Goal: Information Seeking & Learning: Learn about a topic

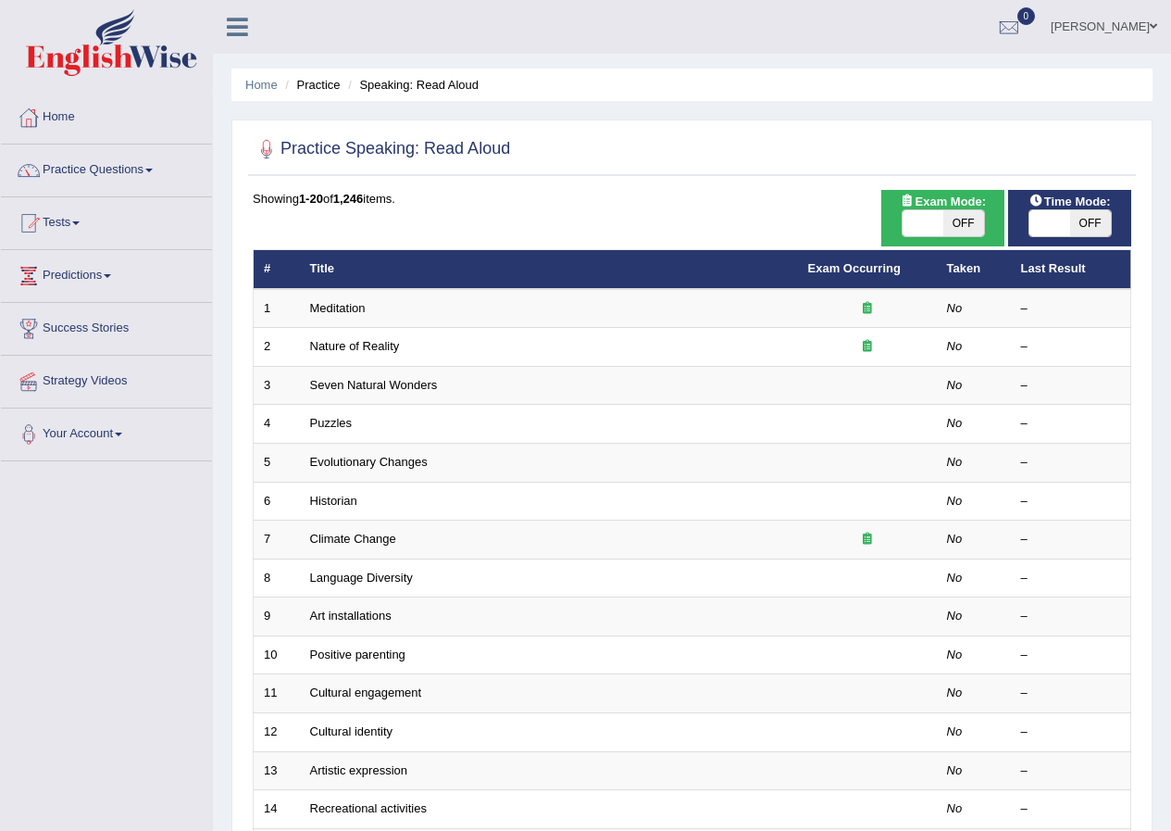
click at [1105, 29] on link "Dominik Papierski" at bounding box center [1104, 24] width 134 height 48
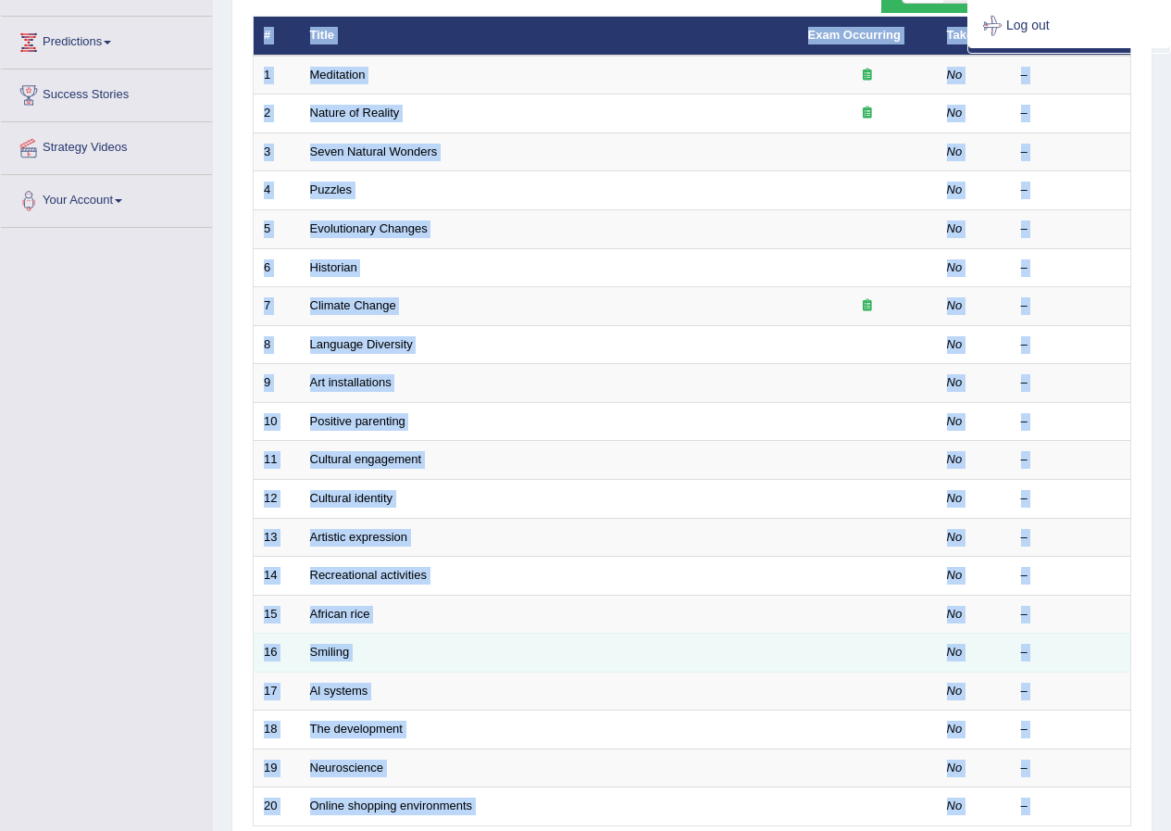
drag, startPoint x: 1109, startPoint y: 845, endPoint x: 800, endPoint y: 625, distance: 379.7
click at [1016, 597] on html "Toggle navigation Home Practice Questions Speaking Practice Read Aloud Repeat S…" at bounding box center [585, 182] width 1171 height 831
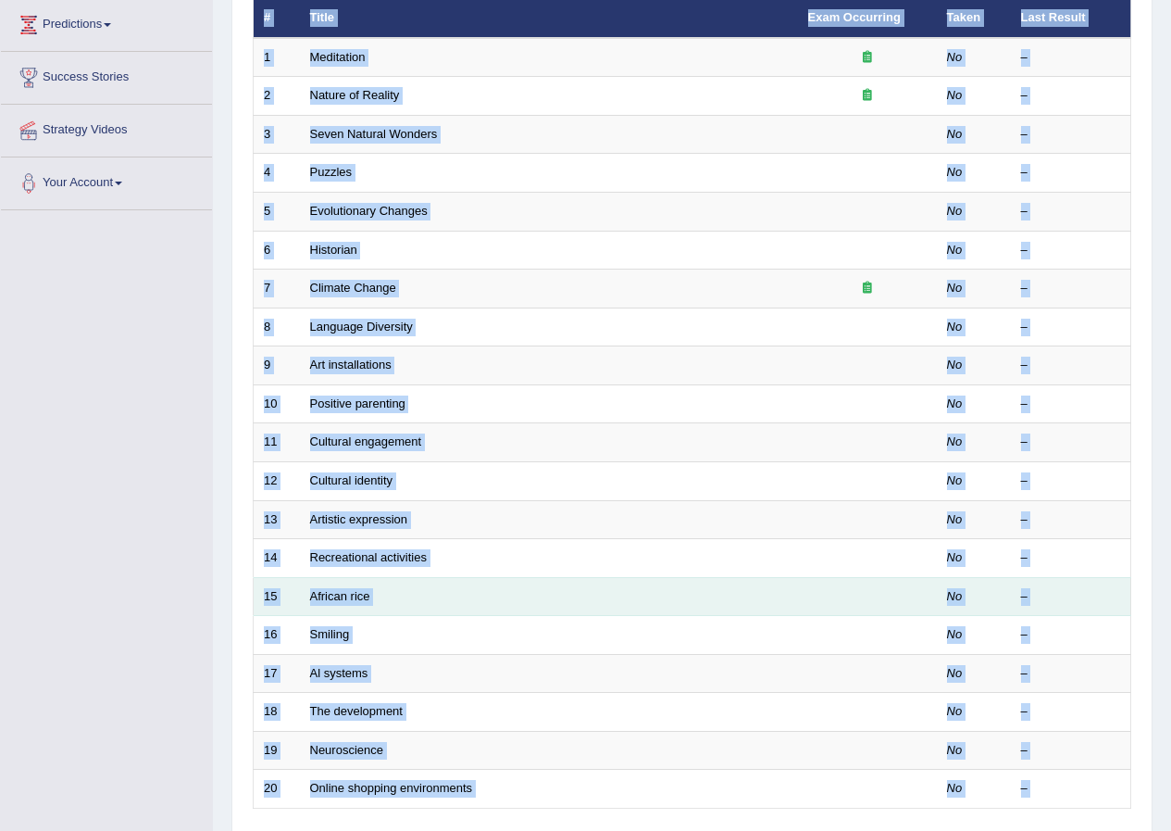
scroll to position [71, 0]
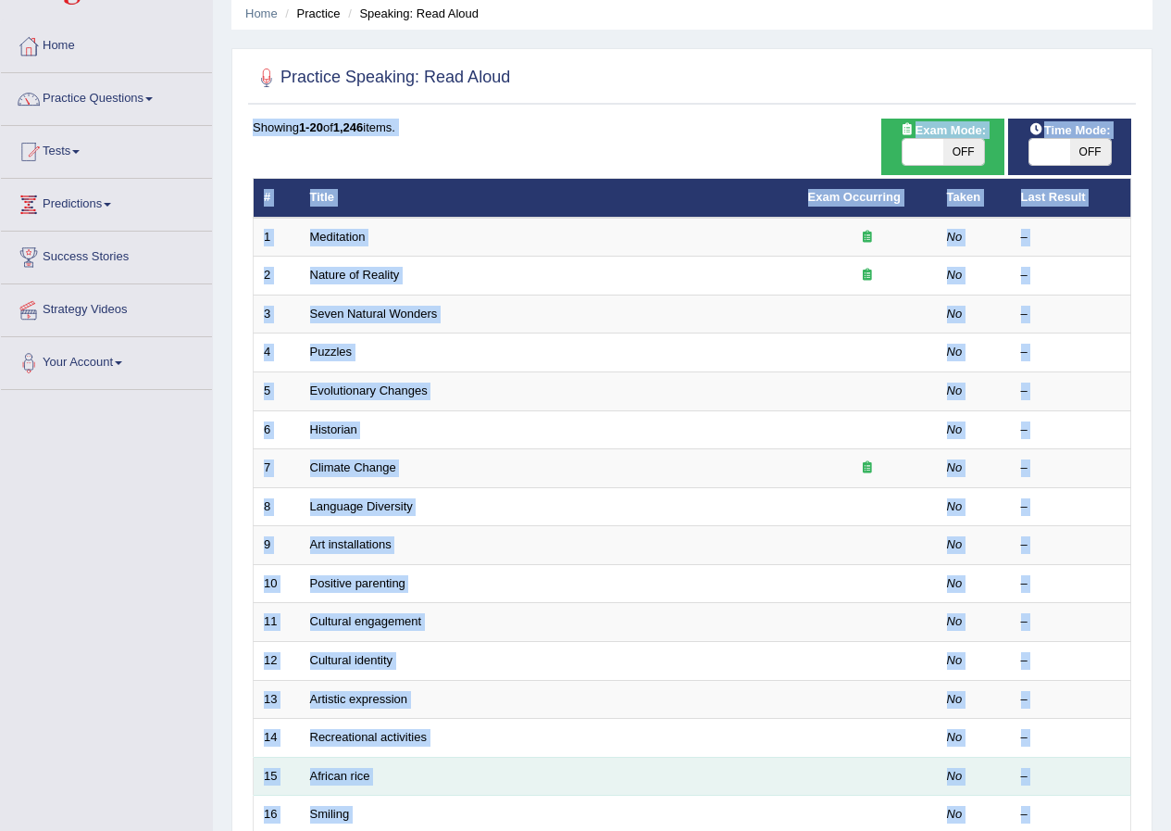
click at [1033, 592] on div "–" at bounding box center [1071, 584] width 100 height 18
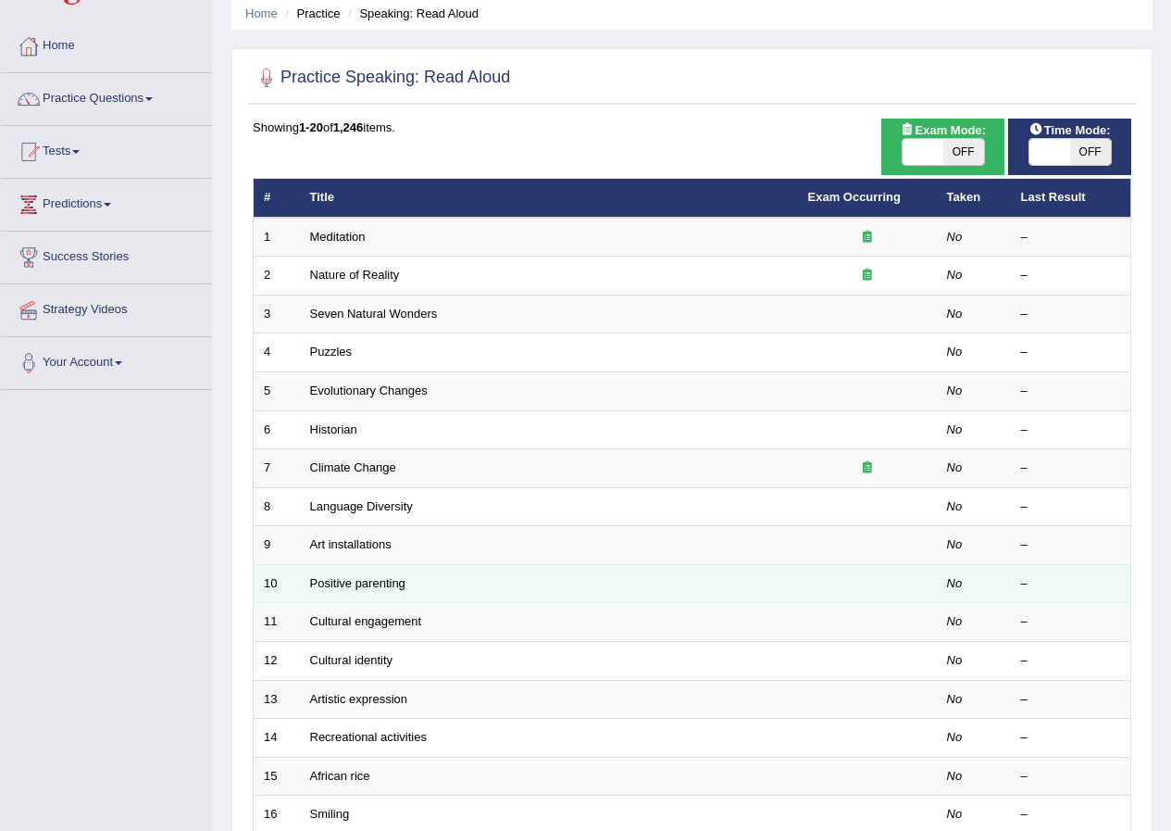
scroll to position [0, 0]
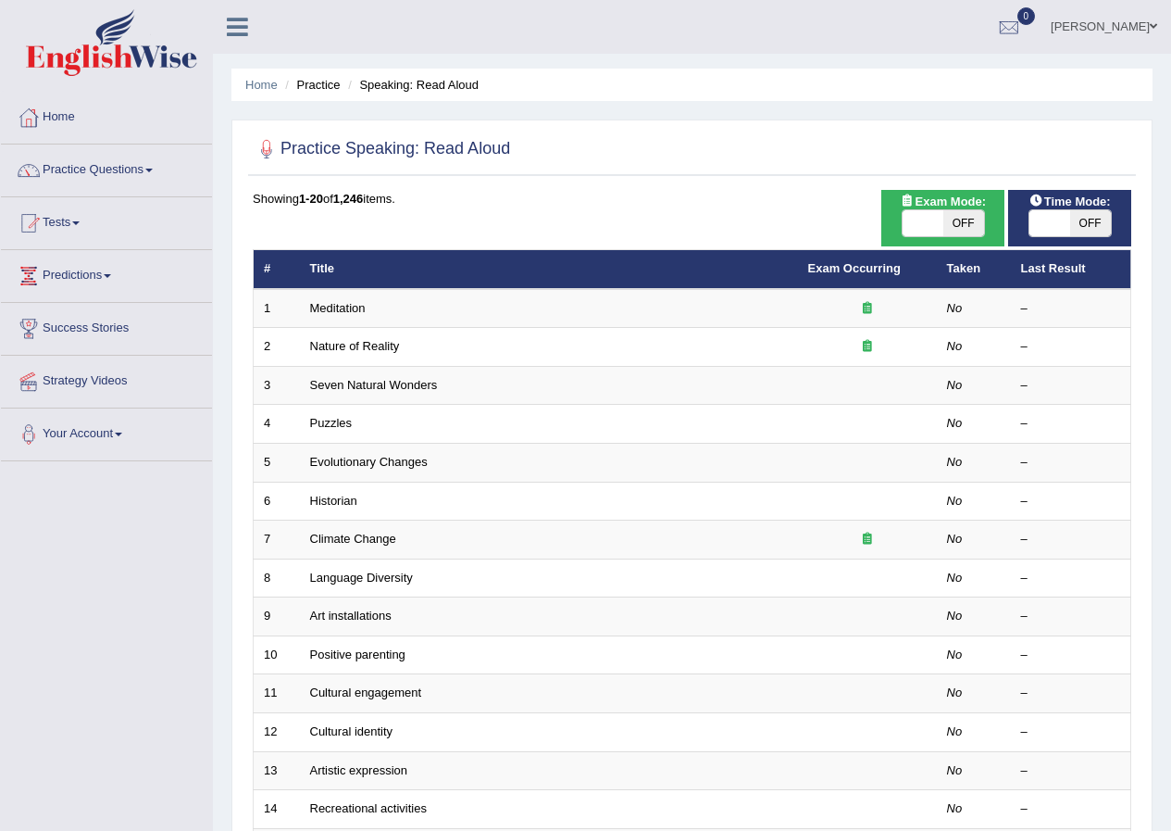
click at [1147, 28] on link "Dominik Papierski" at bounding box center [1104, 24] width 134 height 48
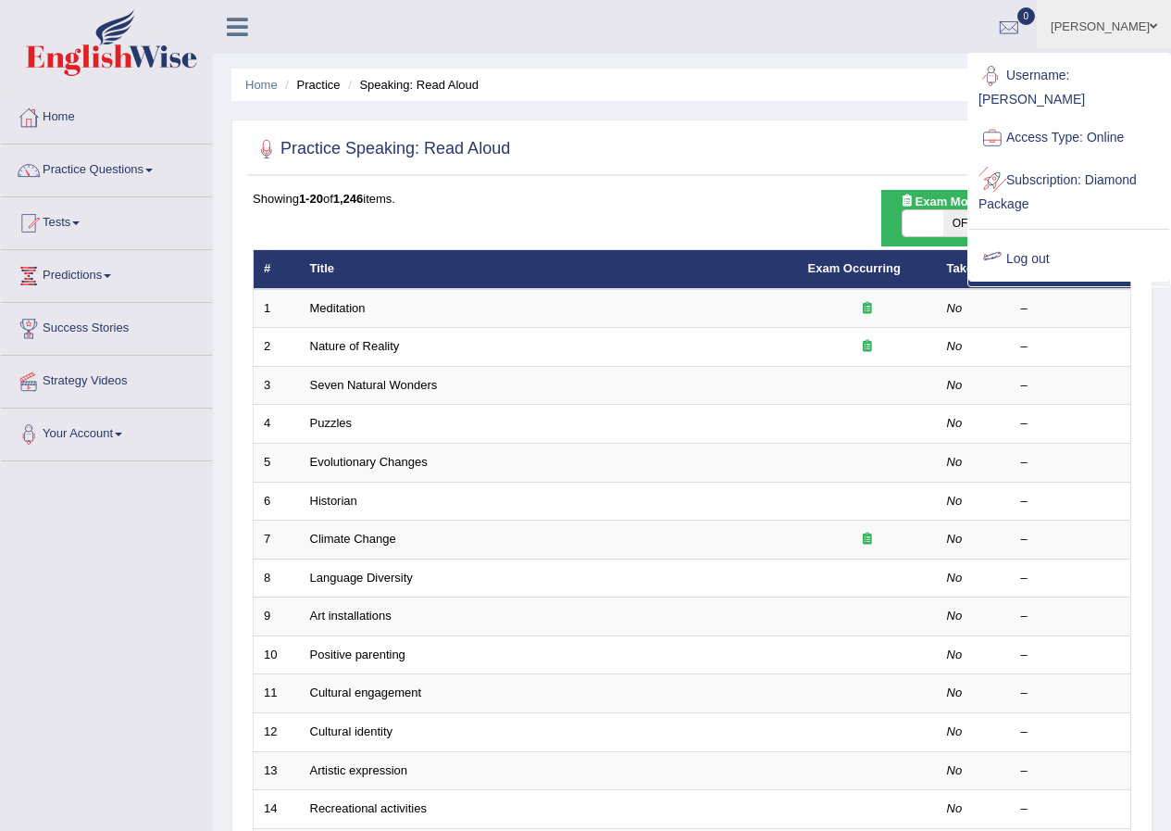
click at [1030, 244] on link "Log out" at bounding box center [1069, 259] width 200 height 43
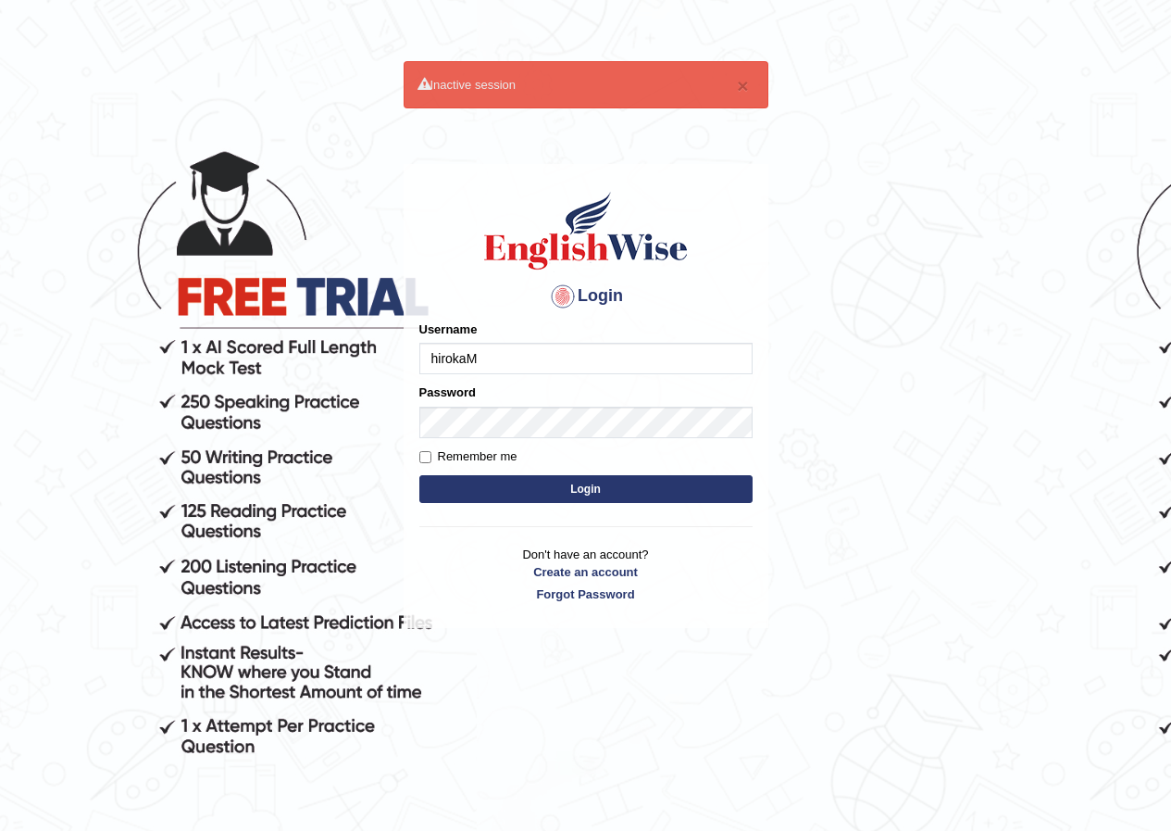
type input "hirokaM"
click at [564, 489] on button "Login" at bounding box center [585, 489] width 333 height 28
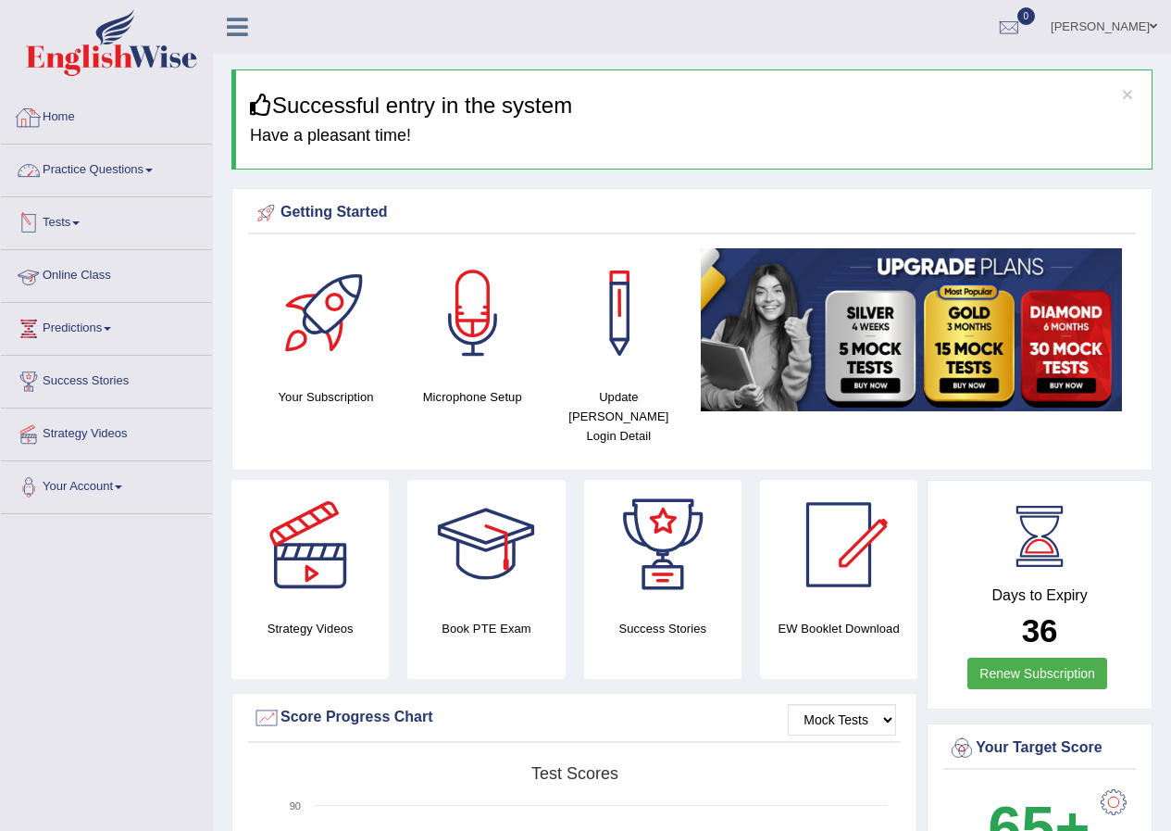
click at [131, 171] on link "Practice Questions" at bounding box center [106, 167] width 211 height 46
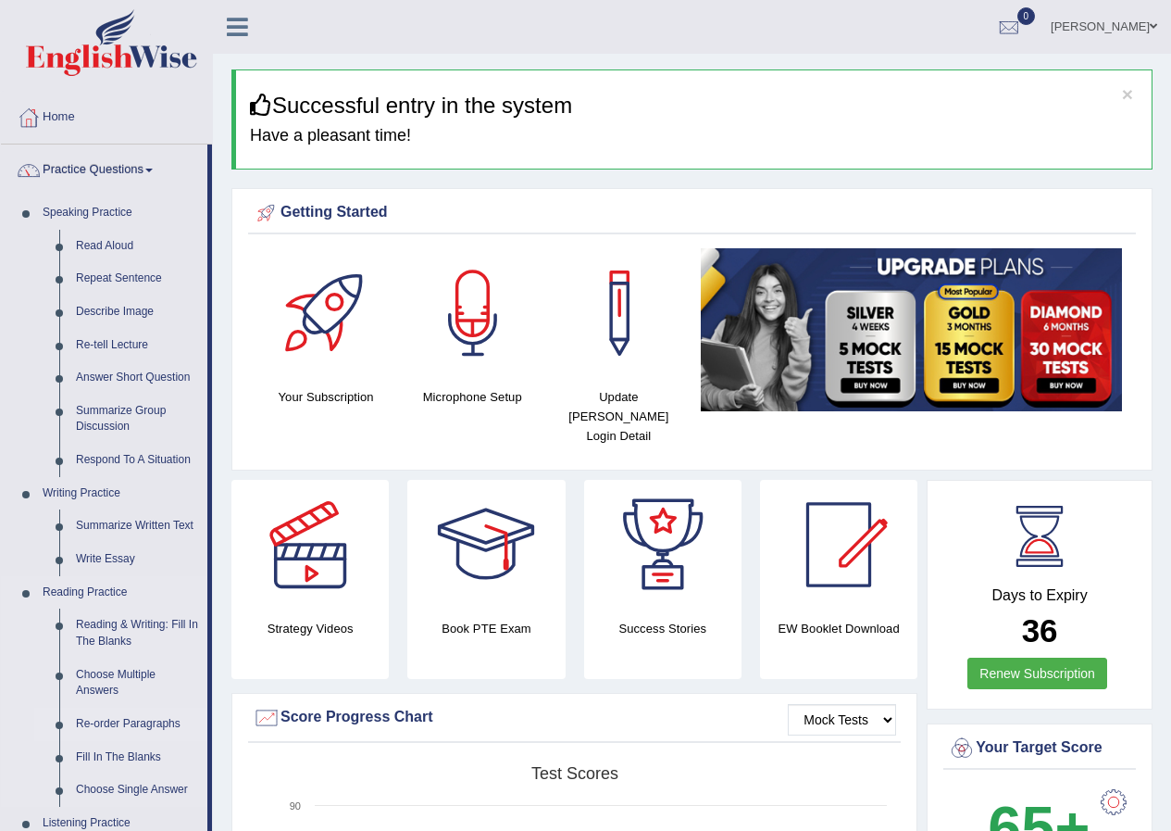
click at [132, 725] on link "Re-order Paragraphs" at bounding box center [138, 723] width 140 height 33
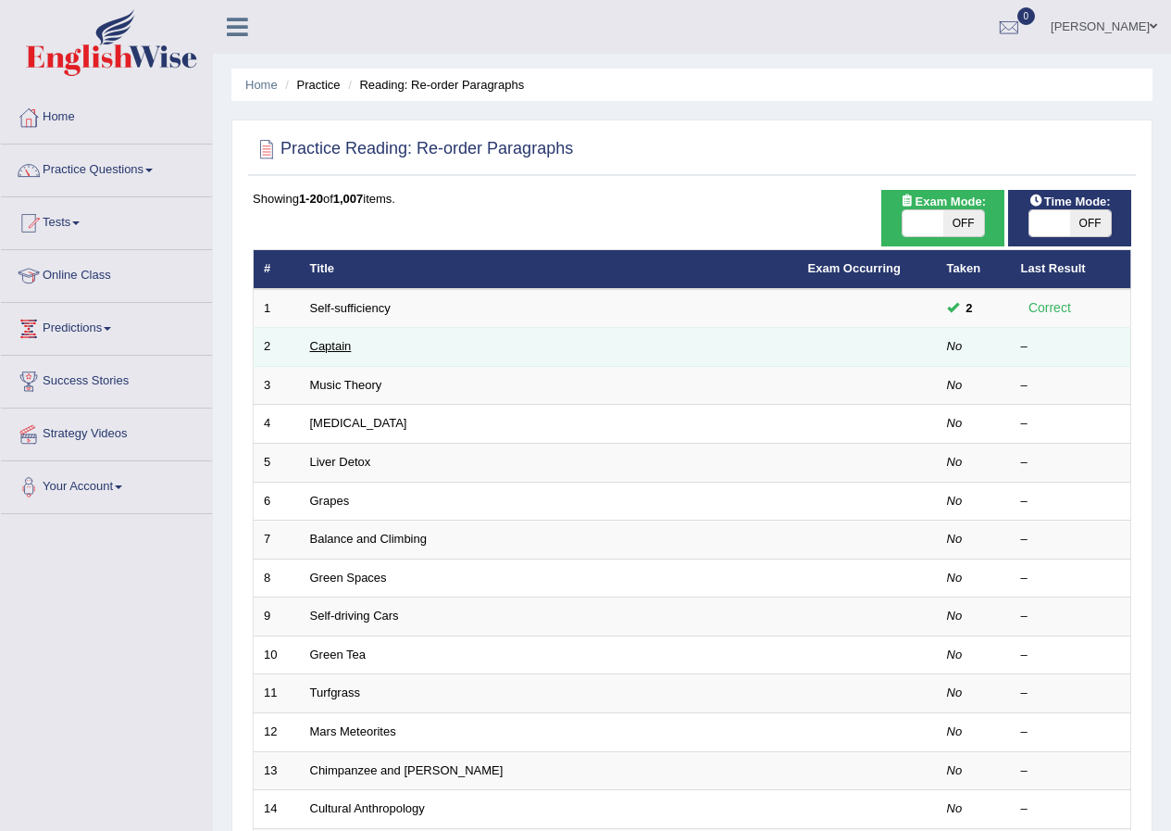
click at [336, 351] on link "Captain" at bounding box center [331, 346] width 42 height 14
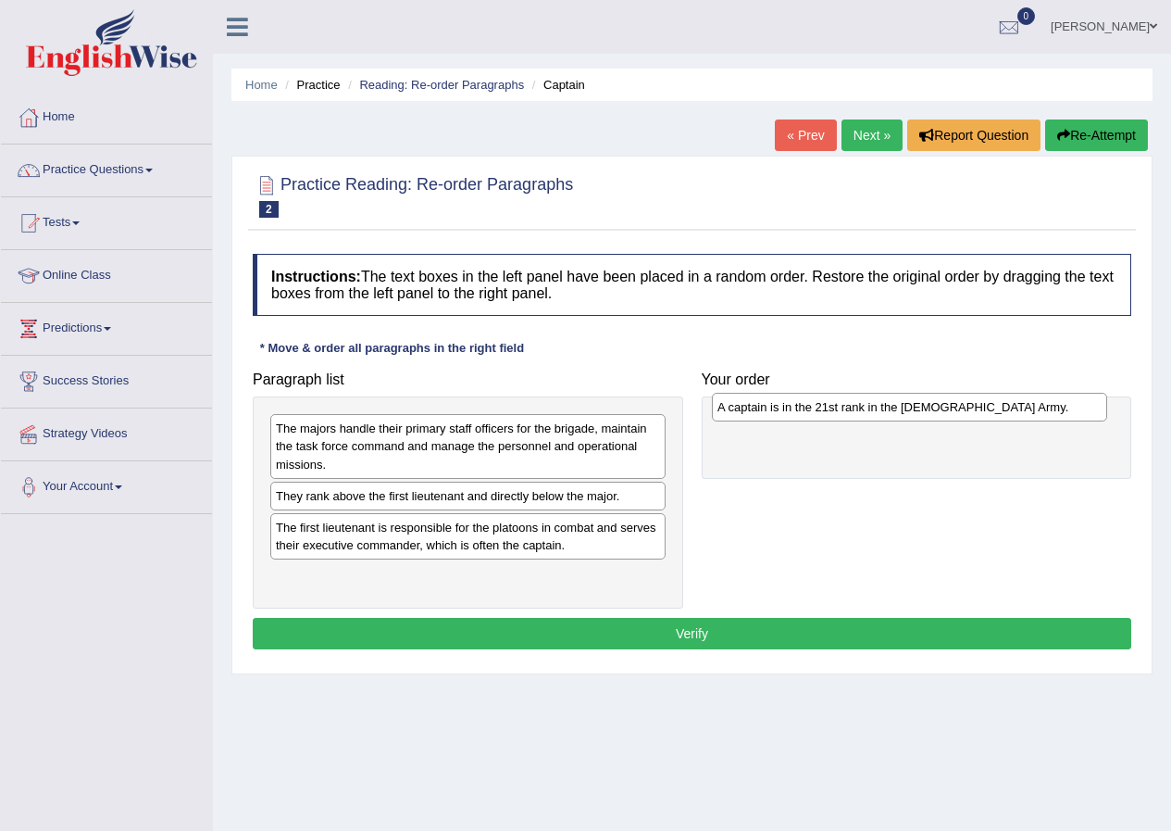
drag, startPoint x: 423, startPoint y: 500, endPoint x: 865, endPoint y: 411, distance: 450.5
click at [865, 411] on div "A captain is in the 21st rank in the US Army." at bounding box center [909, 407] width 395 height 29
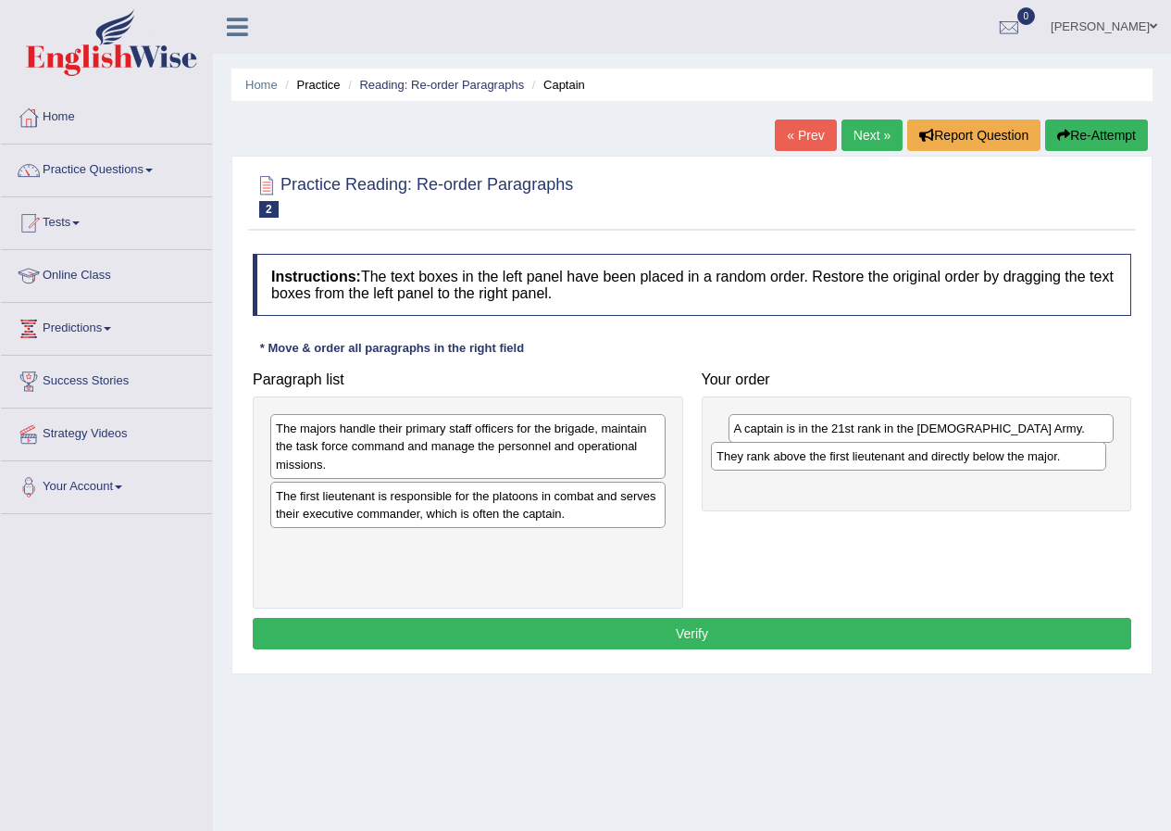
drag, startPoint x: 358, startPoint y: 503, endPoint x: 799, endPoint y: 463, distance: 442.5
click at [799, 463] on div "They rank above the first lieutenant and directly below the major." at bounding box center [908, 456] width 395 height 29
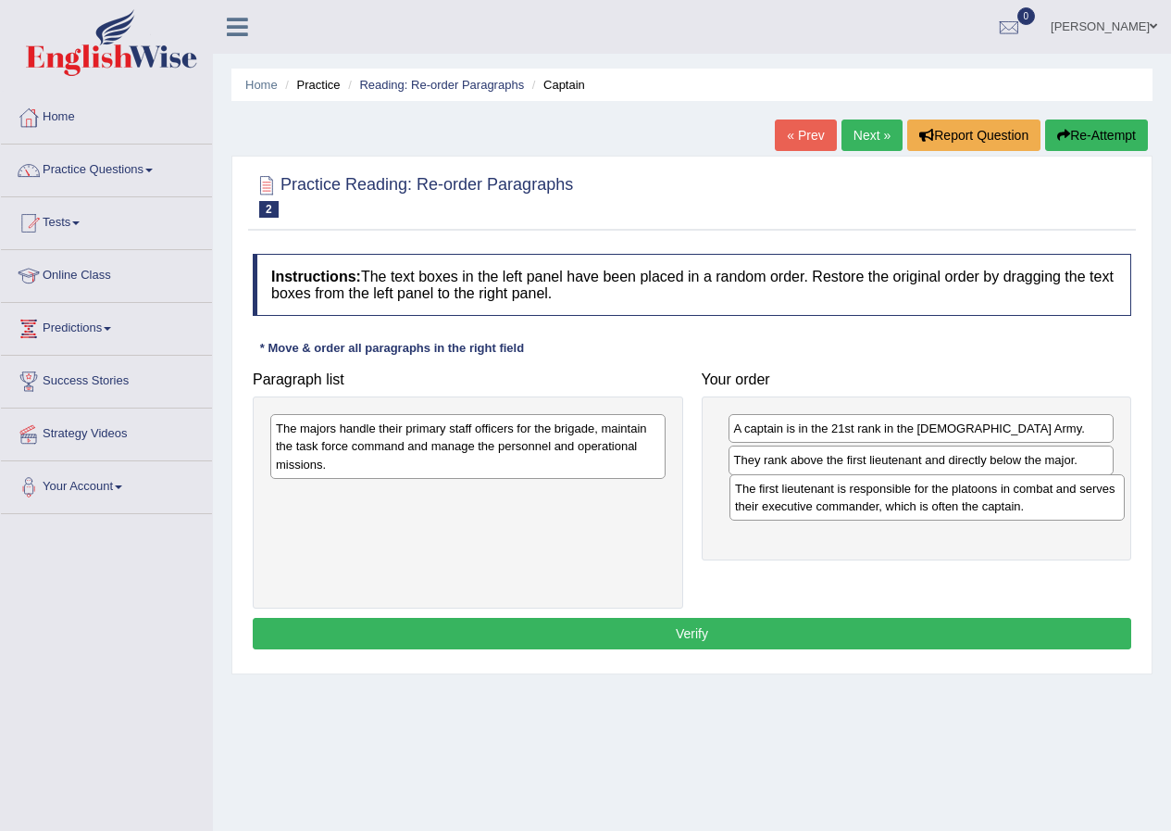
drag, startPoint x: 453, startPoint y: 506, endPoint x: 895, endPoint y: 498, distance: 442.7
click at [910, 498] on div "The first lieutenant is responsible for the platoons in combat and serves their…" at bounding box center [927, 497] width 395 height 46
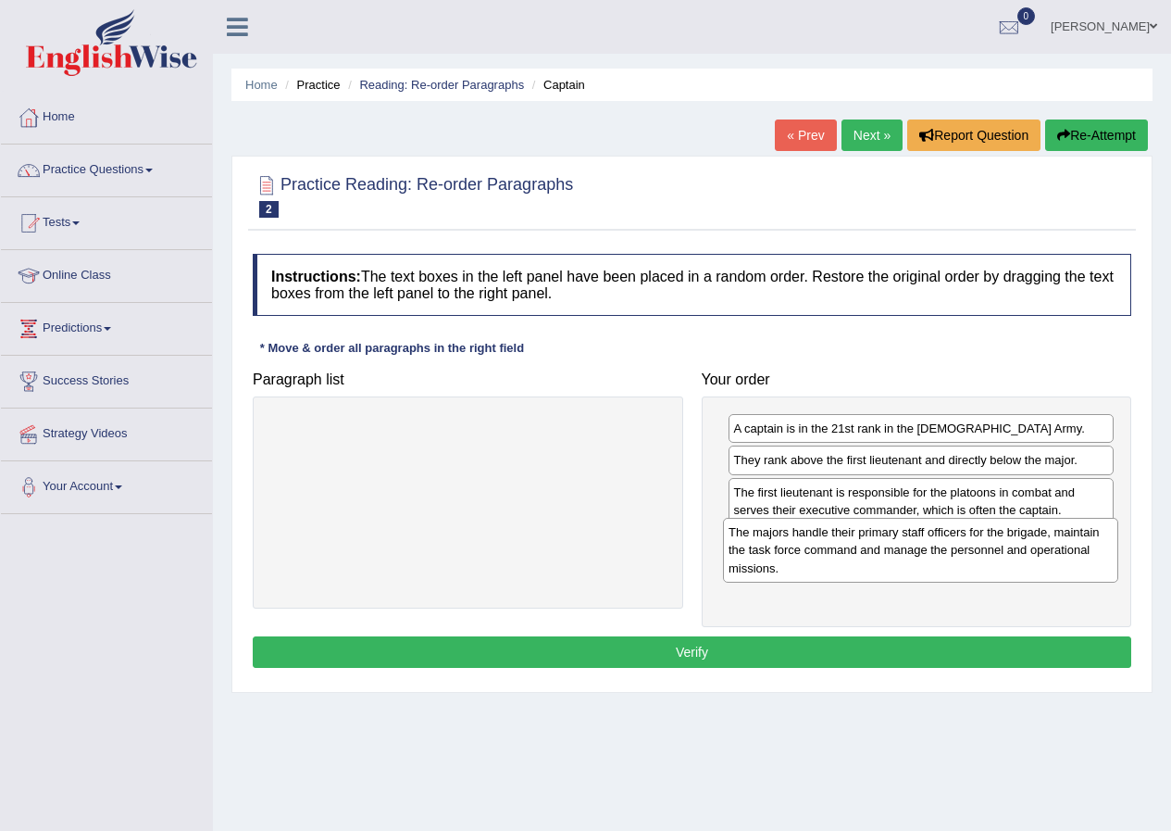
drag, startPoint x: 434, startPoint y: 454, endPoint x: 906, endPoint y: 539, distance: 478.9
click at [886, 557] on div "The majors handle their primary staff officers for the brigade, maintain the ta…" at bounding box center [920, 550] width 395 height 64
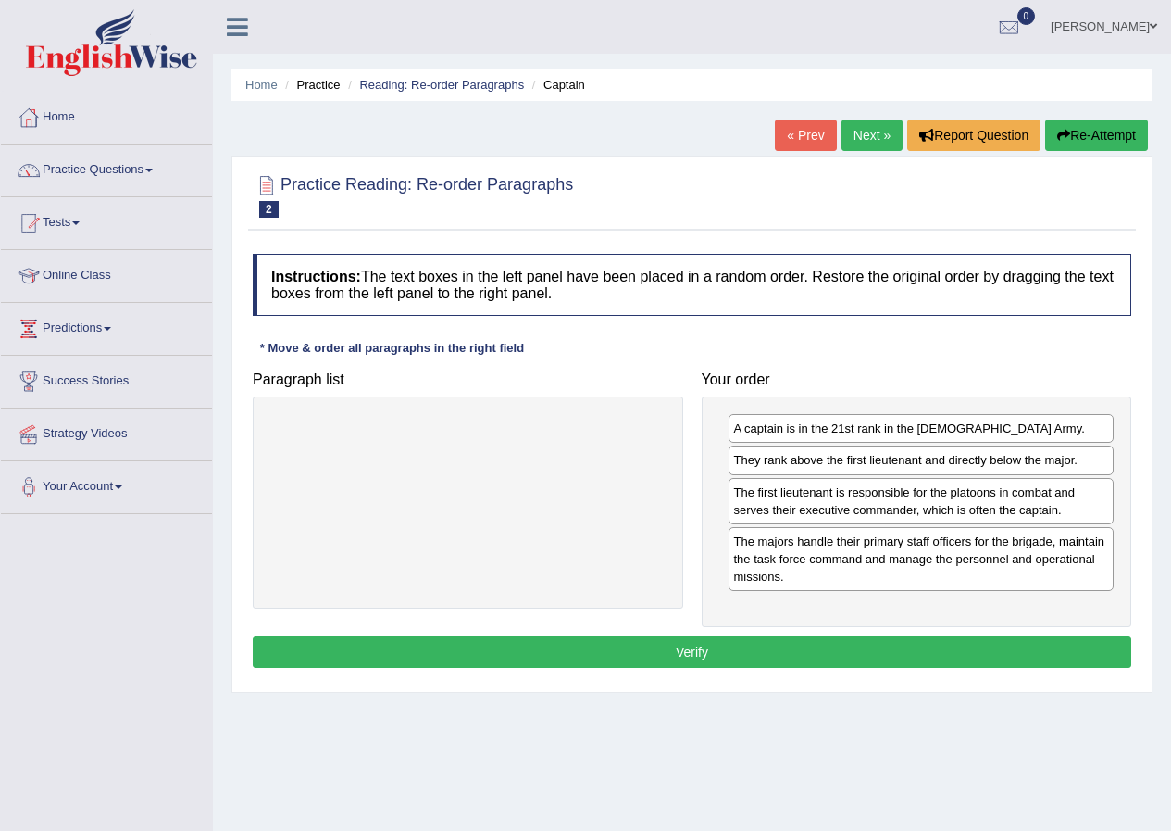
click at [614, 658] on button "Verify" at bounding box center [692, 651] width 879 height 31
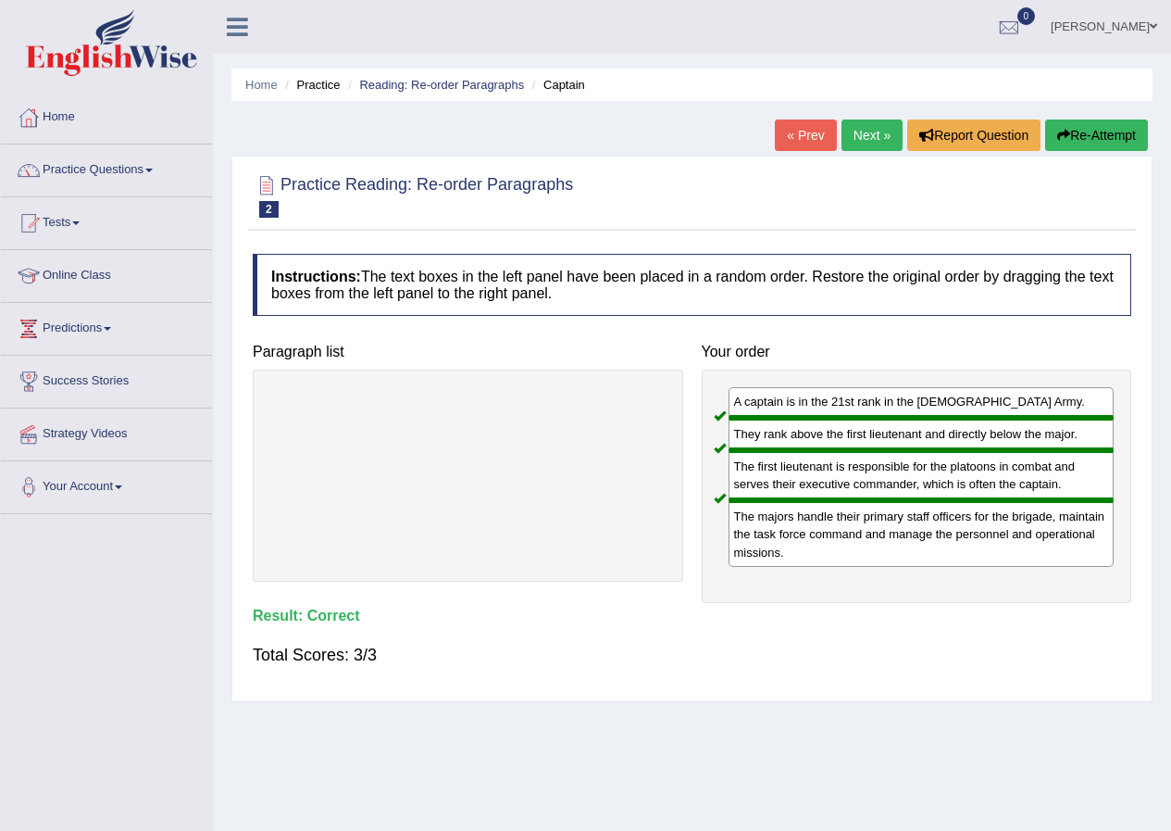
click at [883, 133] on link "Next »" at bounding box center [872, 134] width 61 height 31
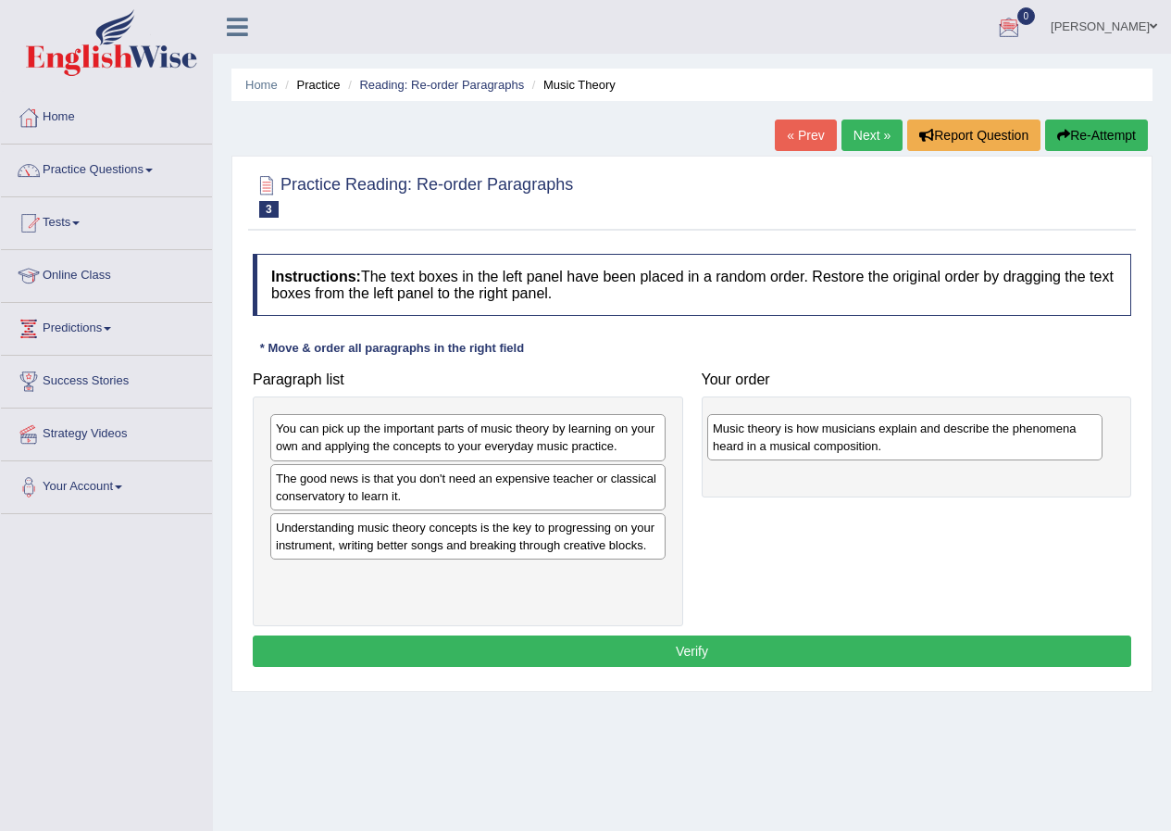
drag, startPoint x: 503, startPoint y: 553, endPoint x: 940, endPoint y: 454, distance: 448.1
click at [940, 454] on div "Music theory is how musicians explain and describe the phenomena heard in a mus…" at bounding box center [904, 437] width 395 height 46
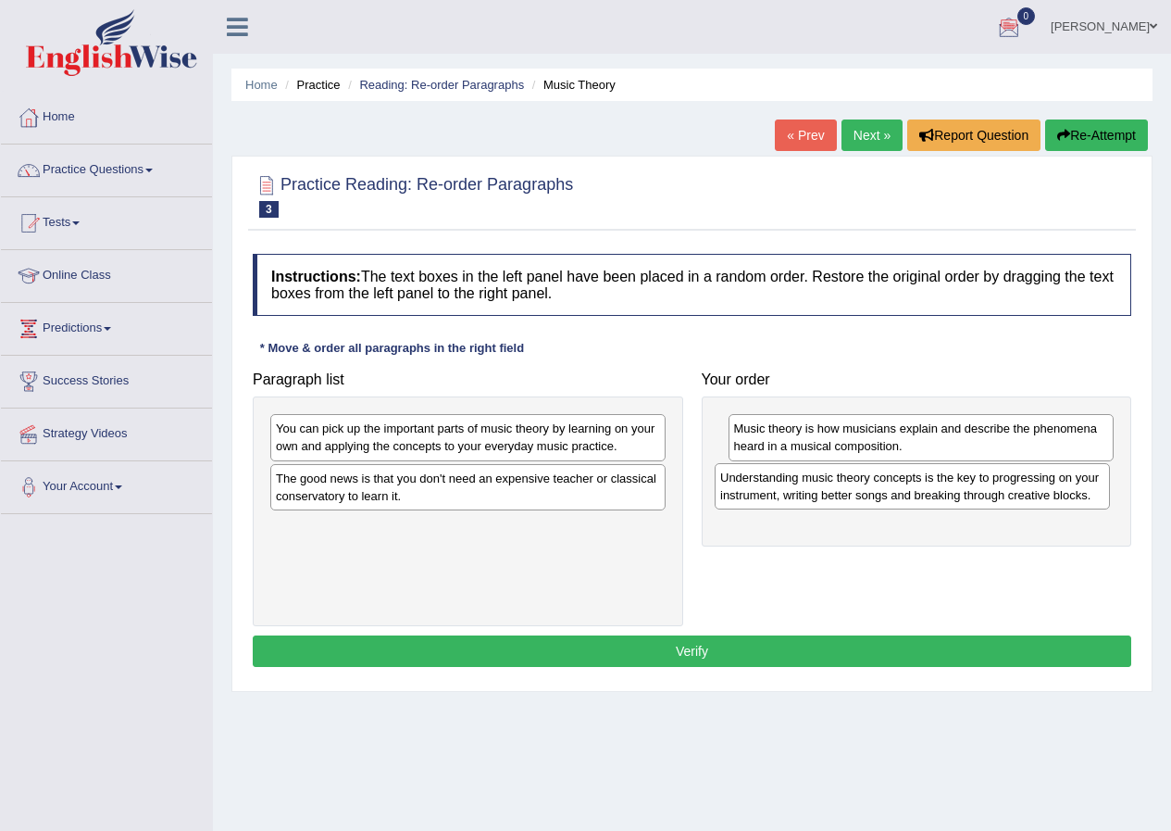
drag, startPoint x: 335, startPoint y: 543, endPoint x: 780, endPoint y: 493, distance: 447.2
click at [780, 493] on div "Understanding music theory concepts is the key to progressing on your instrumen…" at bounding box center [912, 486] width 395 height 46
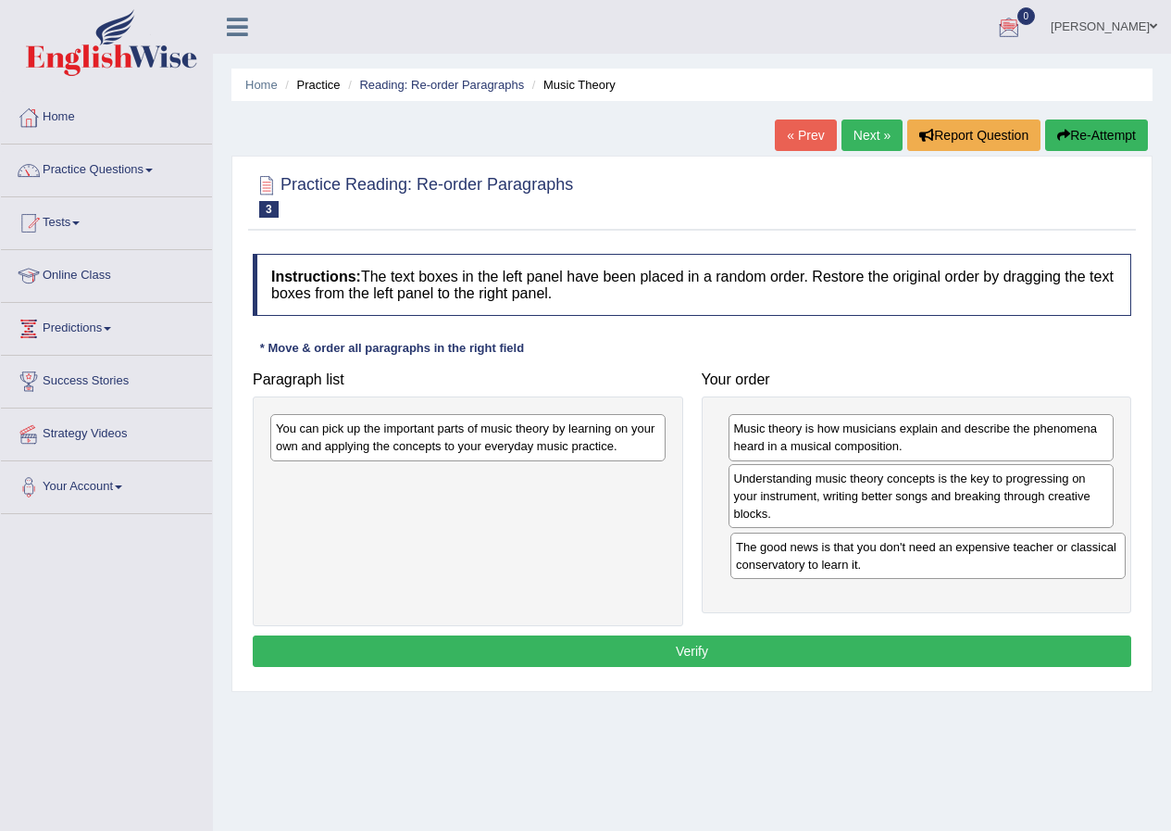
drag, startPoint x: 404, startPoint y: 494, endPoint x: 864, endPoint y: 547, distance: 463.3
click at [864, 547] on div "The good news is that you don't need an expensive teacher or classical conserva…" at bounding box center [928, 555] width 395 height 46
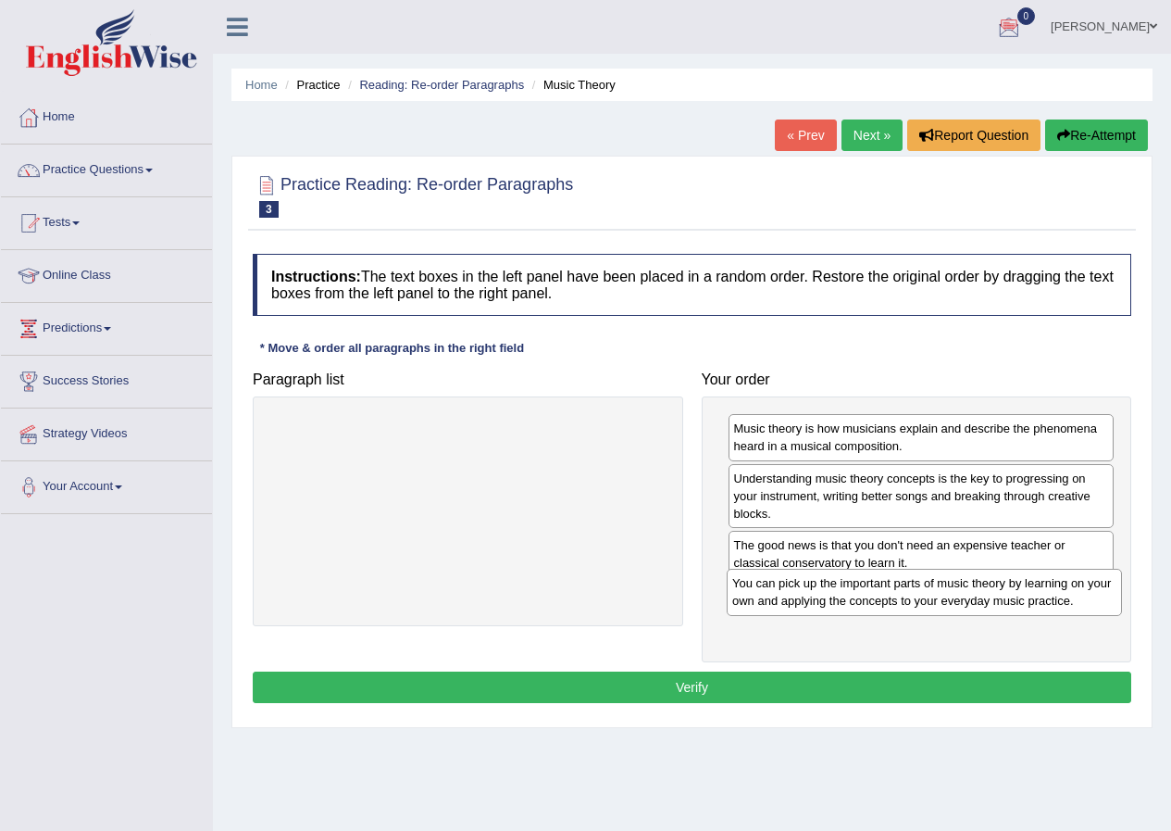
drag, startPoint x: 431, startPoint y: 456, endPoint x: 887, endPoint y: 611, distance: 482.0
click at [887, 611] on div "You can pick up the important parts of music theory by learning on your own and…" at bounding box center [924, 592] width 395 height 46
click at [629, 684] on button "Verify" at bounding box center [692, 686] width 879 height 31
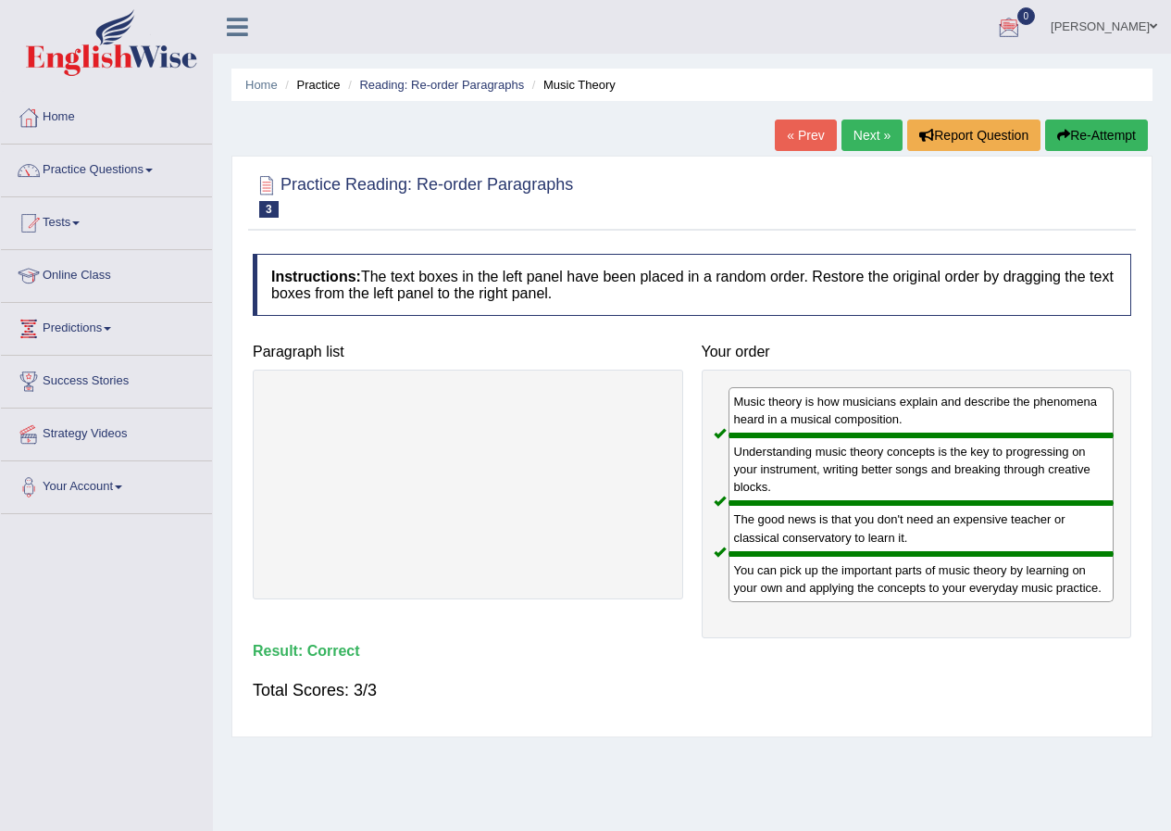
click at [876, 137] on link "Next »" at bounding box center [872, 134] width 61 height 31
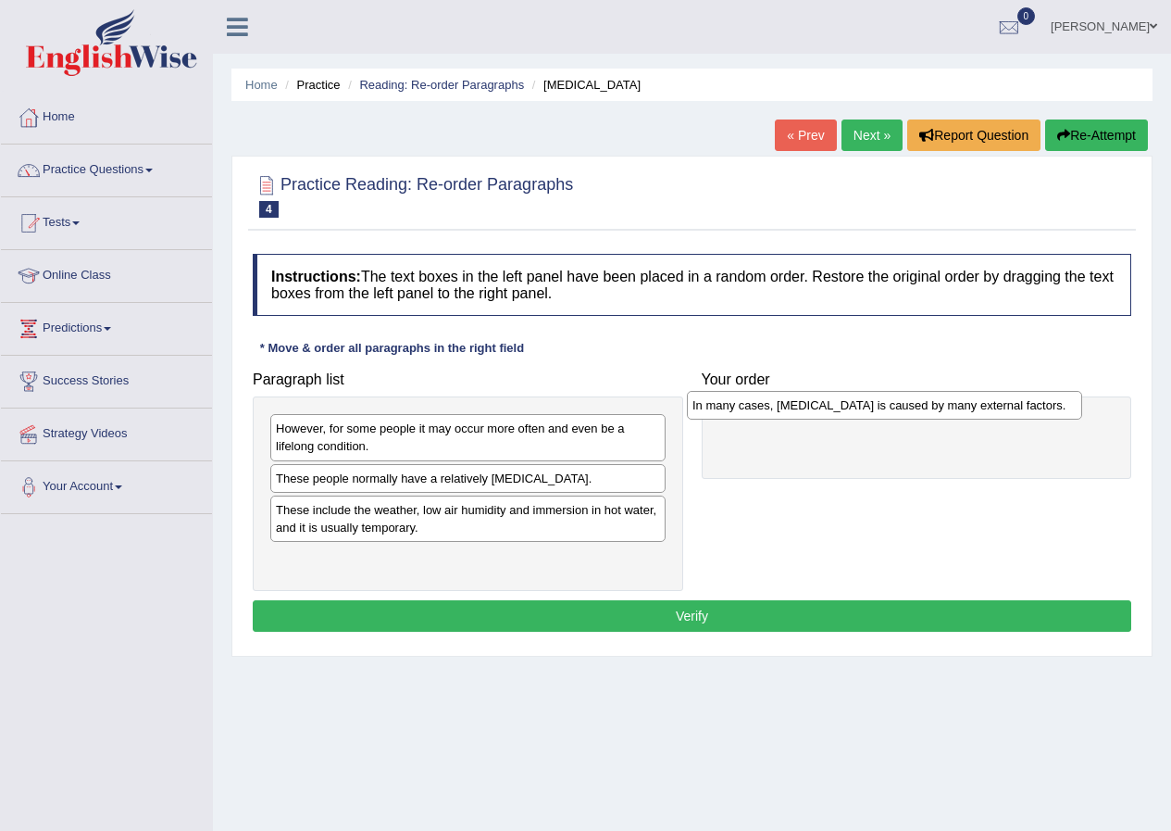
drag, startPoint x: 469, startPoint y: 481, endPoint x: 886, endPoint y: 408, distance: 423.0
click at [886, 408] on div "In many cases, [MEDICAL_DATA] is caused by many external factors." at bounding box center [884, 405] width 395 height 29
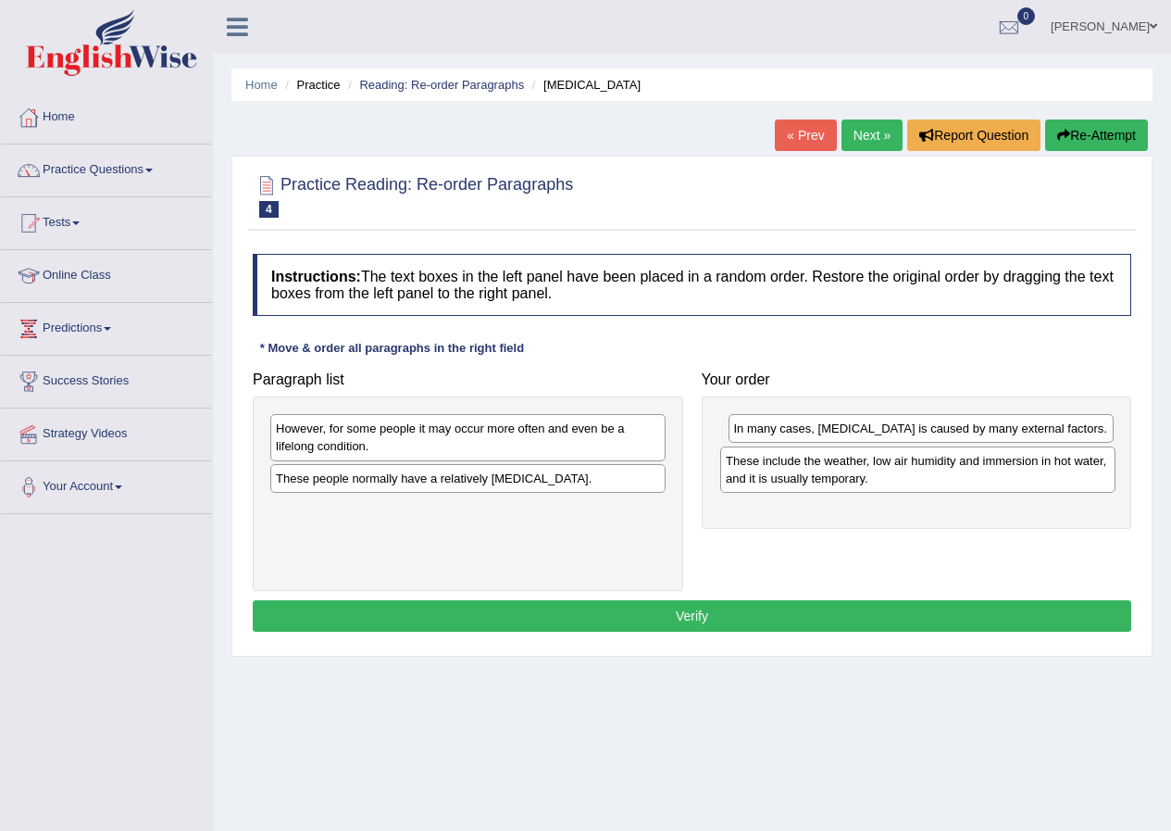
drag, startPoint x: 429, startPoint y: 519, endPoint x: 879, endPoint y: 469, distance: 452.7
click at [879, 469] on div "These include the weather, low air humidity and immersion in hot water, and it …" at bounding box center [917, 469] width 395 height 46
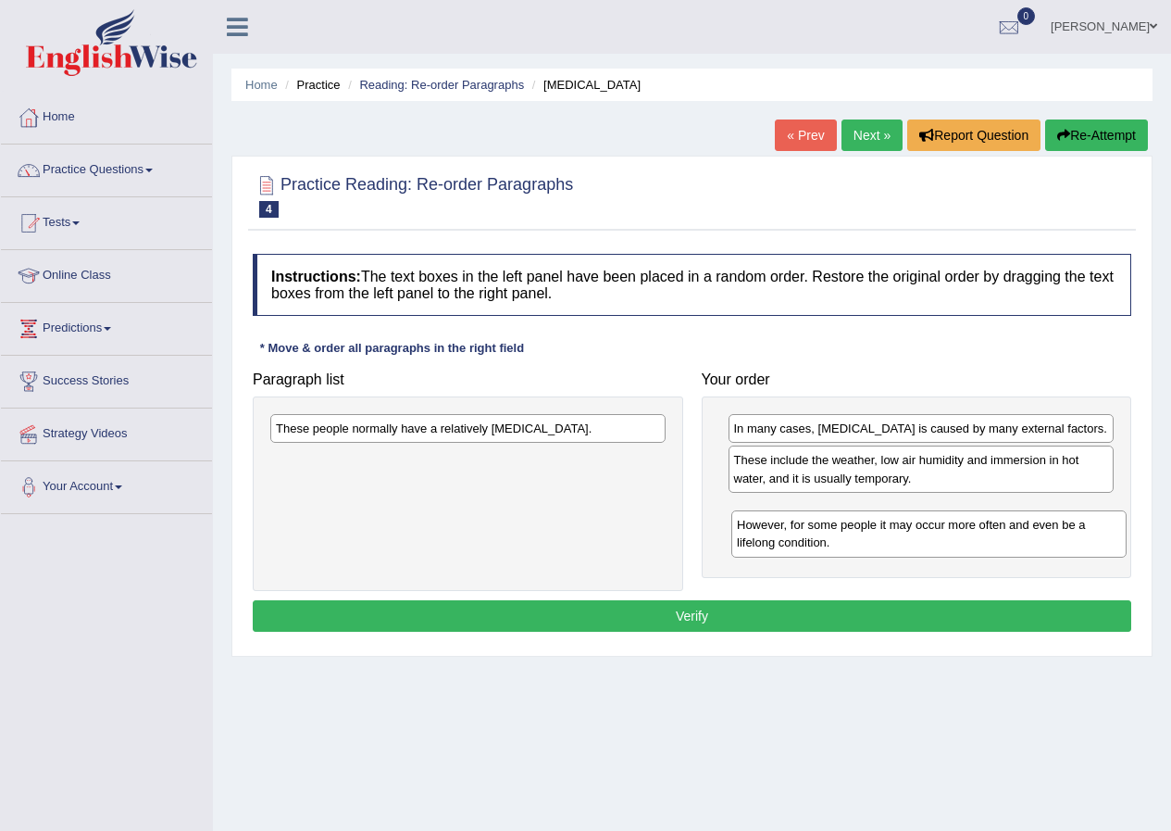
drag, startPoint x: 397, startPoint y: 448, endPoint x: 858, endPoint y: 544, distance: 471.1
click at [858, 544] on div "However, for some people it may occur more often and even be a lifelong conditi…" at bounding box center [928, 533] width 395 height 46
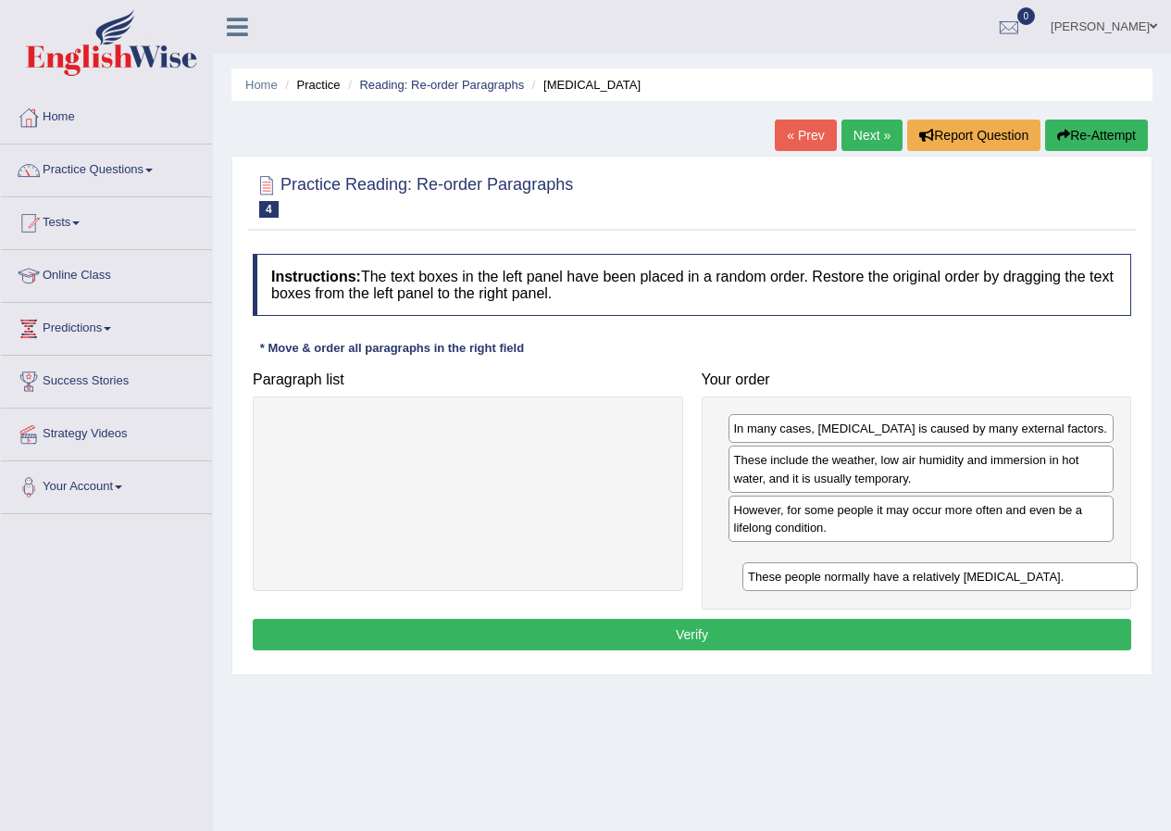
drag, startPoint x: 369, startPoint y: 432, endPoint x: 842, endPoint y: 581, distance: 494.9
click at [842, 581] on div "These people normally have a relatively [MEDICAL_DATA]." at bounding box center [940, 576] width 395 height 29
click at [697, 632] on button "Verify" at bounding box center [692, 634] width 879 height 31
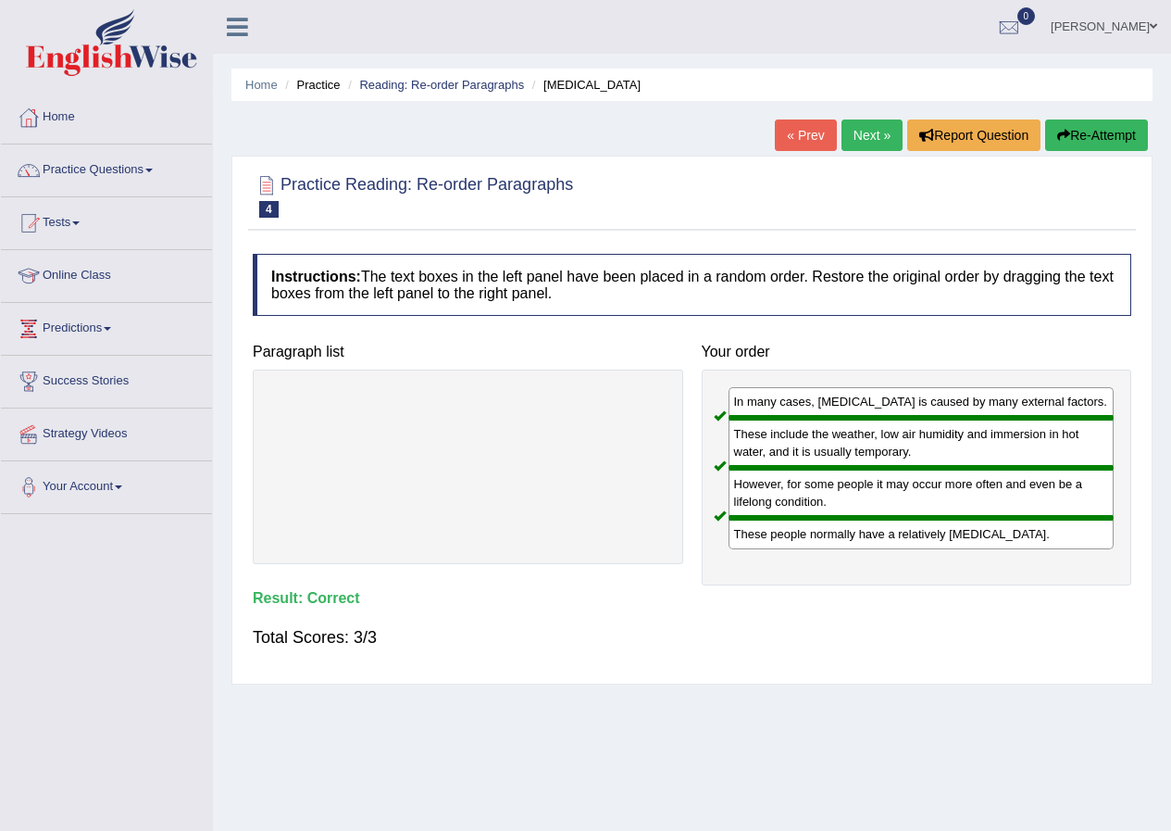
click at [857, 127] on link "Next »" at bounding box center [872, 134] width 61 height 31
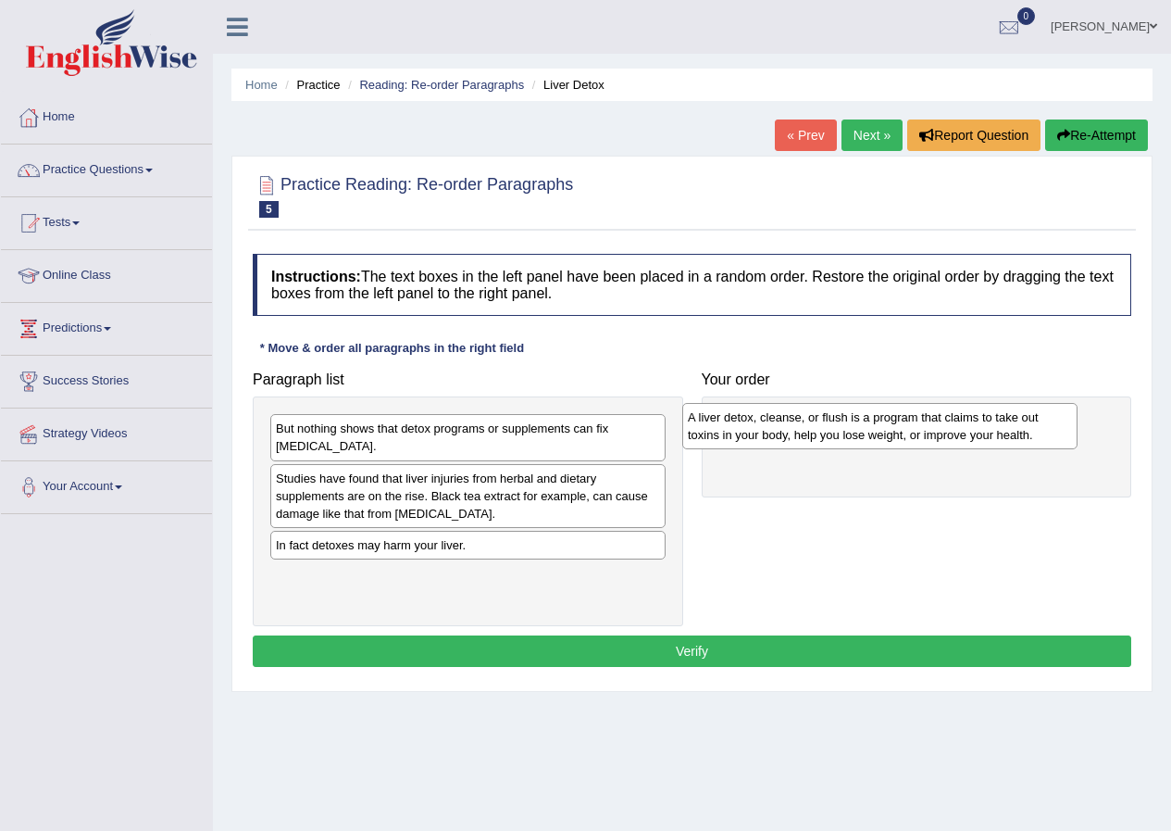
drag, startPoint x: 418, startPoint y: 504, endPoint x: 830, endPoint y: 443, distance: 416.5
click at [830, 443] on div "A liver detox, cleanse, or flush is a program that claims to take out toxins in…" at bounding box center [879, 426] width 395 height 46
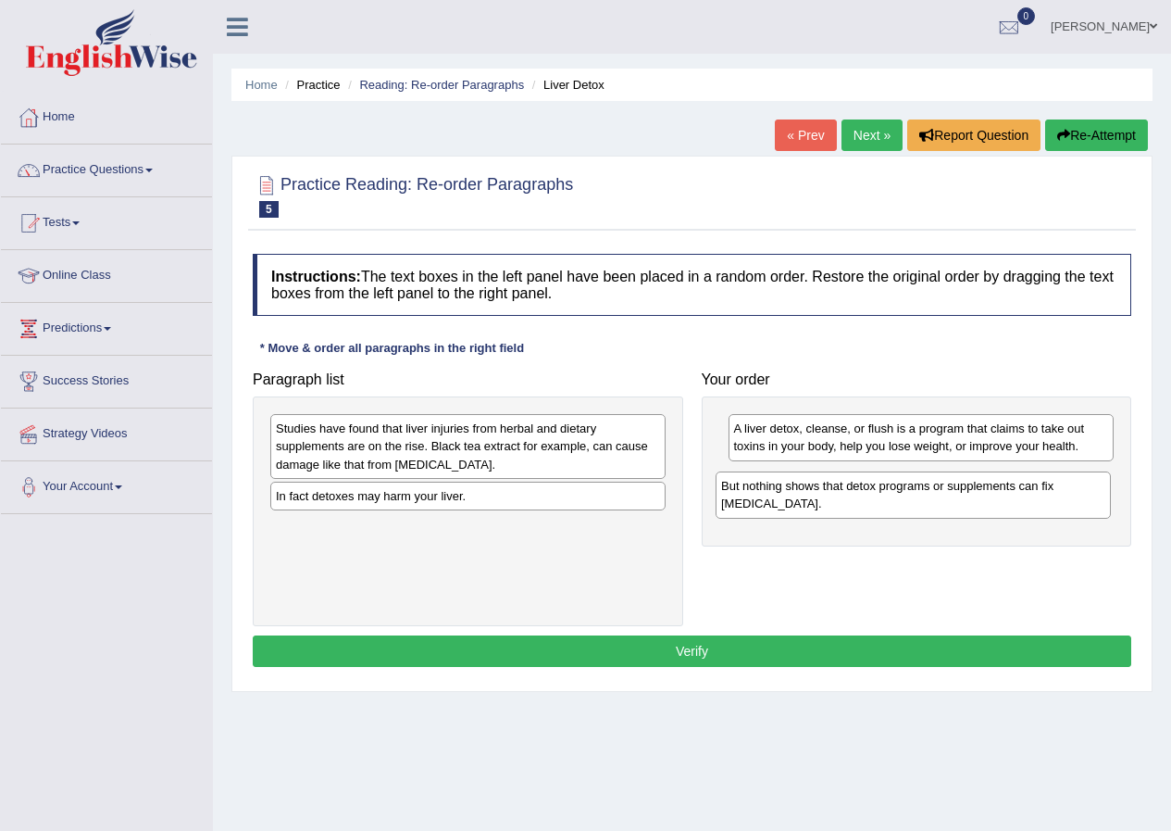
drag, startPoint x: 381, startPoint y: 436, endPoint x: 827, endPoint y: 494, distance: 449.1
click at [827, 494] on div "But nothing shows that detox programs or supplements can fix [MEDICAL_DATA]." at bounding box center [913, 494] width 395 height 46
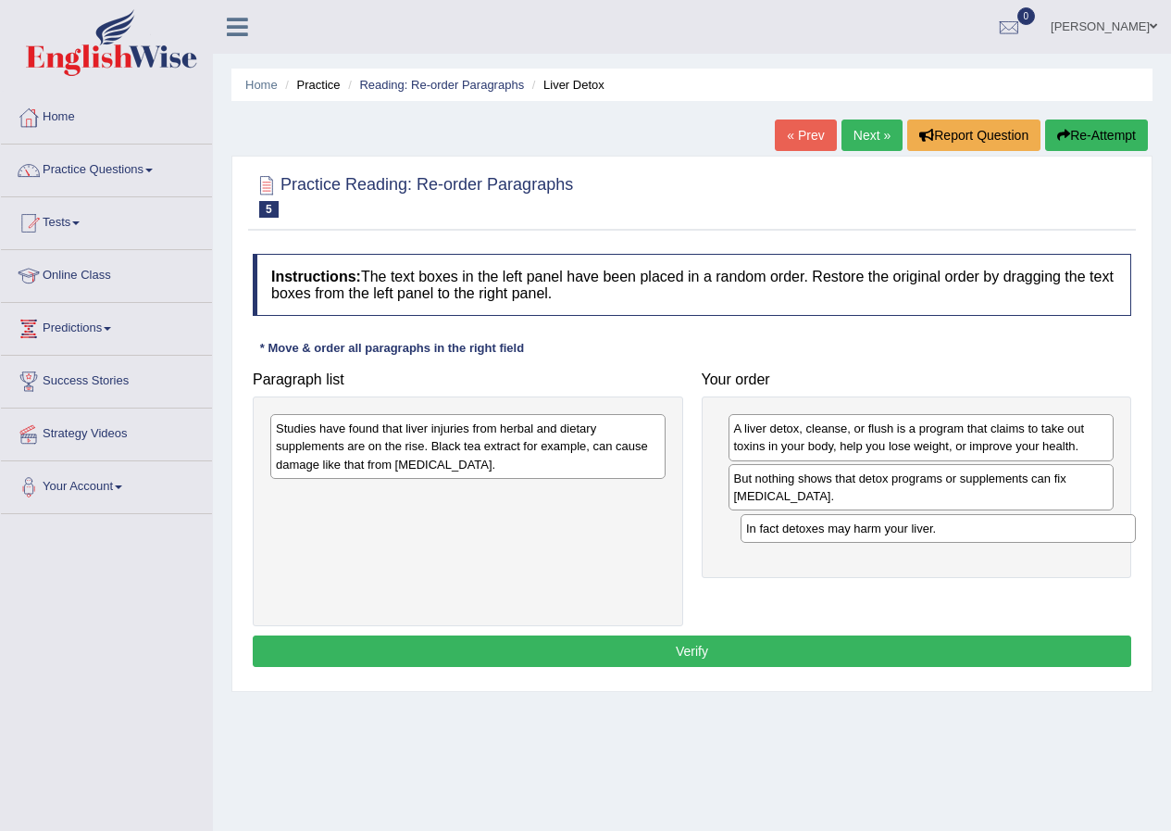
drag, startPoint x: 392, startPoint y: 501, endPoint x: 862, endPoint y: 533, distance: 471.5
click at [862, 533] on div "In fact detoxes may harm your liver." at bounding box center [938, 528] width 395 height 29
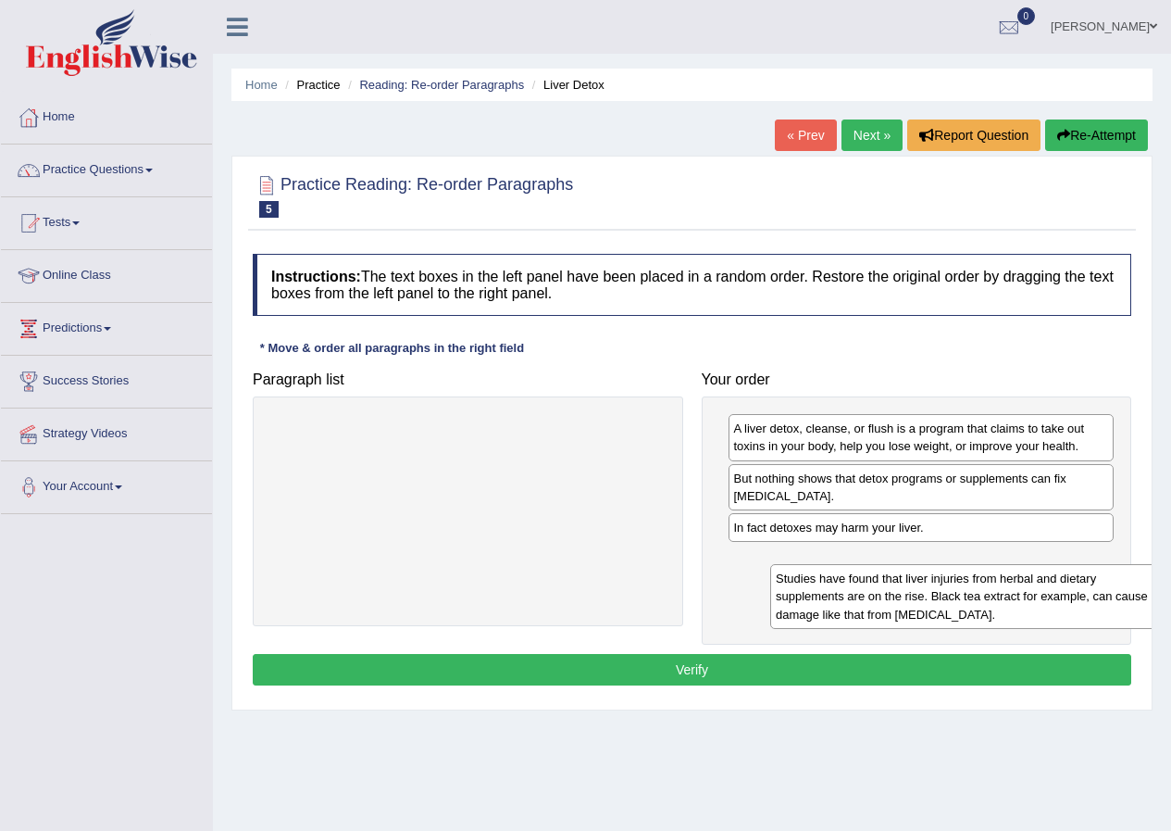
drag, startPoint x: 416, startPoint y: 440, endPoint x: 864, endPoint y: 562, distance: 464.5
click at [868, 574] on div "Studies have found that liver injuries from herbal and dietary supplements are …" at bounding box center [967, 596] width 395 height 64
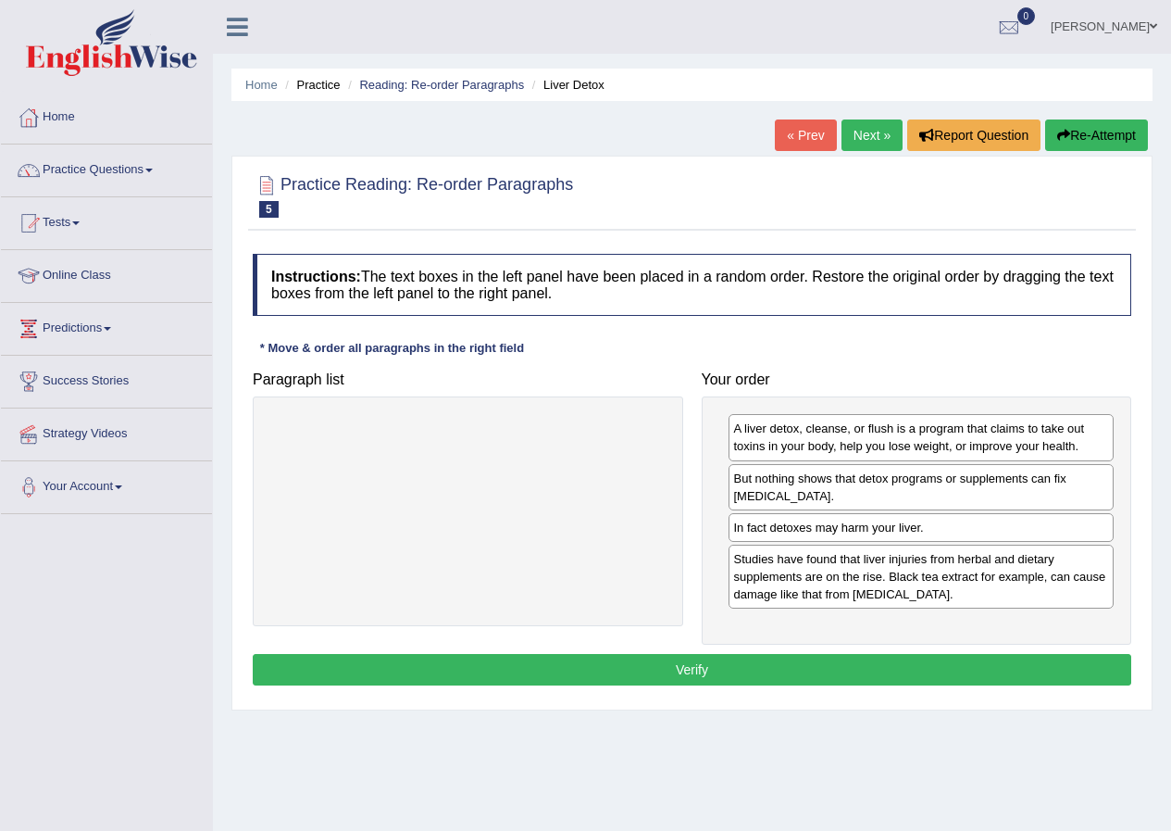
click at [747, 663] on button "Verify" at bounding box center [692, 669] width 879 height 31
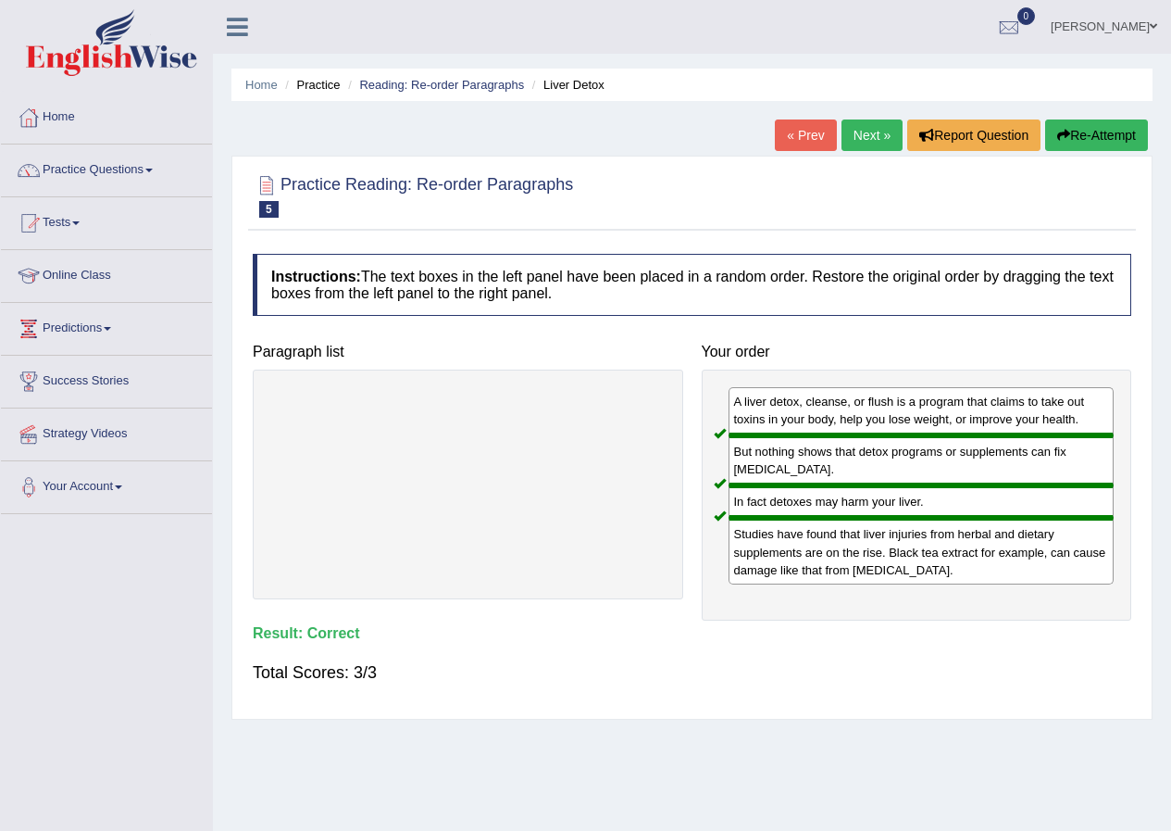
click at [865, 136] on link "Next »" at bounding box center [872, 134] width 61 height 31
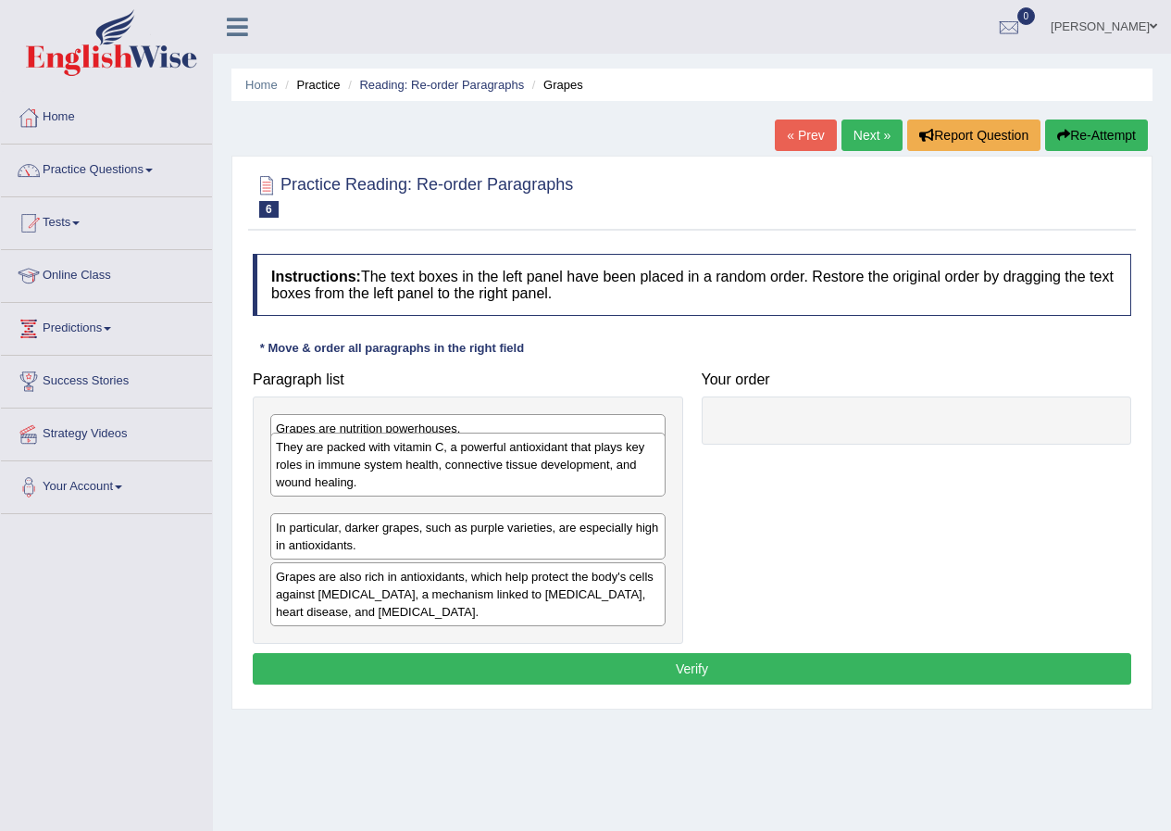
drag, startPoint x: 405, startPoint y: 538, endPoint x: 405, endPoint y: 474, distance: 63.9
click at [405, 474] on div "They are packed with vitamin C, a powerful antioxidant that plays key roles in …" at bounding box center [467, 464] width 395 height 64
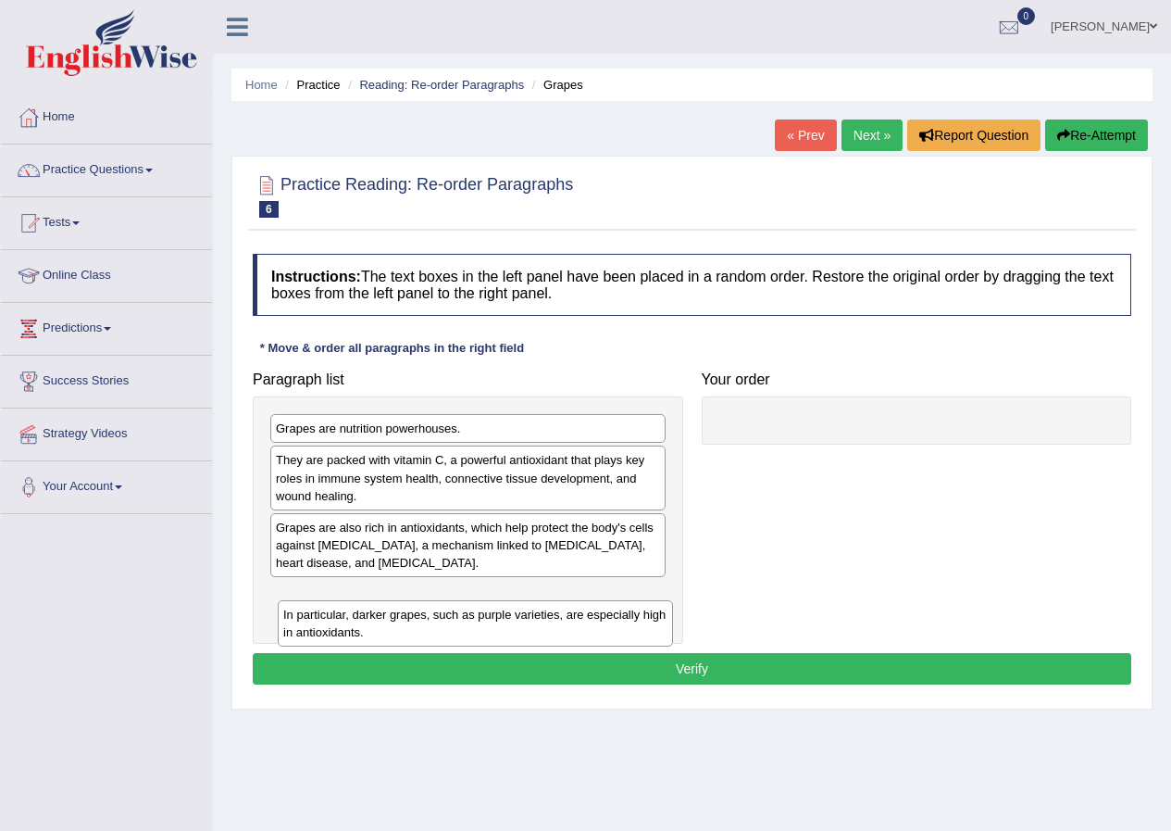
drag, startPoint x: 386, startPoint y: 547, endPoint x: 394, endPoint y: 620, distance: 73.5
click at [394, 620] on div "In particular, darker grapes, such as purple varieties, are especially high in …" at bounding box center [475, 623] width 395 height 46
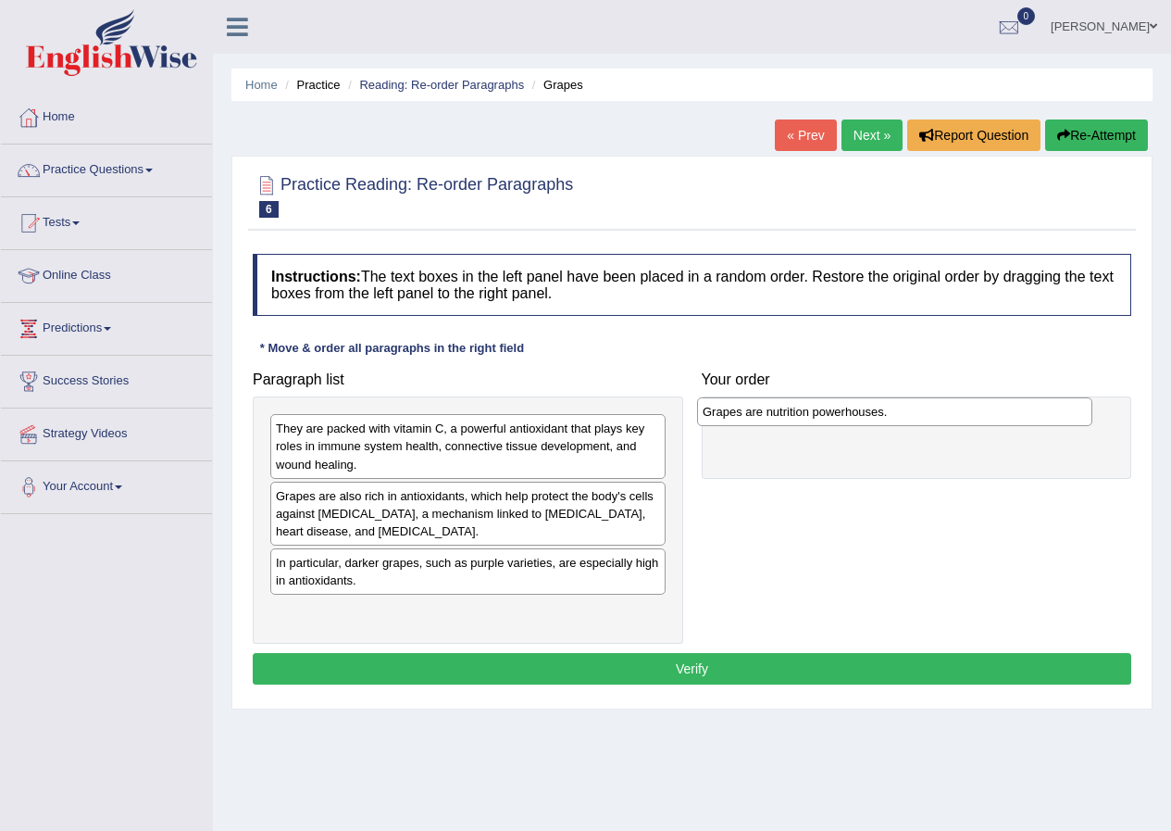
drag, startPoint x: 429, startPoint y: 431, endPoint x: 827, endPoint y: 414, distance: 398.5
click at [827, 414] on div "Grapes are nutrition powerhouses." at bounding box center [894, 411] width 395 height 29
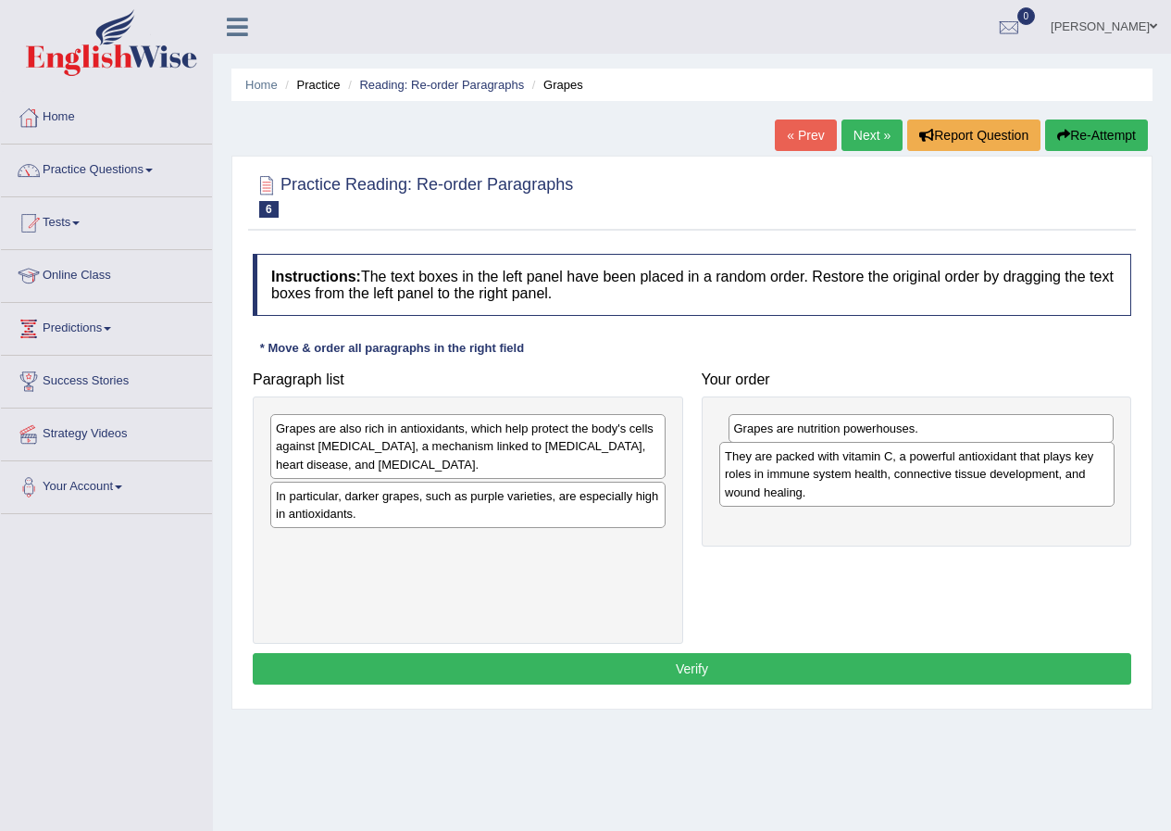
drag, startPoint x: 464, startPoint y: 456, endPoint x: 913, endPoint y: 484, distance: 449.9
click at [913, 484] on div "They are packed with vitamin C, a powerful antioxidant that plays key roles in …" at bounding box center [916, 474] width 395 height 64
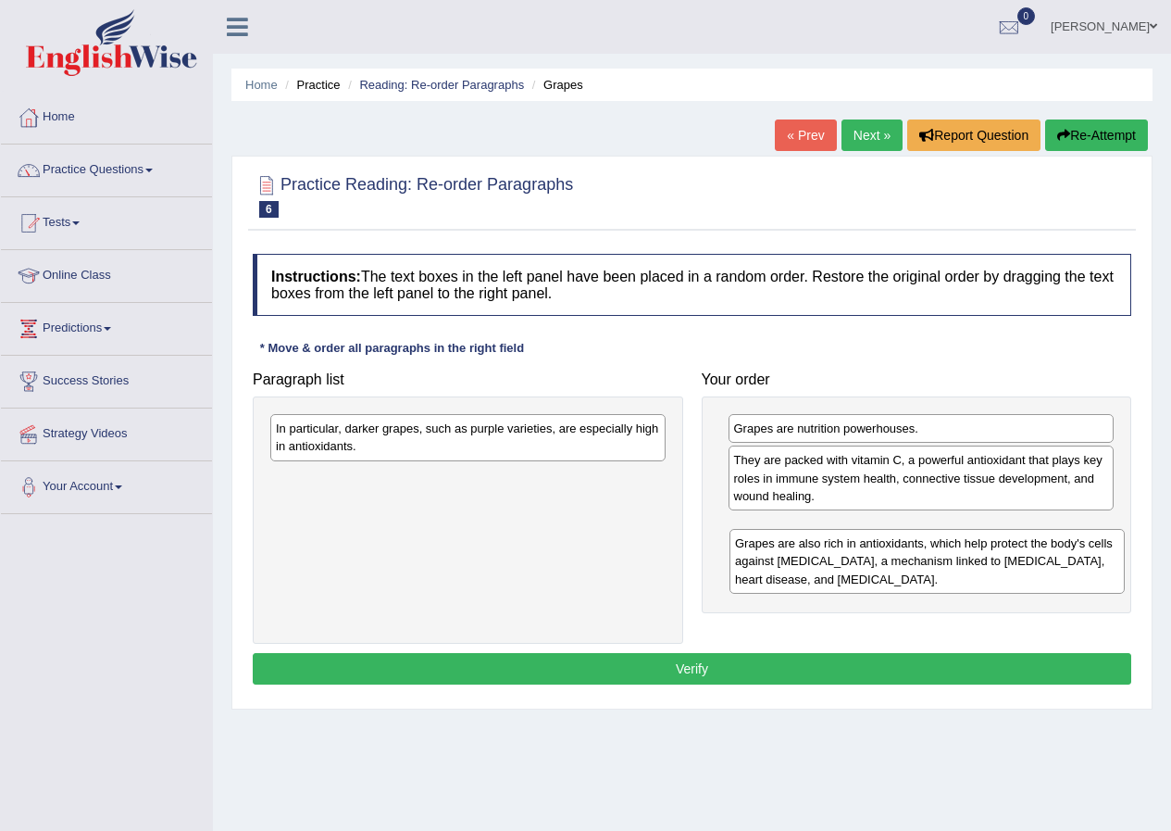
drag, startPoint x: 492, startPoint y: 452, endPoint x: 951, endPoint y: 552, distance: 470.0
click at [954, 557] on div "Grapes are also rich in antioxidants, which help protect the body's cells again…" at bounding box center [927, 561] width 395 height 64
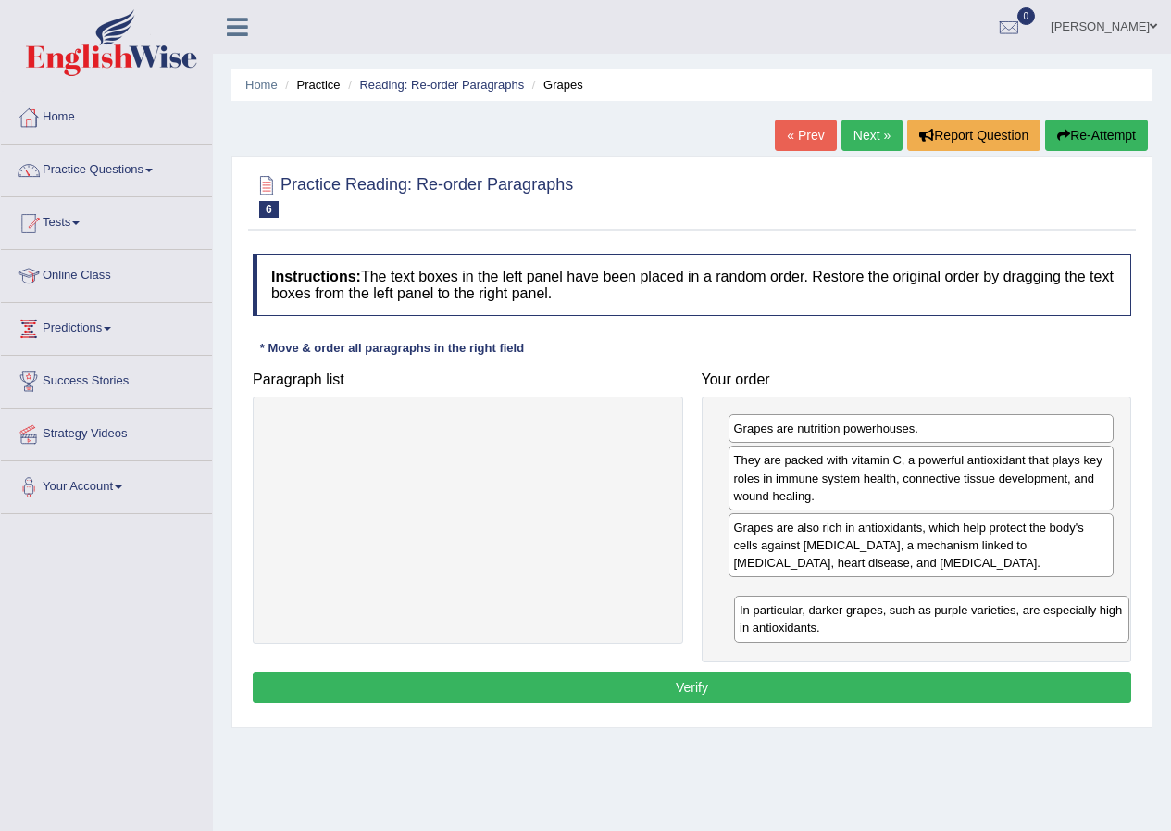
drag, startPoint x: 414, startPoint y: 448, endPoint x: 878, endPoint y: 630, distance: 498.1
click at [878, 630] on div "In particular, darker grapes, such as purple varieties, are especially high in …" at bounding box center [931, 618] width 395 height 46
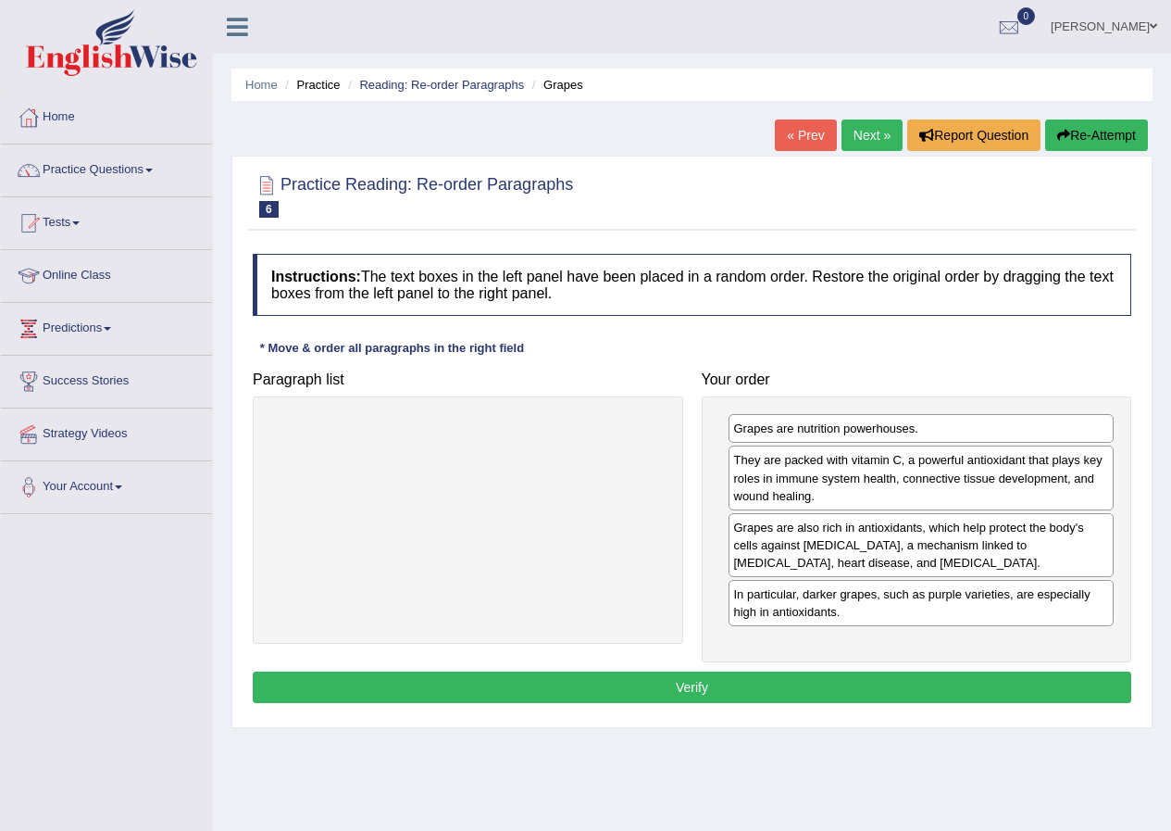
click at [754, 689] on button "Verify" at bounding box center [692, 686] width 879 height 31
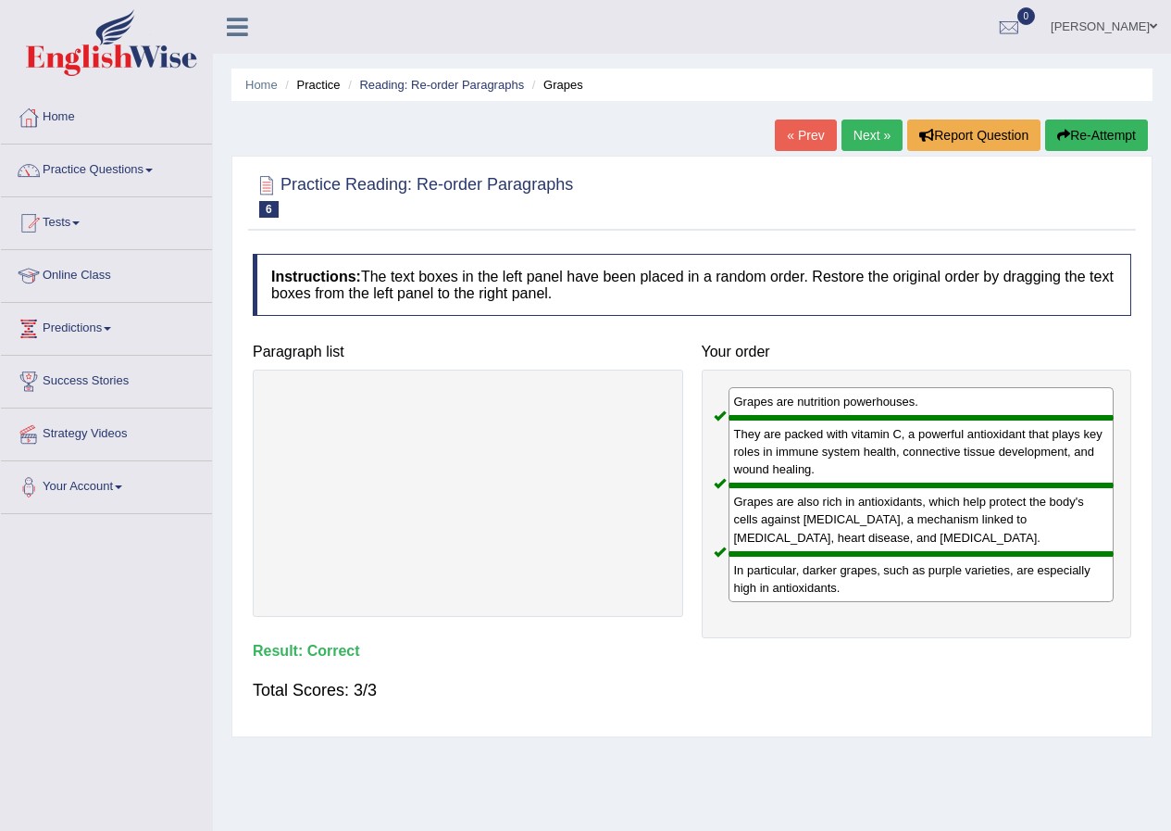
click at [853, 136] on link "Next »" at bounding box center [872, 134] width 61 height 31
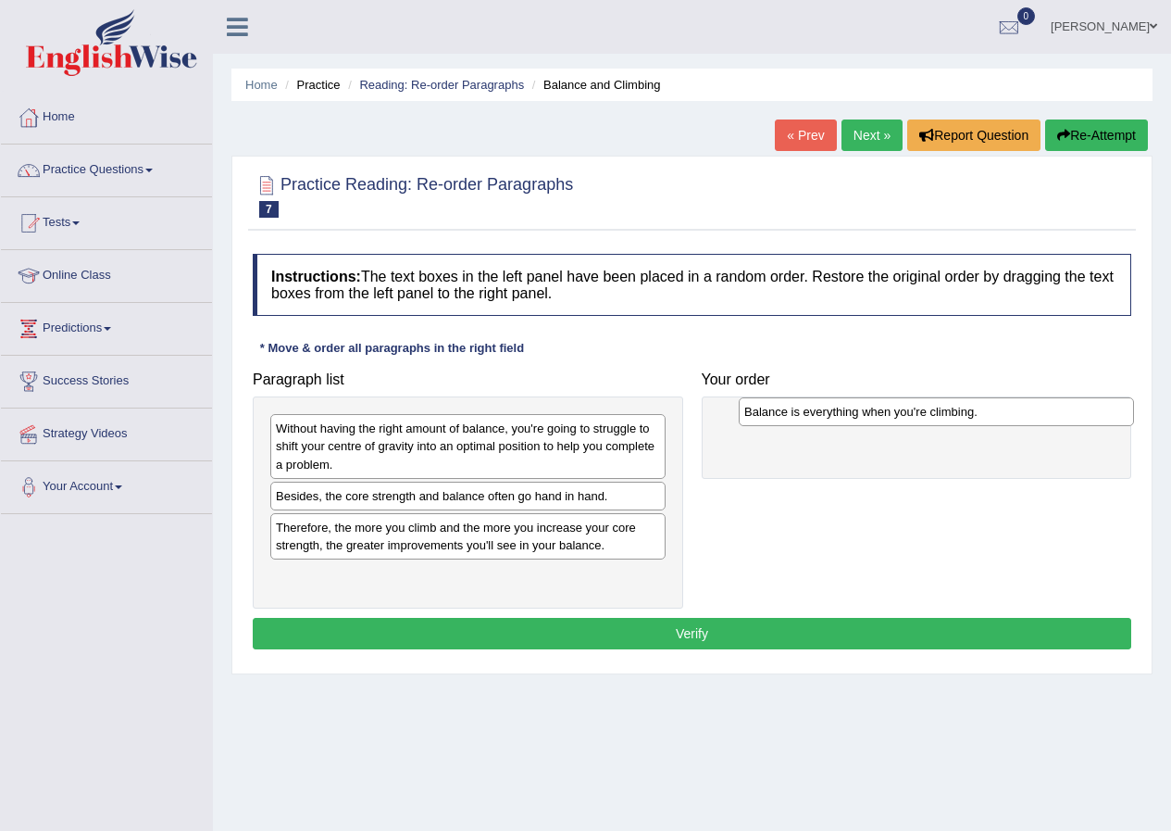
drag, startPoint x: 427, startPoint y: 503, endPoint x: 895, endPoint y: 419, distance: 476.0
click at [895, 419] on div "Balance is everything when you're climbing." at bounding box center [936, 411] width 395 height 29
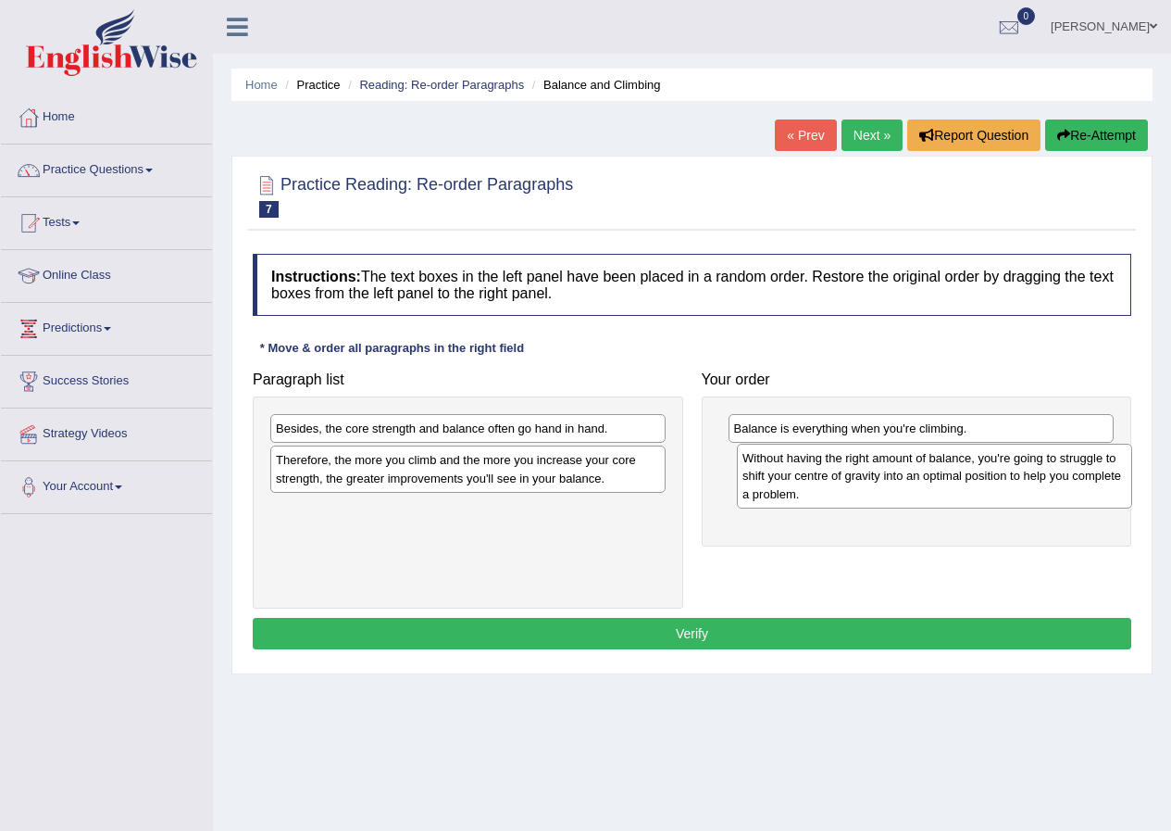
drag, startPoint x: 394, startPoint y: 453, endPoint x: 861, endPoint y: 482, distance: 467.6
click at [861, 482] on div "Without having the right amount of balance, you're going to struggle to shift y…" at bounding box center [934, 476] width 395 height 64
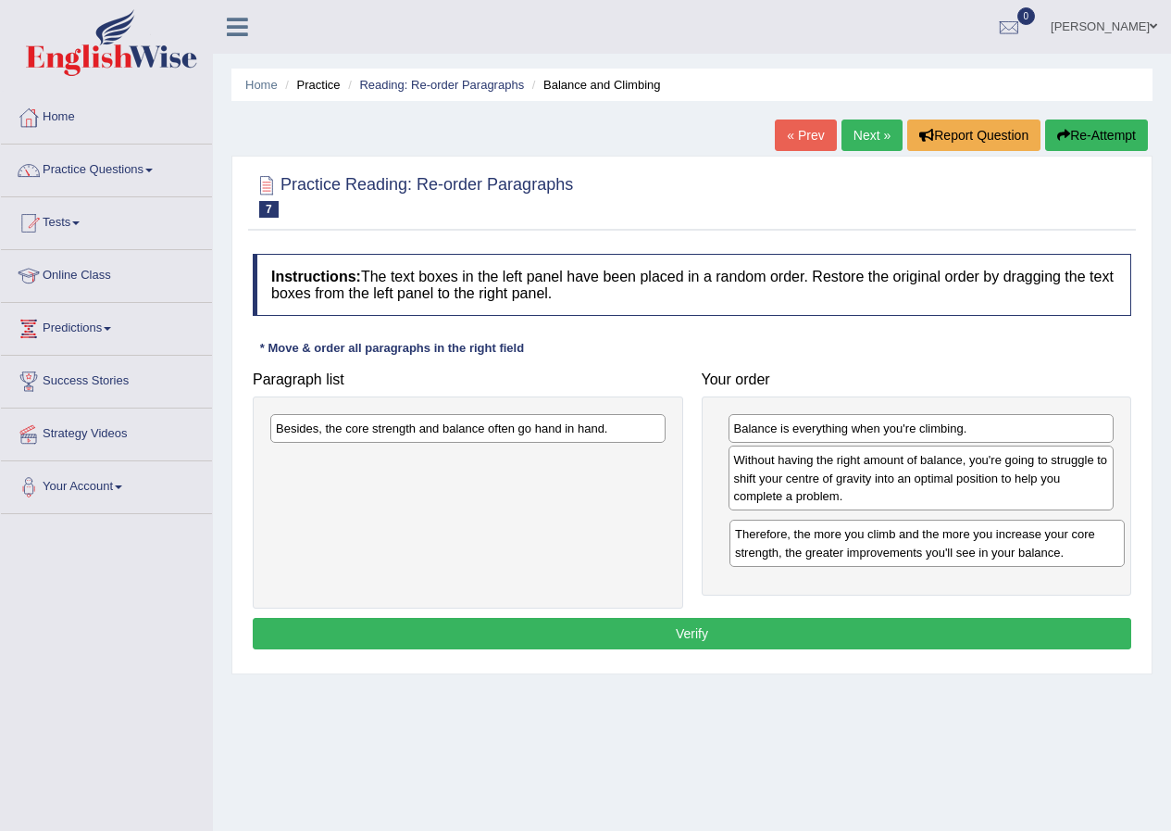
drag, startPoint x: 406, startPoint y: 478, endPoint x: 865, endPoint y: 552, distance: 465.2
click at [865, 552] on div "Therefore, the more you climb and the more you increase your core strength, the…" at bounding box center [927, 542] width 395 height 46
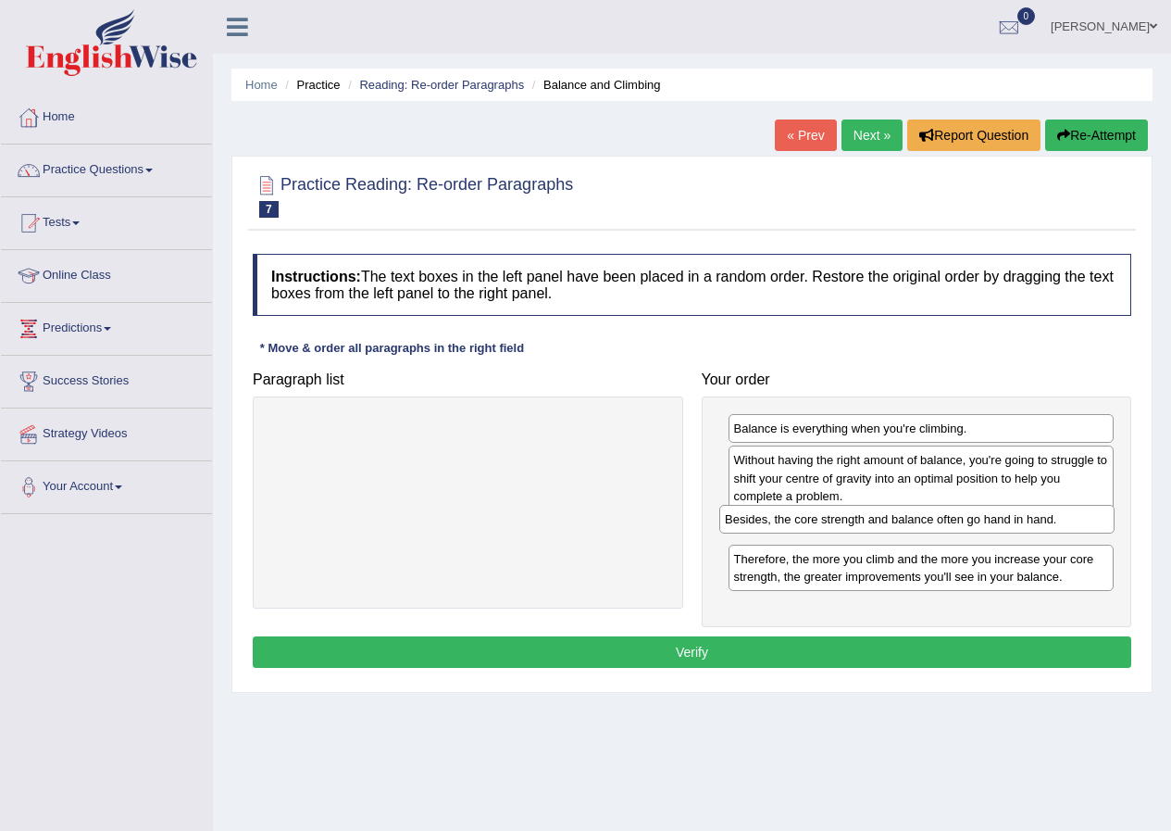
drag, startPoint x: 384, startPoint y: 431, endPoint x: 833, endPoint y: 521, distance: 458.1
click at [833, 521] on div "Besides, the core strength and balance often go hand in hand." at bounding box center [916, 519] width 395 height 29
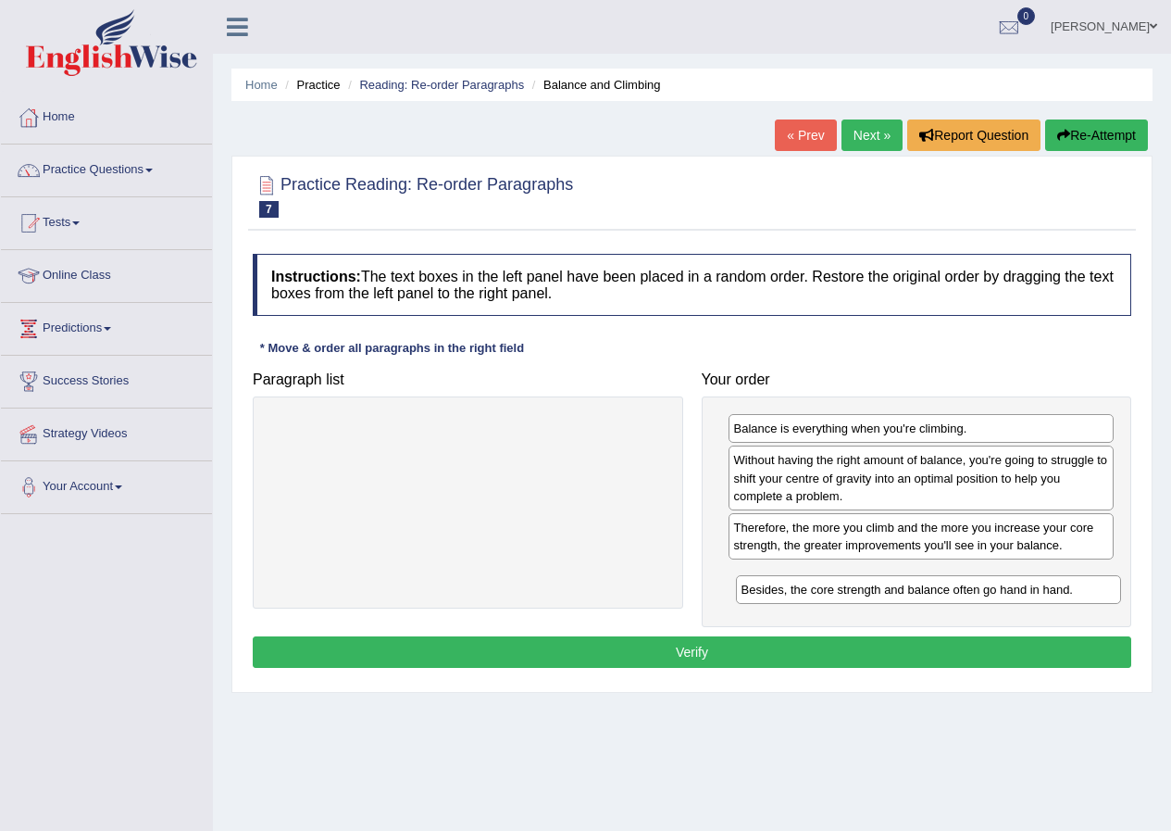
drag, startPoint x: 915, startPoint y: 540, endPoint x: 922, endPoint y: 602, distance: 62.5
click at [922, 602] on div "Besides, the core strength and balance often go hand in hand." at bounding box center [929, 589] width 386 height 29
click at [786, 586] on div "Besides, the core strength and balance often go hand in hand." at bounding box center [920, 578] width 386 height 29
click at [791, 647] on button "Verify" at bounding box center [692, 651] width 879 height 31
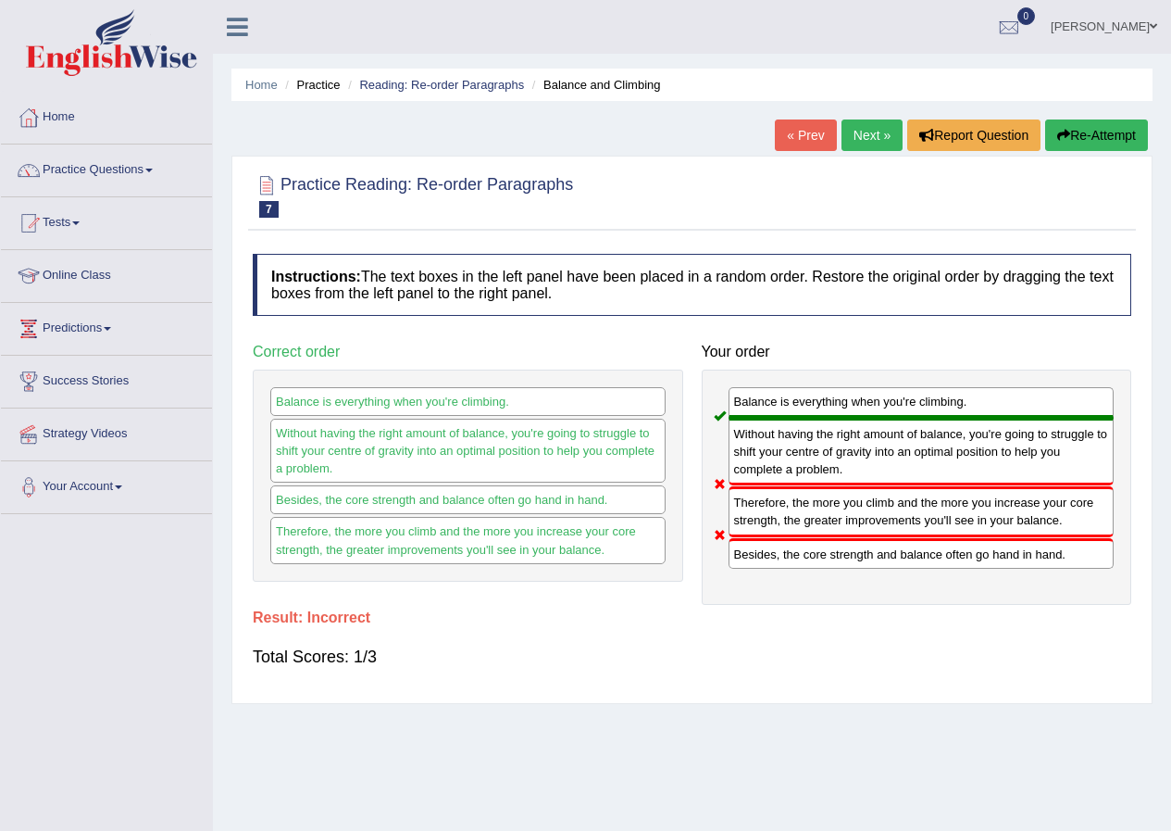
click at [1094, 140] on button "Re-Attempt" at bounding box center [1096, 134] width 103 height 31
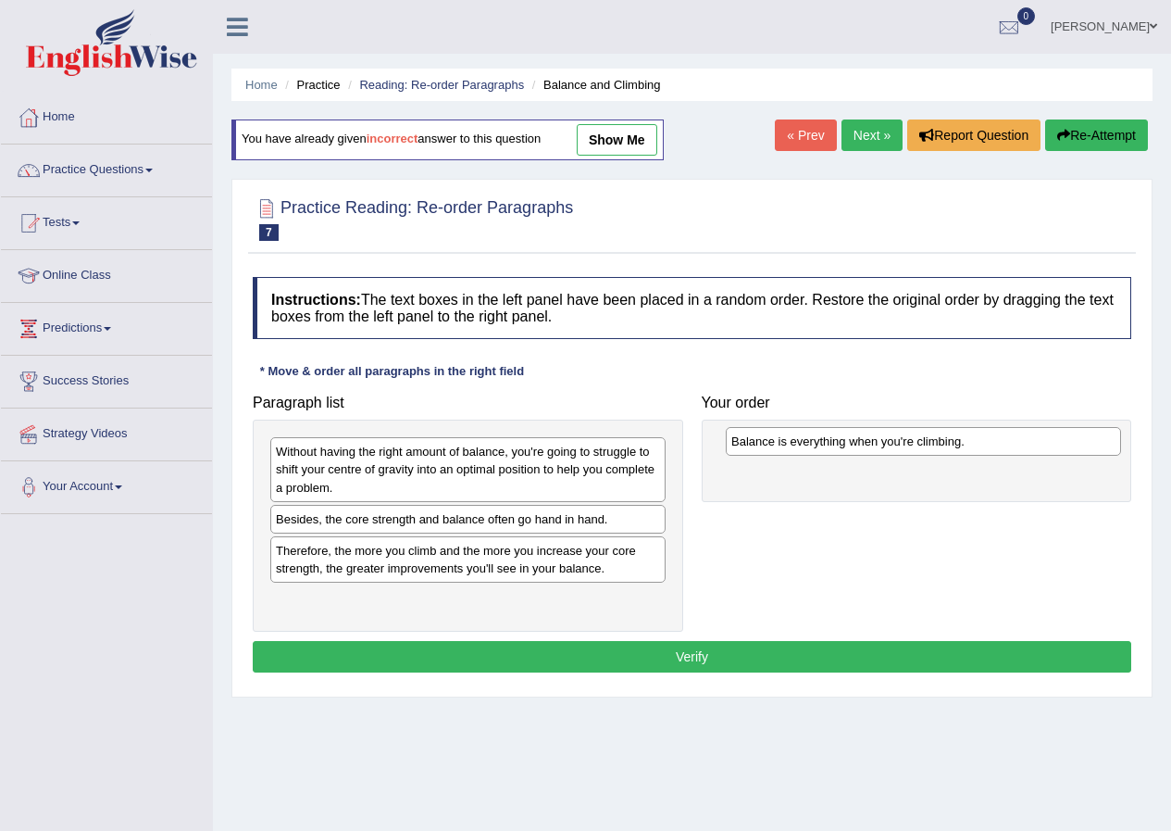
drag, startPoint x: 370, startPoint y: 529, endPoint x: 809, endPoint y: 451, distance: 445.7
click at [809, 451] on div "Balance is everything when you're climbing." at bounding box center [923, 441] width 395 height 29
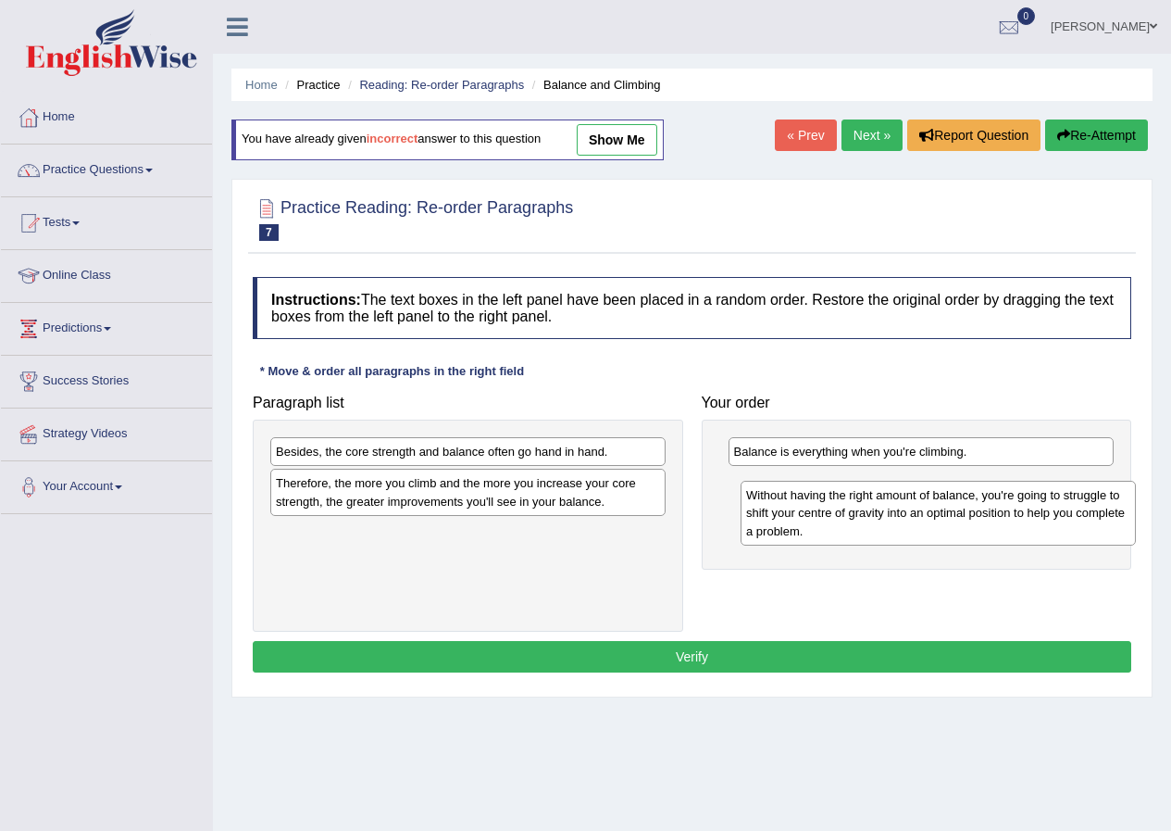
drag, startPoint x: 363, startPoint y: 484, endPoint x: 837, endPoint y: 528, distance: 476.1
click at [837, 528] on div "Without having the right amount of balance, you're going to struggle to shift y…" at bounding box center [938, 513] width 395 height 64
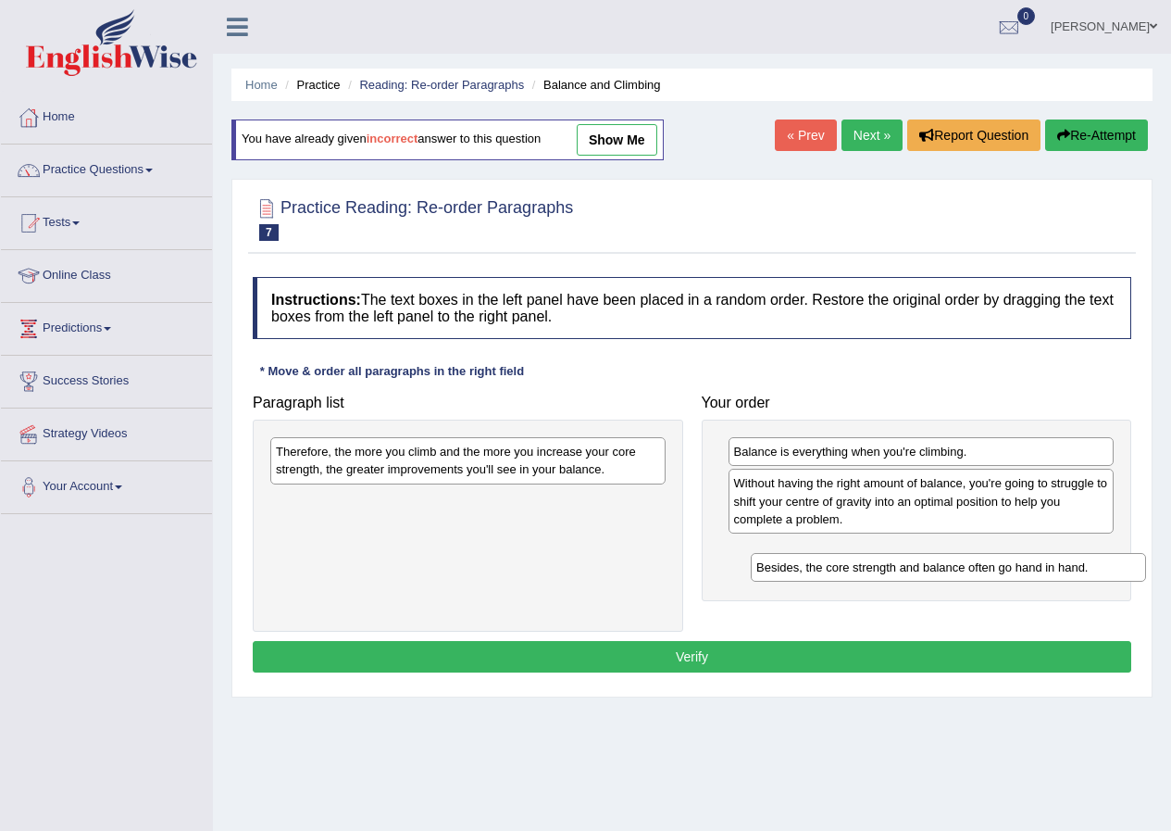
drag, startPoint x: 406, startPoint y: 465, endPoint x: 648, endPoint y: 500, distance: 245.1
click at [883, 581] on div "Besides, the core strength and balance often go hand in hand." at bounding box center [948, 567] width 395 height 29
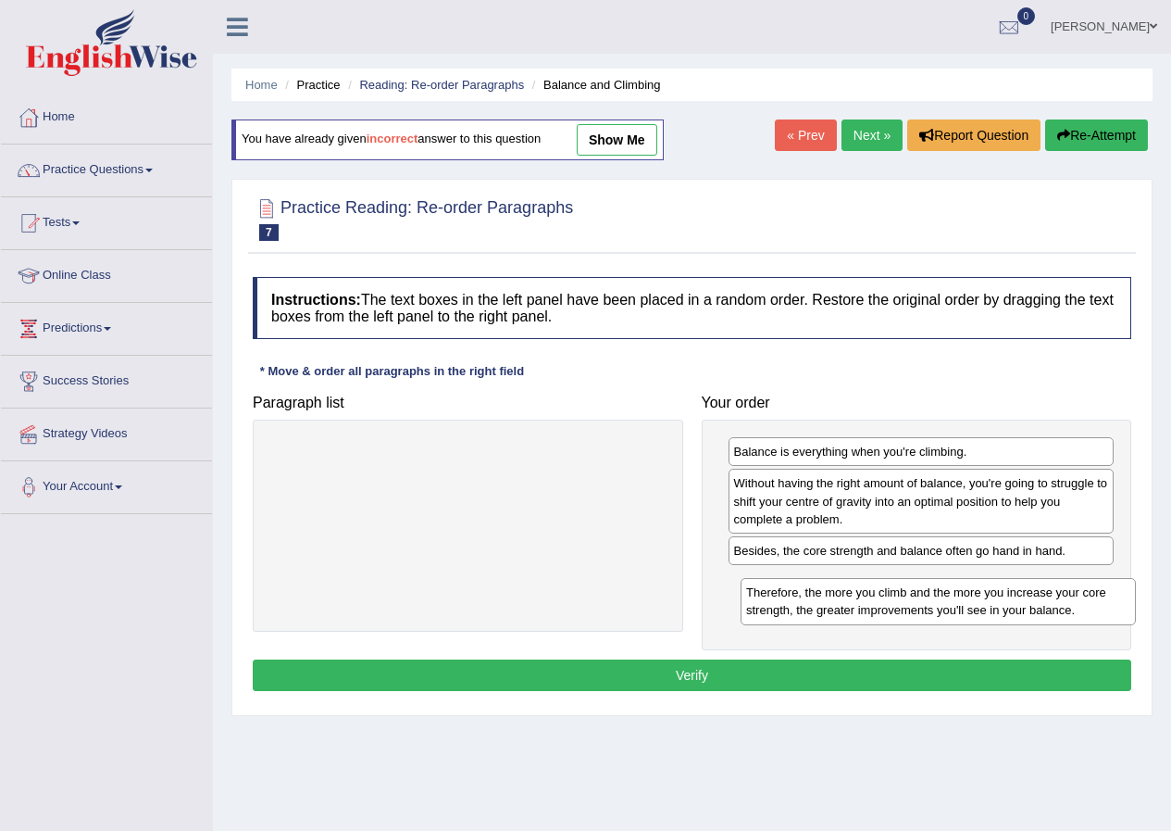
drag, startPoint x: 534, startPoint y: 468, endPoint x: 1005, endPoint y: 608, distance: 491.0
click at [1005, 608] on div "Therefore, the more you climb and the more you increase your core strength, the…" at bounding box center [938, 601] width 395 height 46
click at [677, 660] on button "Verify" at bounding box center [692, 674] width 879 height 31
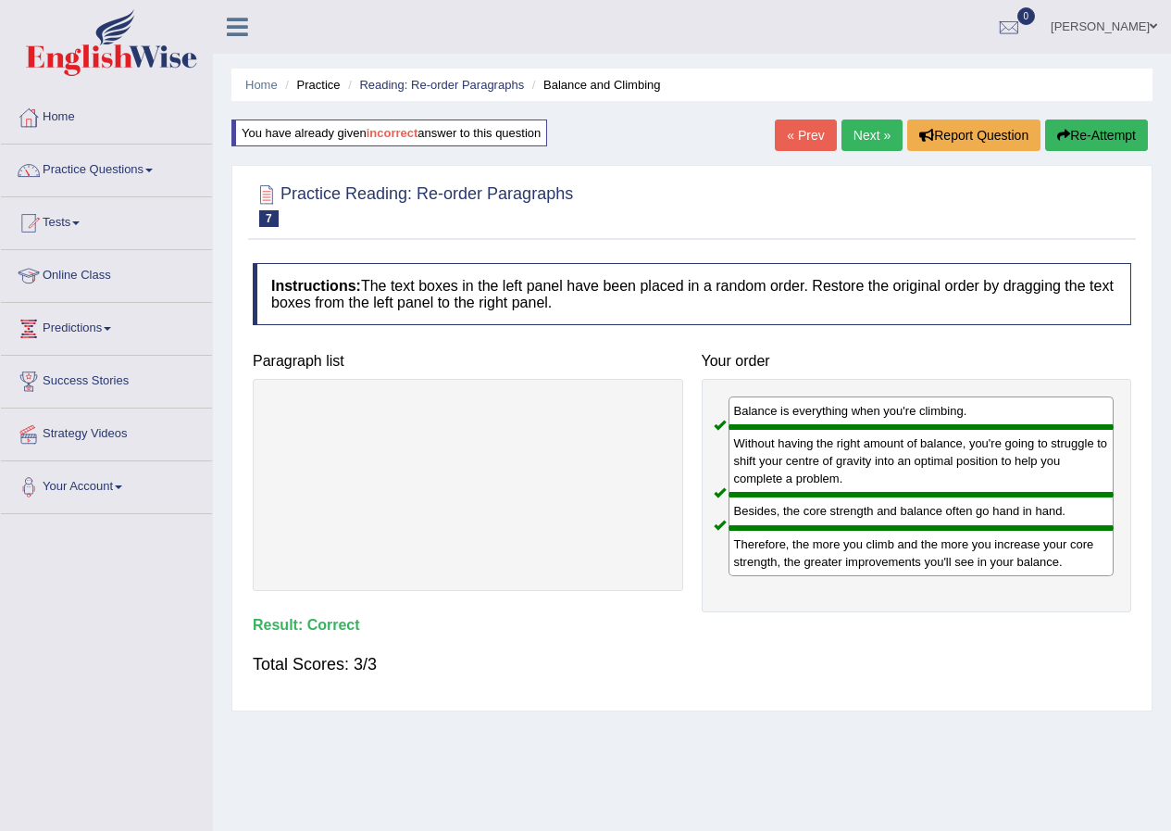
click at [869, 135] on link "Next »" at bounding box center [872, 134] width 61 height 31
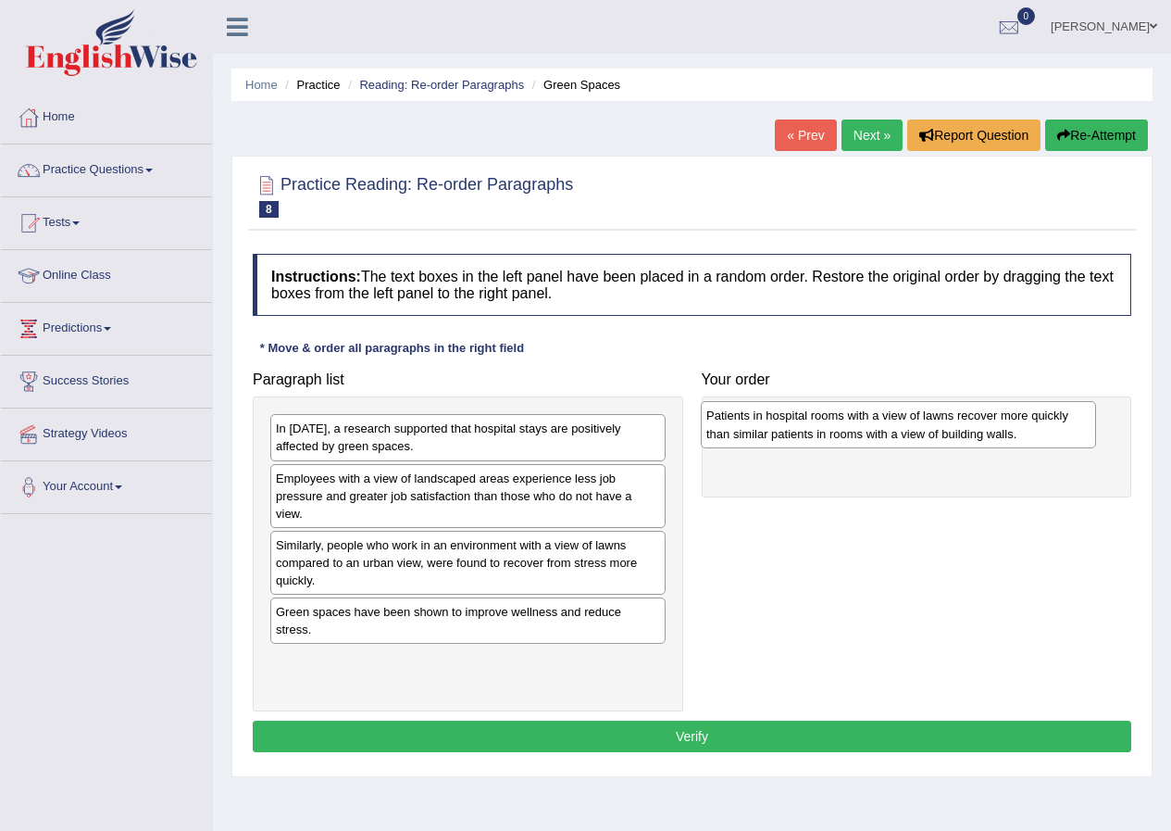
drag, startPoint x: 419, startPoint y: 683, endPoint x: 849, endPoint y: 438, distance: 495.6
click at [849, 438] on div "Patients in hospital rooms with a view of lawns recover more quickly than simil…" at bounding box center [898, 424] width 395 height 46
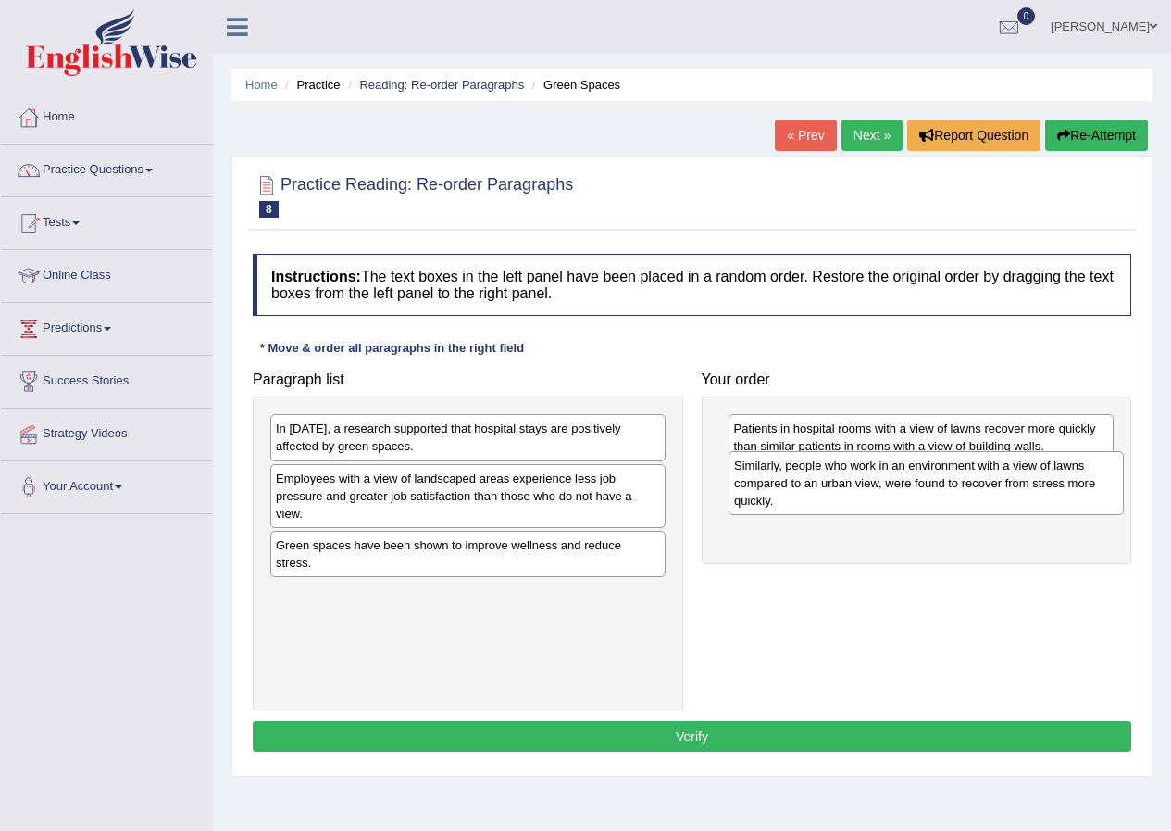
drag, startPoint x: 368, startPoint y: 576, endPoint x: 826, endPoint y: 496, distance: 465.2
click at [826, 496] on div "Similarly, people who work in an environment with a view of lawns compared to a…" at bounding box center [926, 483] width 395 height 64
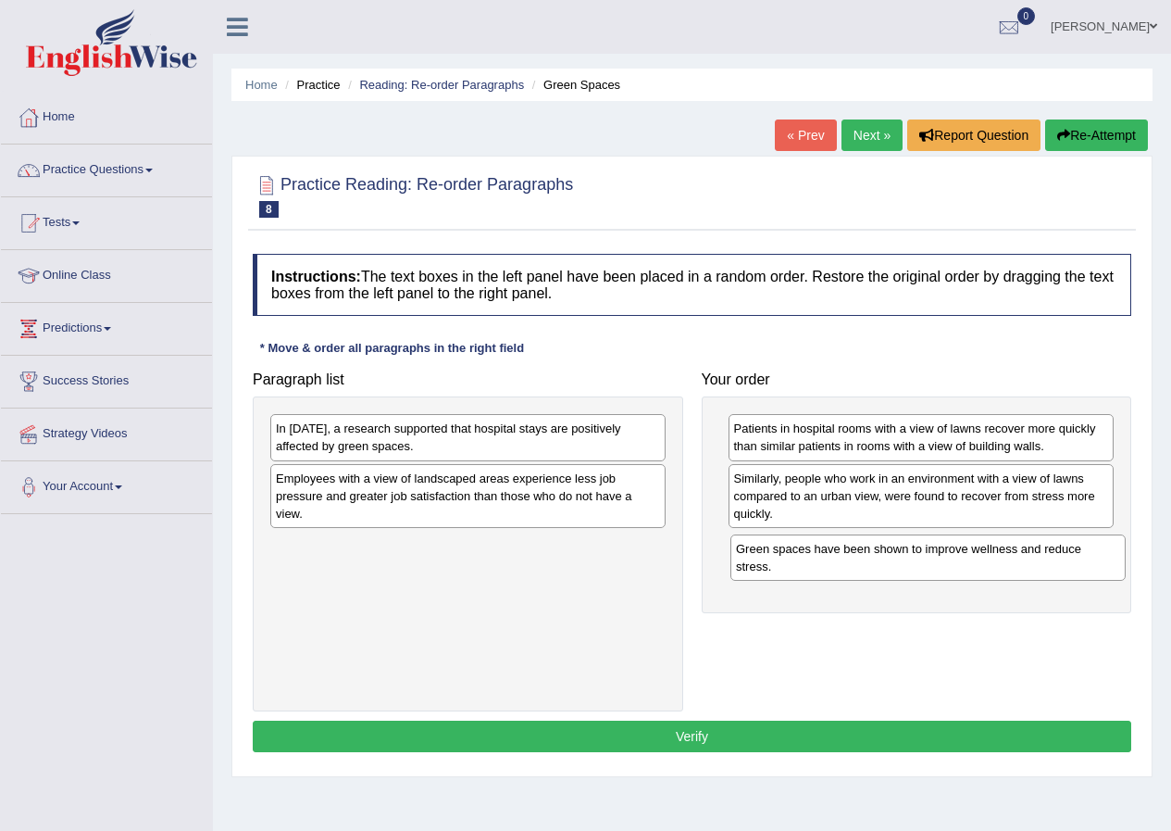
drag, startPoint x: 426, startPoint y: 565, endPoint x: 886, endPoint y: 569, distance: 460.2
click at [886, 569] on div "Green spaces have been shown to improve wellness and reduce stress." at bounding box center [928, 557] width 395 height 46
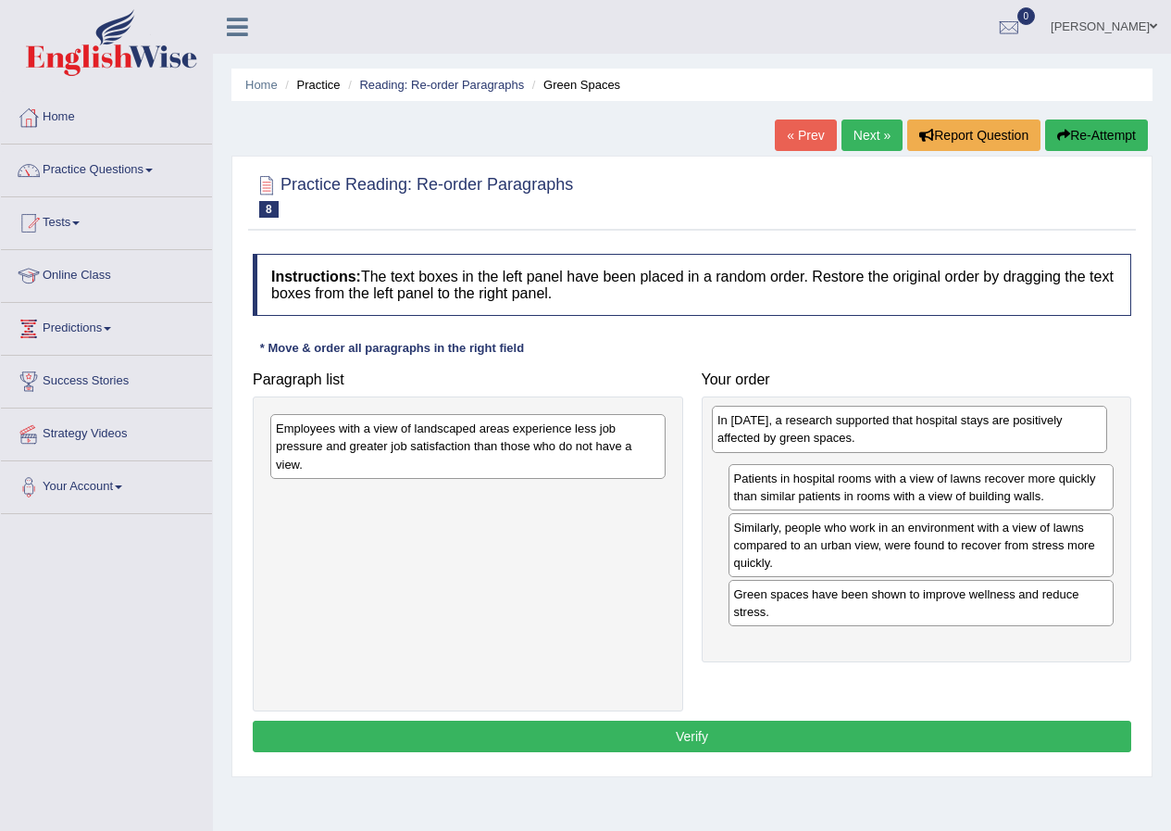
drag, startPoint x: 381, startPoint y: 450, endPoint x: 822, endPoint y: 442, distance: 441.7
click at [822, 442] on div "In [DATE], a research supported that hospital stays are positively affected by …" at bounding box center [909, 429] width 395 height 46
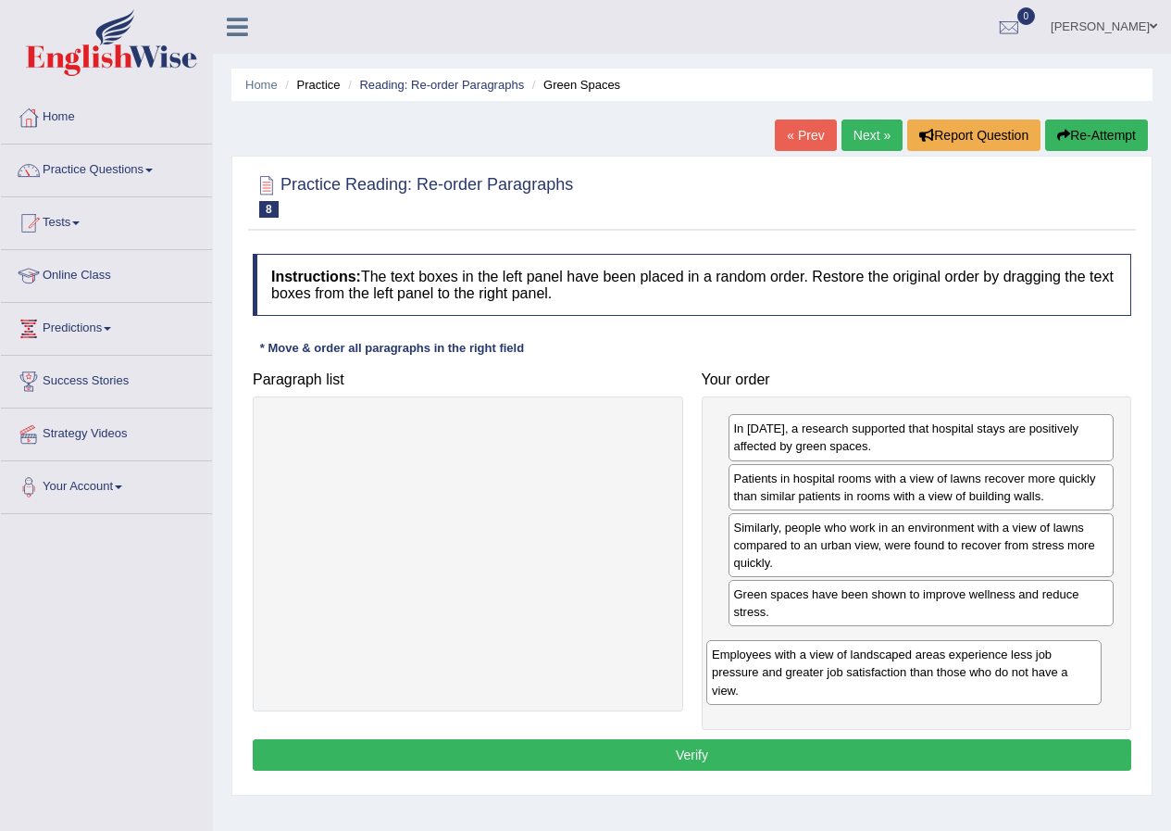
drag, startPoint x: 423, startPoint y: 468, endPoint x: 859, endPoint y: 694, distance: 491.2
click at [859, 694] on div "Employees with a view of landscaped areas experience less job pressure and grea…" at bounding box center [903, 672] width 395 height 64
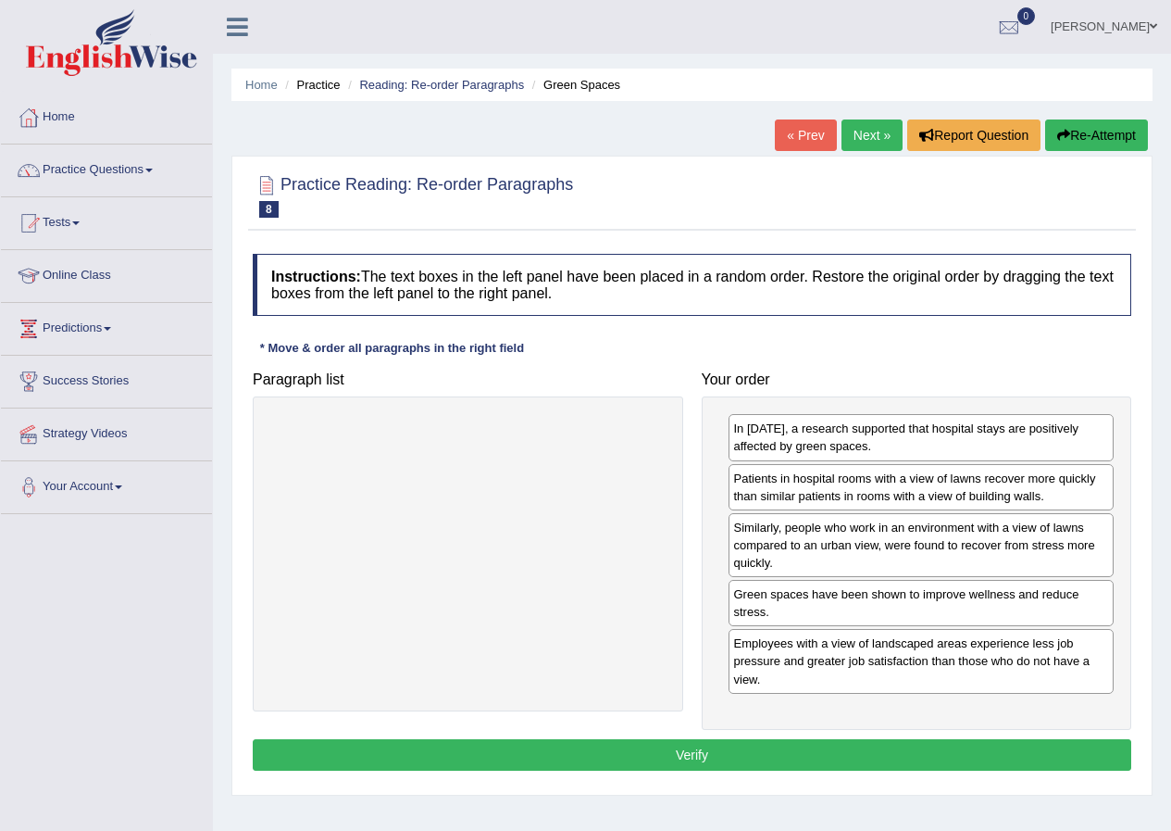
click at [577, 753] on button "Verify" at bounding box center [692, 754] width 879 height 31
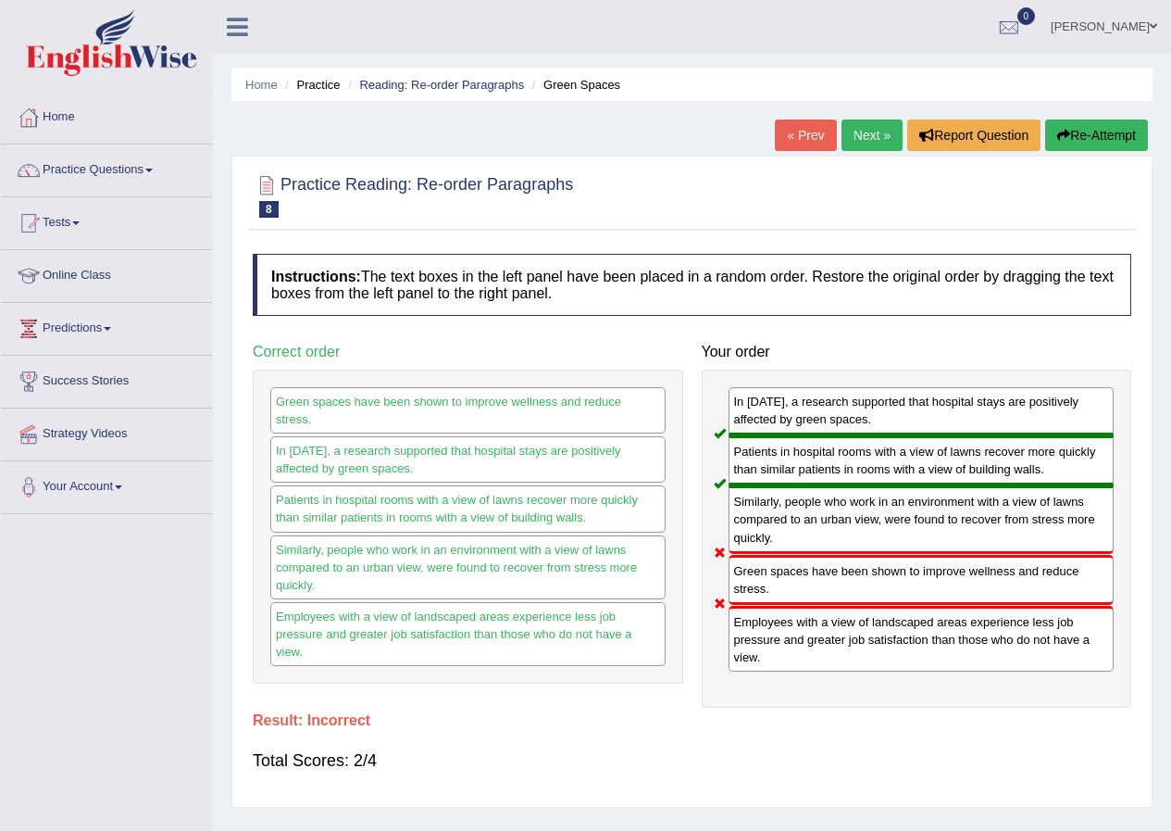
click at [1070, 131] on button "Re-Attempt" at bounding box center [1096, 134] width 103 height 31
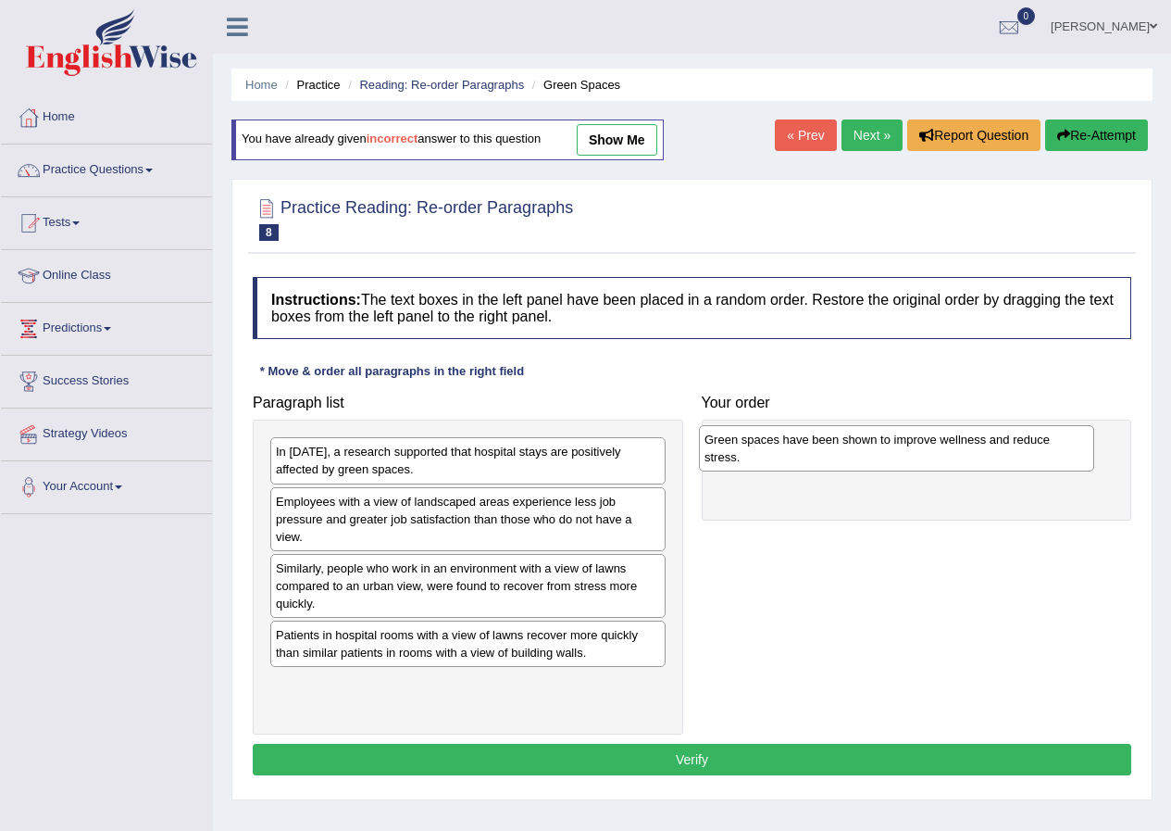
drag, startPoint x: 452, startPoint y: 658, endPoint x: 881, endPoint y: 463, distance: 471.1
click at [881, 463] on div "Green spaces have been shown to improve wellness and reduce stress." at bounding box center [896, 448] width 395 height 46
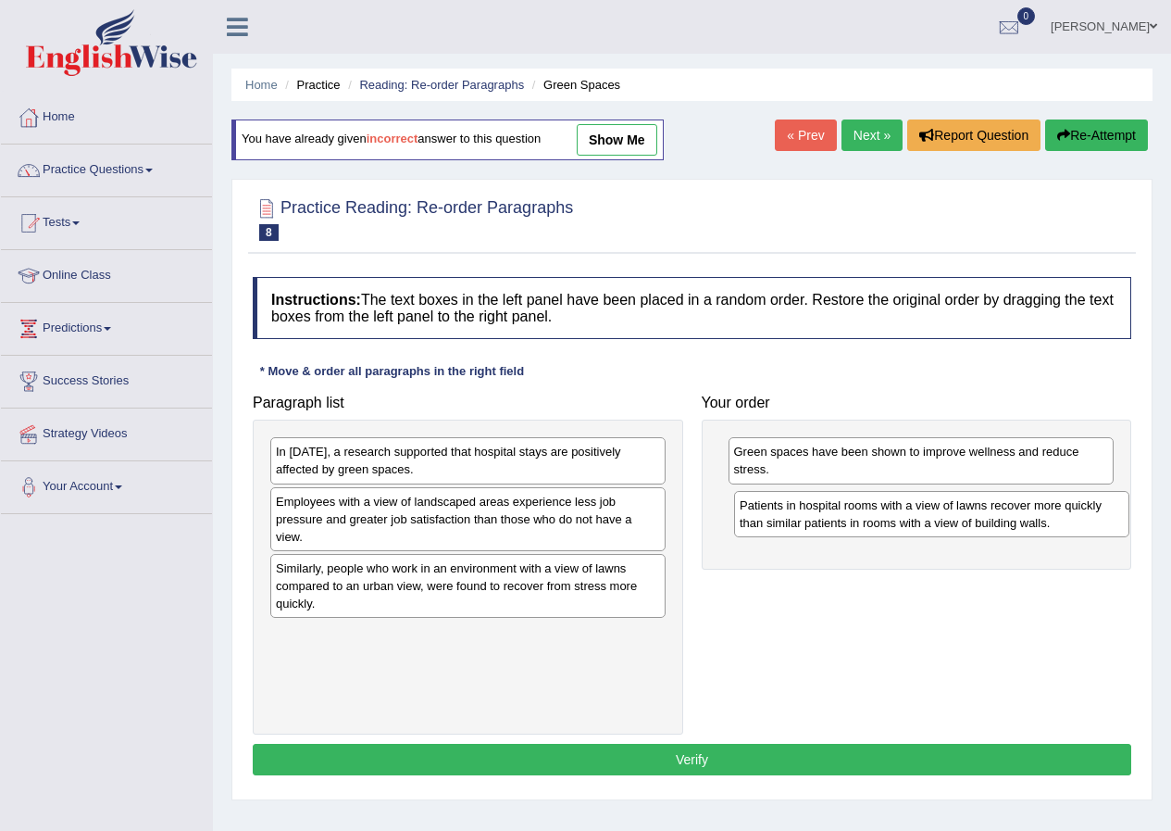
drag, startPoint x: 473, startPoint y: 660, endPoint x: 937, endPoint y: 531, distance: 481.7
click at [937, 531] on div "Patients in hospital rooms with a view of lawns recover more quickly than simil…" at bounding box center [931, 514] width 395 height 46
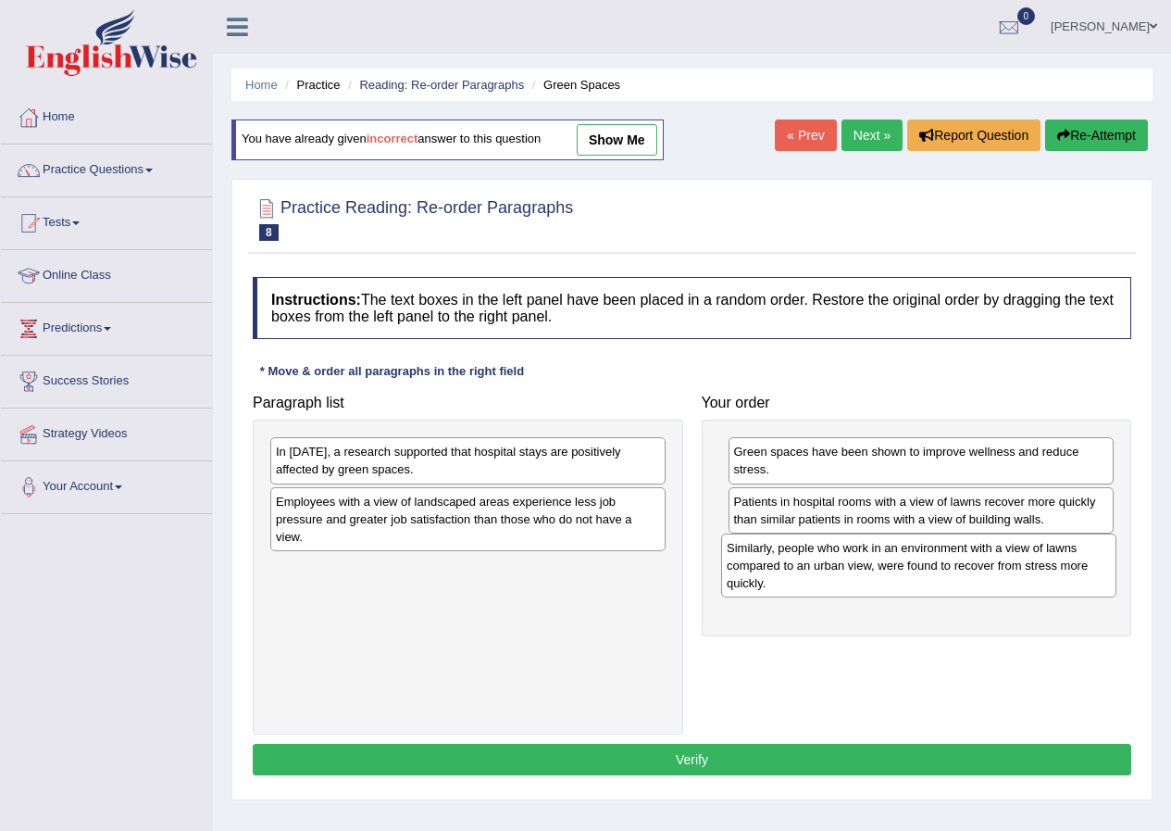
drag, startPoint x: 492, startPoint y: 600, endPoint x: 943, endPoint y: 580, distance: 451.4
click at [943, 580] on div "Similarly, people who work in an environment with a view of lawns compared to a…" at bounding box center [918, 565] width 395 height 64
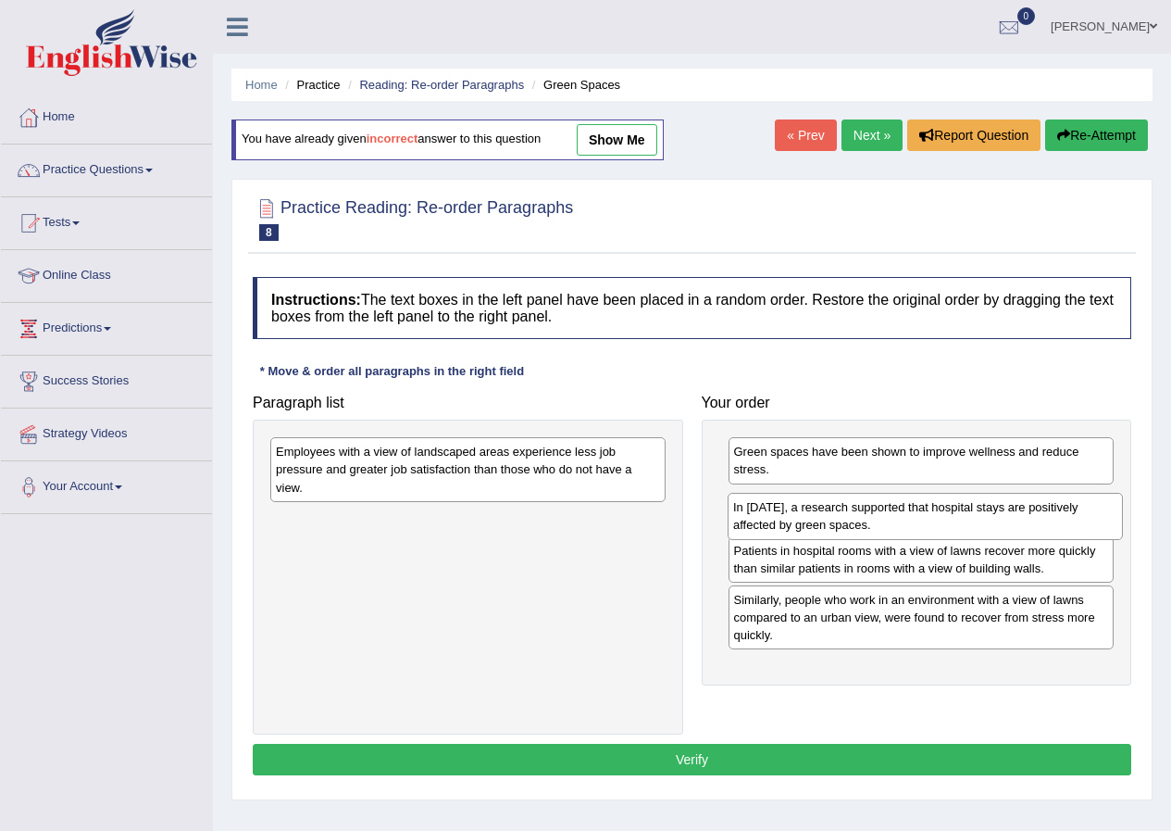
drag, startPoint x: 485, startPoint y: 469, endPoint x: 943, endPoint y: 525, distance: 460.8
click at [943, 525] on div "In [DATE], a research supported that hospital stays are positively affected by …" at bounding box center [925, 516] width 395 height 46
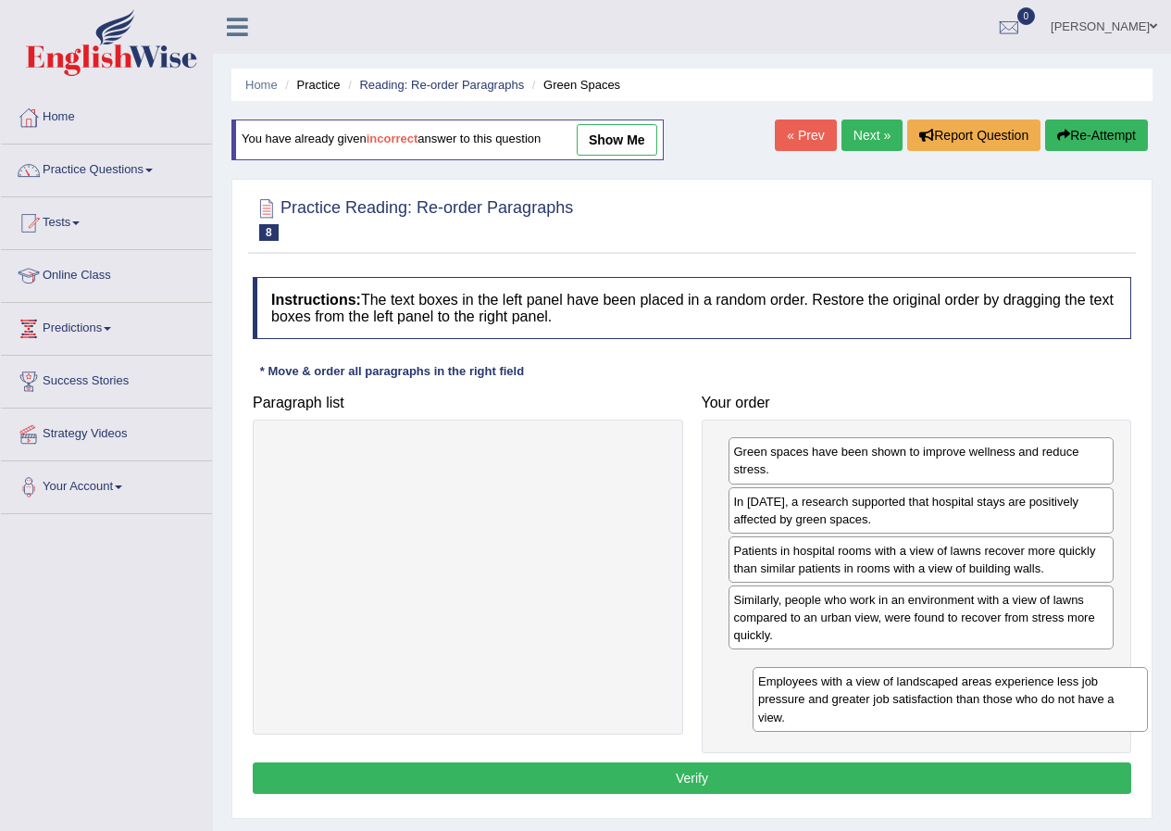
drag, startPoint x: 480, startPoint y: 483, endPoint x: 962, endPoint y: 713, distance: 534.3
click at [962, 713] on div "Employees with a view of landscaped areas experience less job pressure and grea…" at bounding box center [950, 699] width 395 height 64
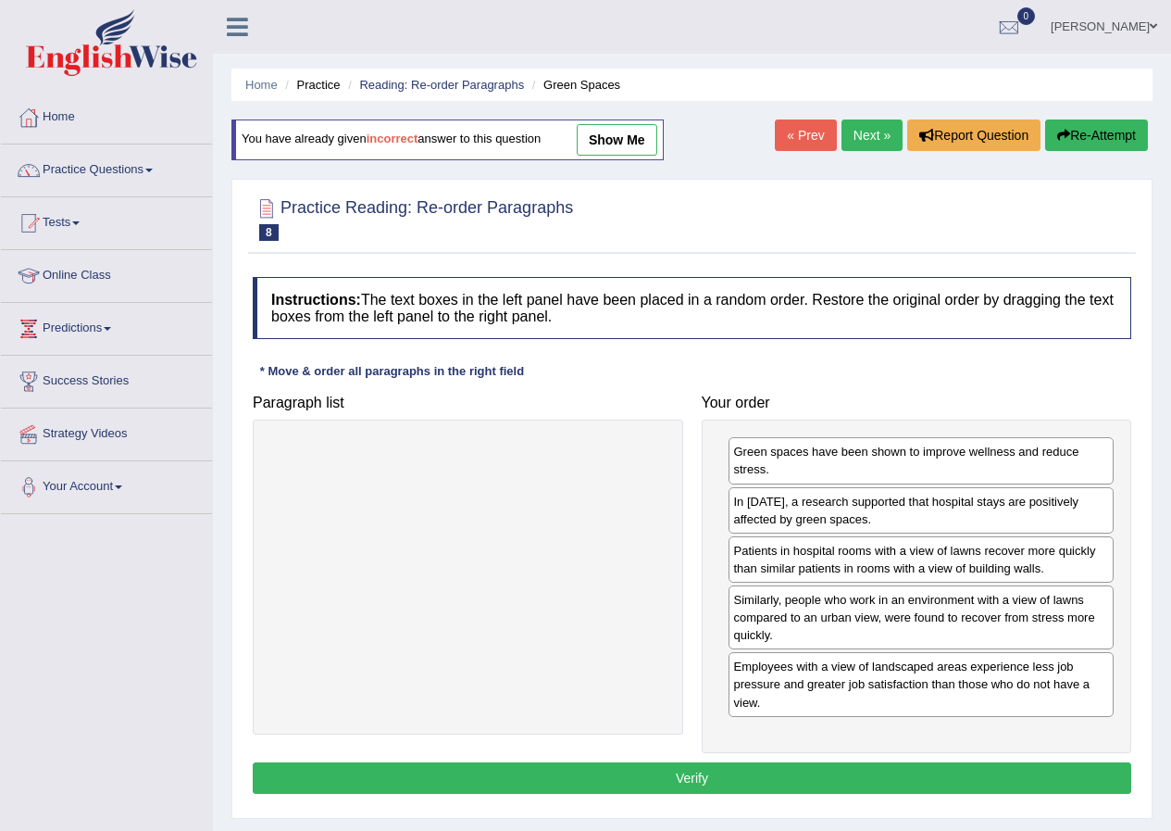
click at [690, 772] on button "Verify" at bounding box center [692, 777] width 879 height 31
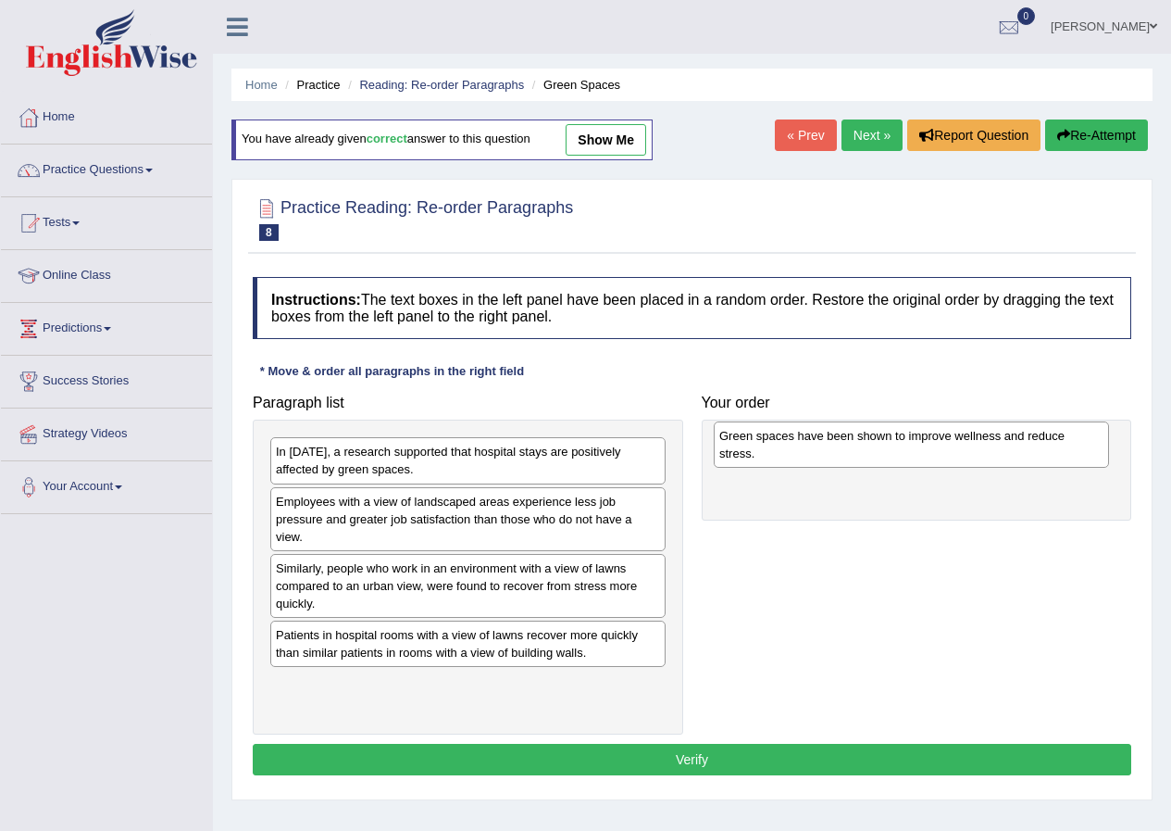
drag, startPoint x: 496, startPoint y: 661, endPoint x: 918, endPoint y: 466, distance: 464.4
click at [935, 464] on div "Green spaces have been shown to improve wellness and reduce stress." at bounding box center [911, 444] width 395 height 46
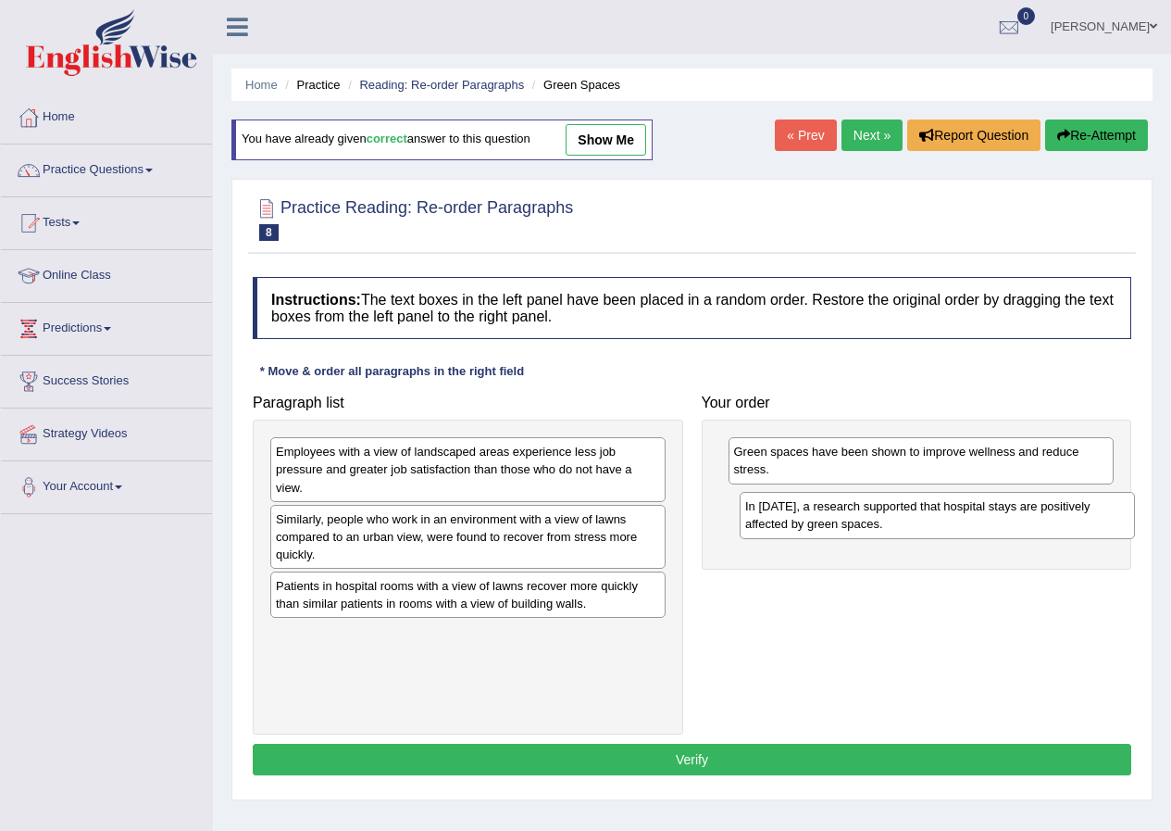
drag, startPoint x: 402, startPoint y: 475, endPoint x: 871, endPoint y: 530, distance: 472.6
click at [871, 530] on div "In 2002, a research supported that hospital stays are positively affected by gr…" at bounding box center [937, 515] width 395 height 46
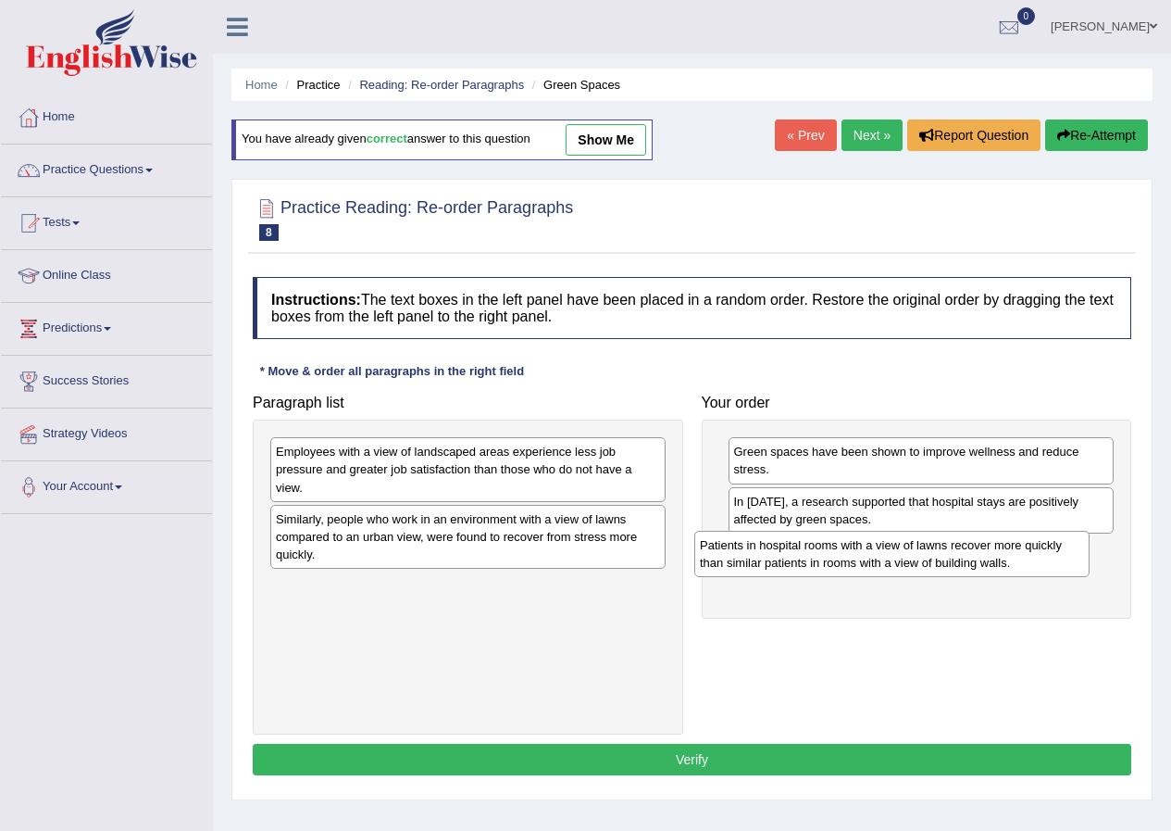
drag, startPoint x: 391, startPoint y: 602, endPoint x: 815, endPoint y: 561, distance: 426.0
click at [815, 561] on div "Patients in hospital rooms with a view of lawns recover more quickly than simil…" at bounding box center [891, 554] width 395 height 46
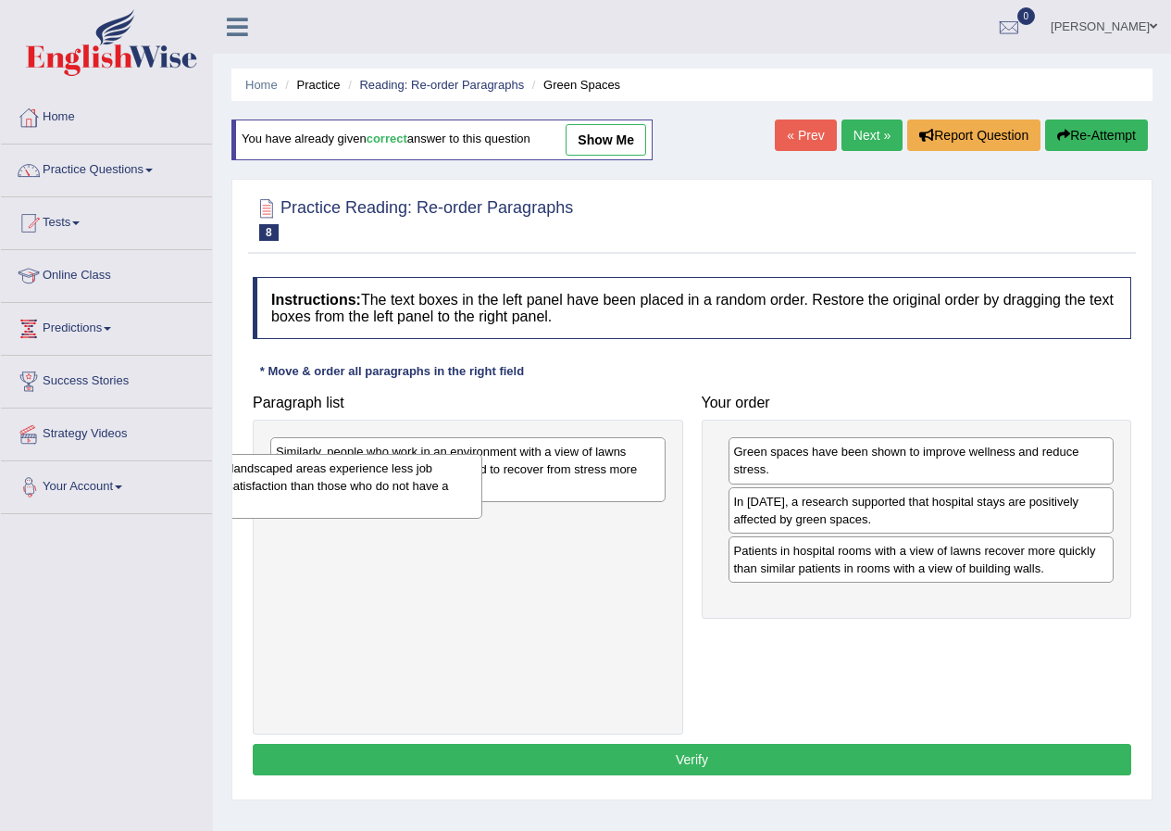
drag, startPoint x: 410, startPoint y: 480, endPoint x: 281, endPoint y: 507, distance: 131.7
click at [227, 497] on div "Home Practice Reading: Re-order Paragraphs Green Spaces You have already given …" at bounding box center [692, 463] width 958 height 926
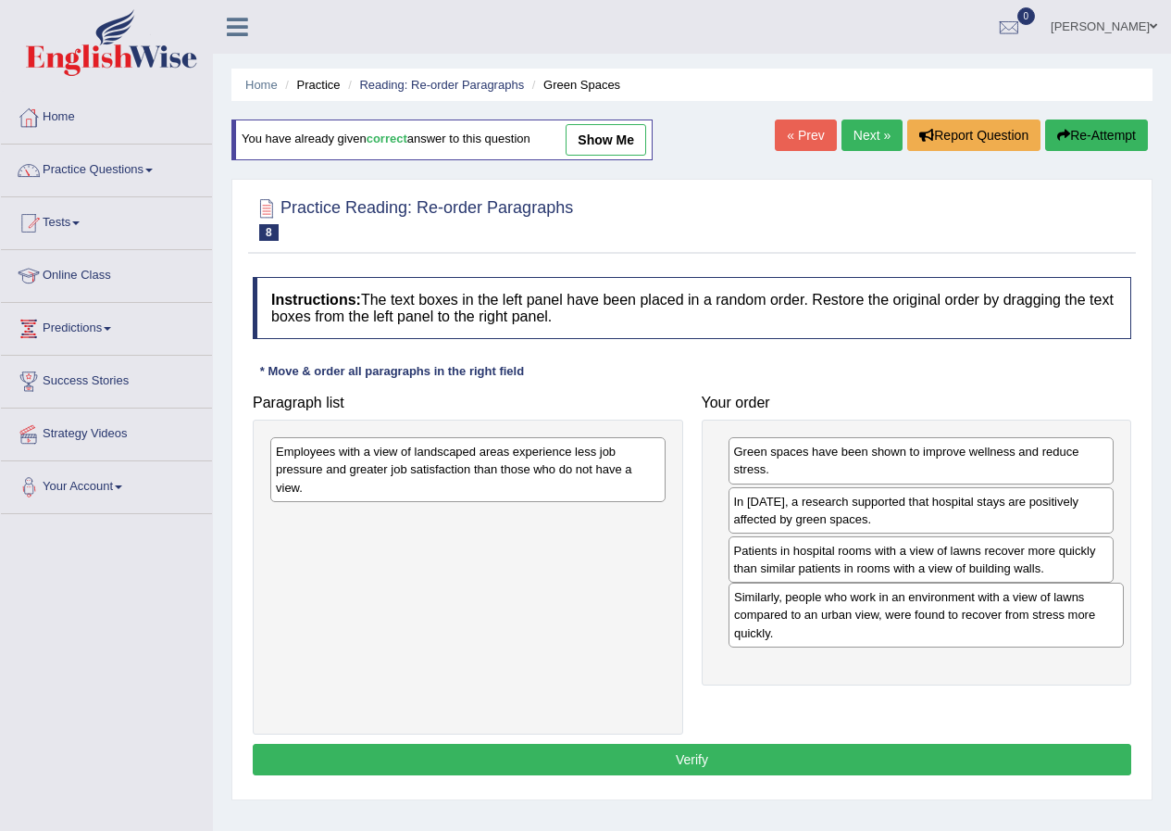
drag, startPoint x: 401, startPoint y: 469, endPoint x: 859, endPoint y: 614, distance: 480.8
click at [859, 614] on div "Similarly, people who work in an environment with a view of lawns compared to a…" at bounding box center [926, 614] width 395 height 64
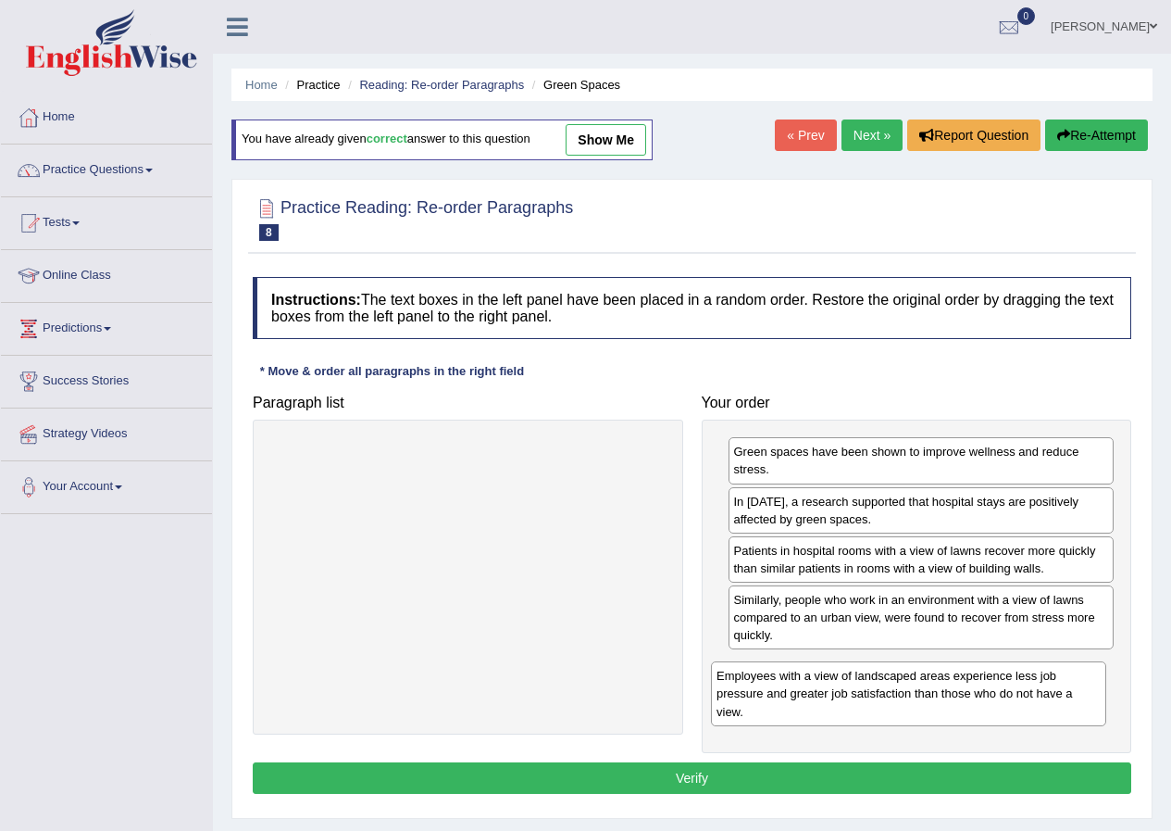
drag, startPoint x: 414, startPoint y: 472, endPoint x: 856, endPoint y: 694, distance: 494.4
click at [856, 694] on div "Employees with a view of landscaped areas experience less job pressure and grea…" at bounding box center [908, 693] width 395 height 64
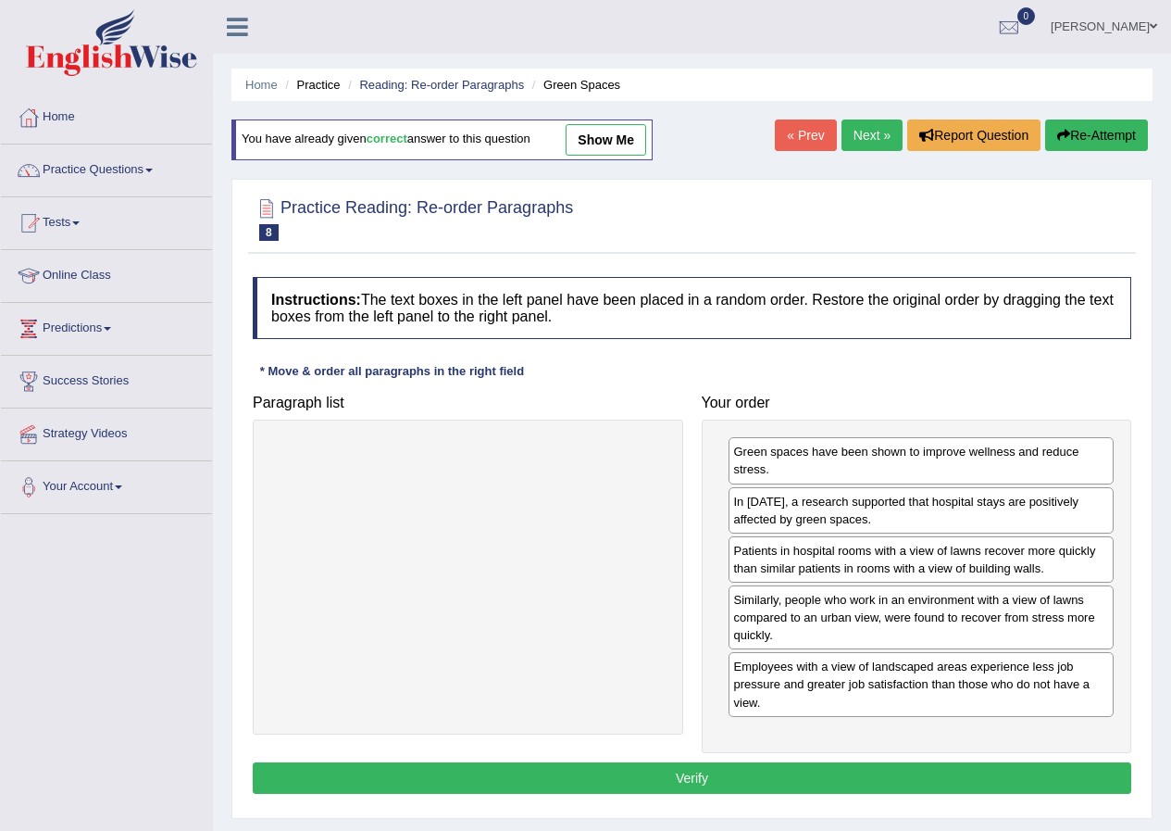
click at [628, 781] on button "Verify" at bounding box center [692, 777] width 879 height 31
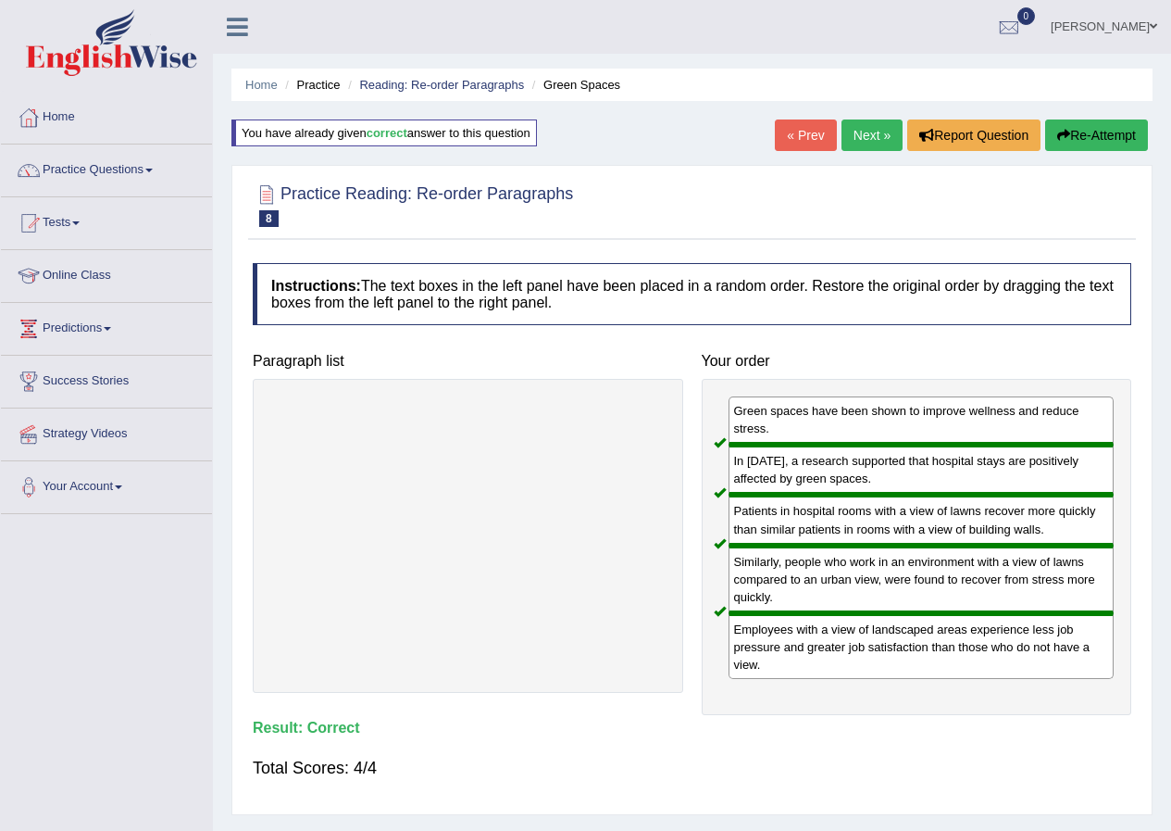
click at [865, 124] on link "Next »" at bounding box center [872, 134] width 61 height 31
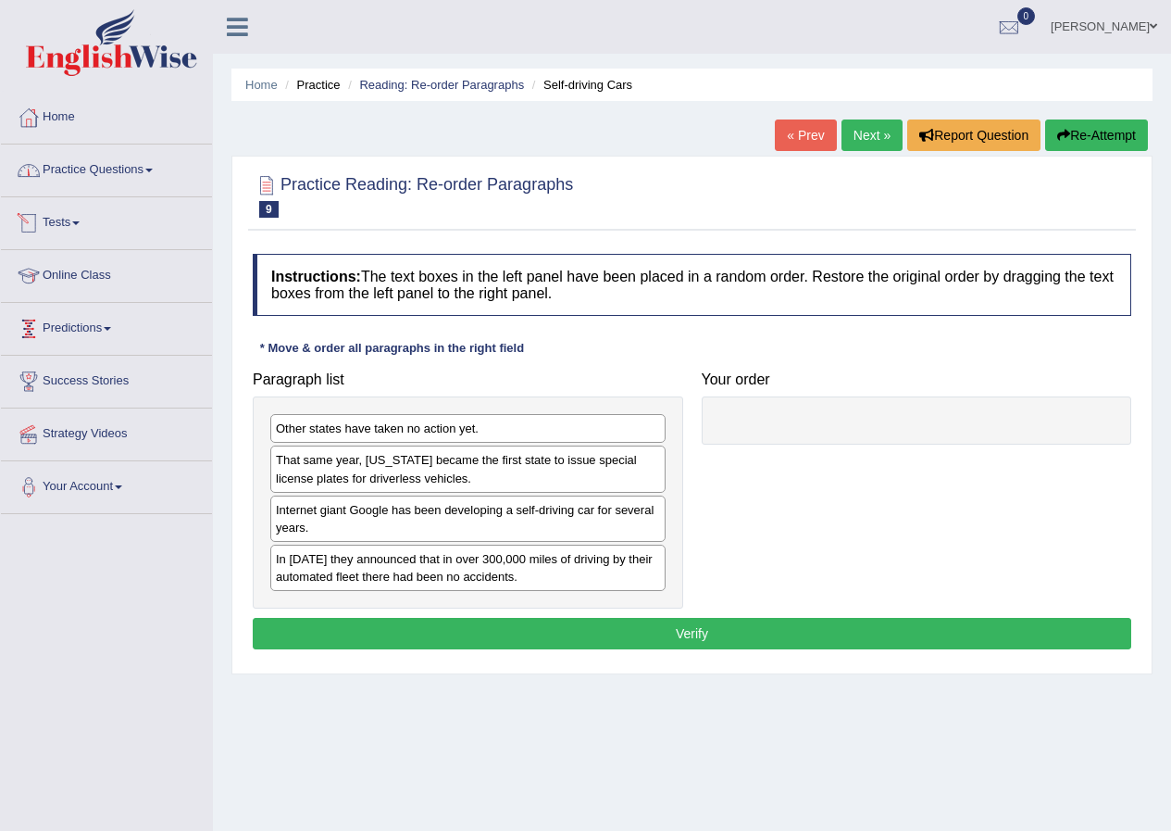
click at [116, 176] on link "Practice Questions" at bounding box center [106, 167] width 211 height 46
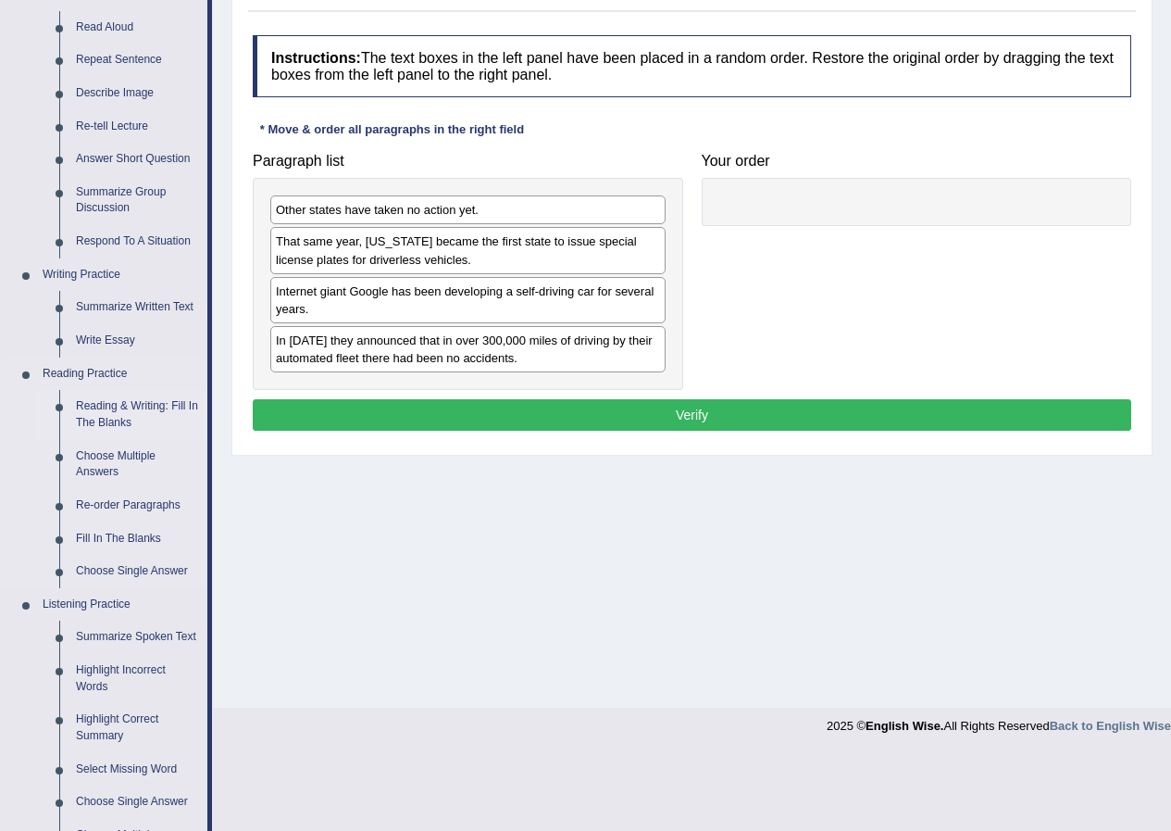
scroll to position [185, 0]
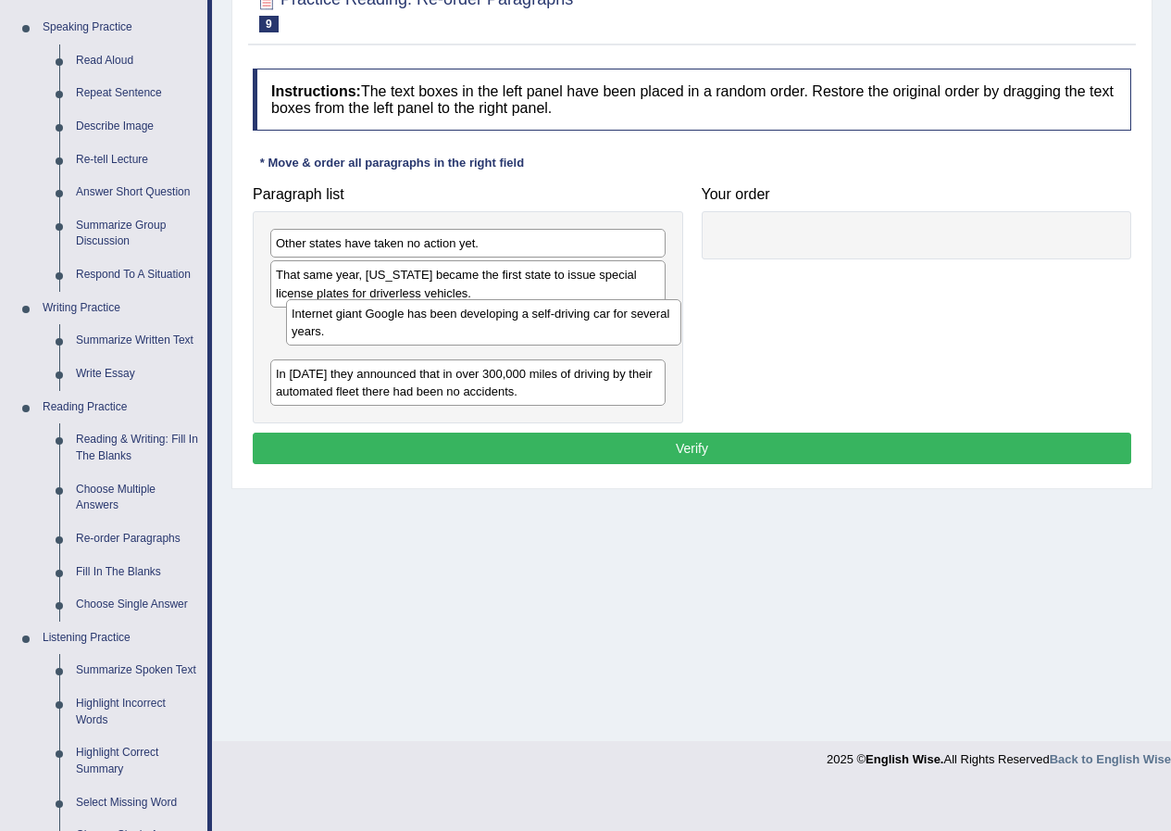
drag, startPoint x: 350, startPoint y: 348, endPoint x: 366, endPoint y: 337, distance: 19.3
click at [366, 337] on div "Internet giant Google has been developing a self-driving car for several years." at bounding box center [483, 322] width 395 height 46
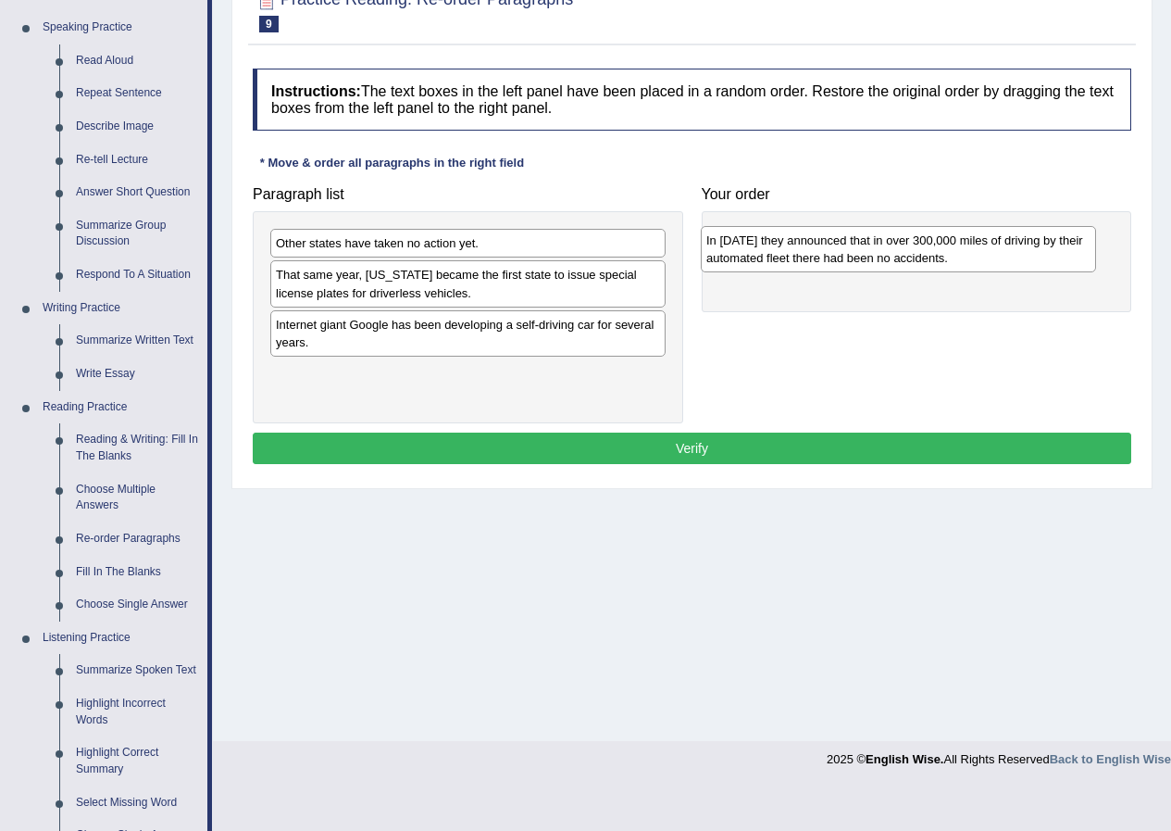
drag, startPoint x: 454, startPoint y: 397, endPoint x: 884, endPoint y: 264, distance: 450.7
click at [884, 264] on div "In 2012 they announced that in over 300,000 miles of driving by their automated…" at bounding box center [898, 249] width 395 height 46
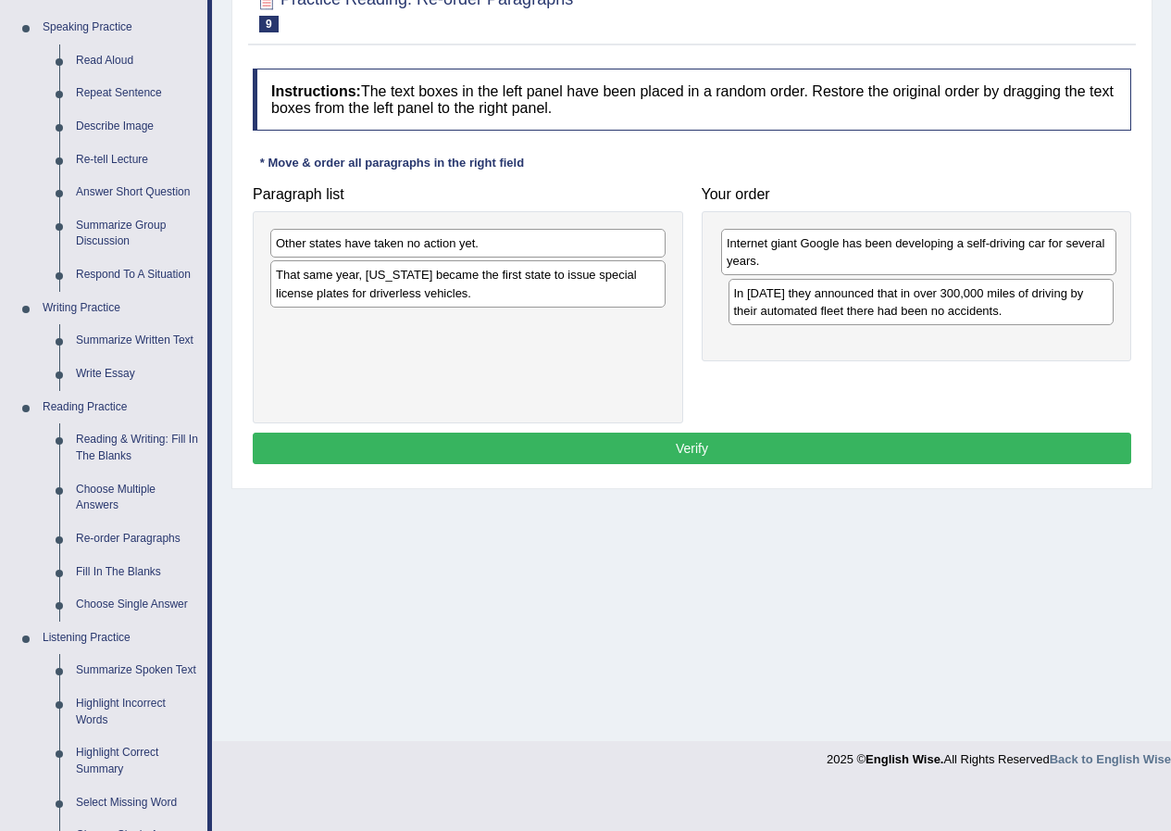
drag, startPoint x: 367, startPoint y: 351, endPoint x: 816, endPoint y: 269, distance: 456.6
click at [818, 269] on div "Internet giant Google has been developing a self-driving car for several years." at bounding box center [918, 252] width 395 height 46
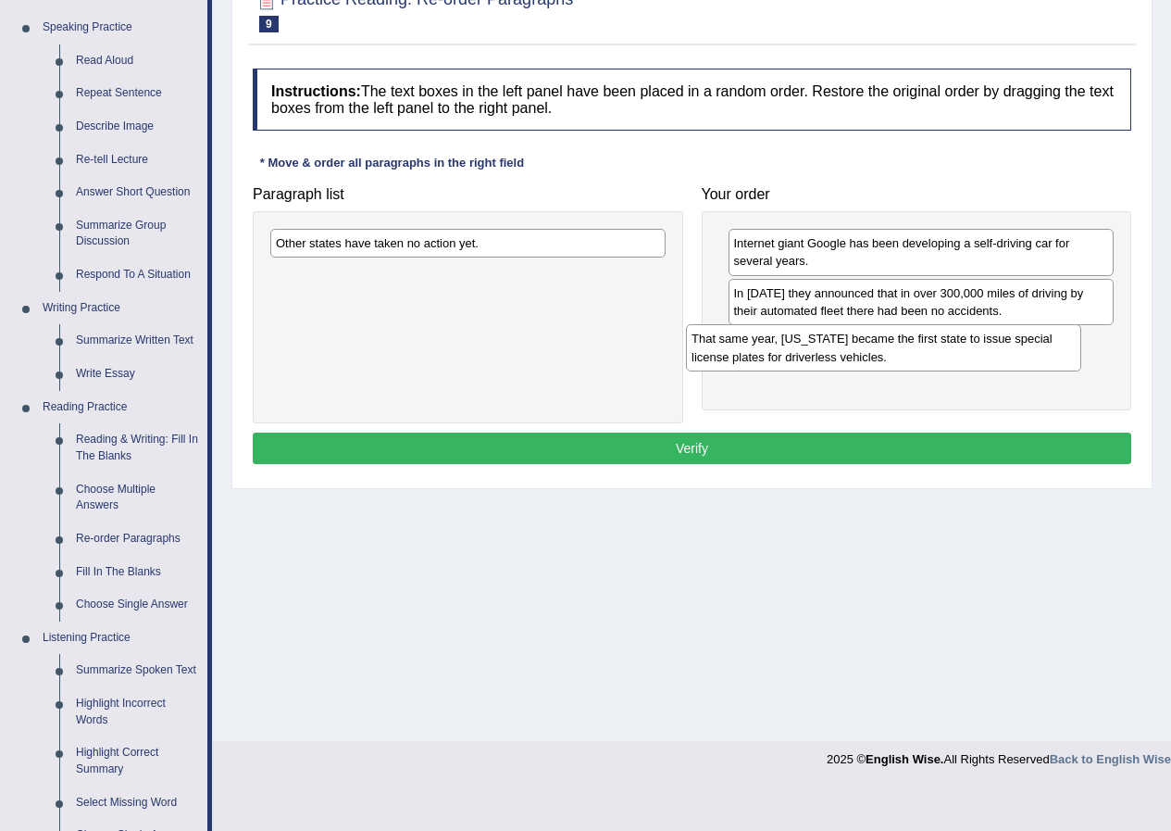
drag, startPoint x: 411, startPoint y: 294, endPoint x: 827, endPoint y: 357, distance: 420.6
click at [827, 357] on div "That same year, Nevada became the first state to issue special license plates f…" at bounding box center [883, 347] width 395 height 46
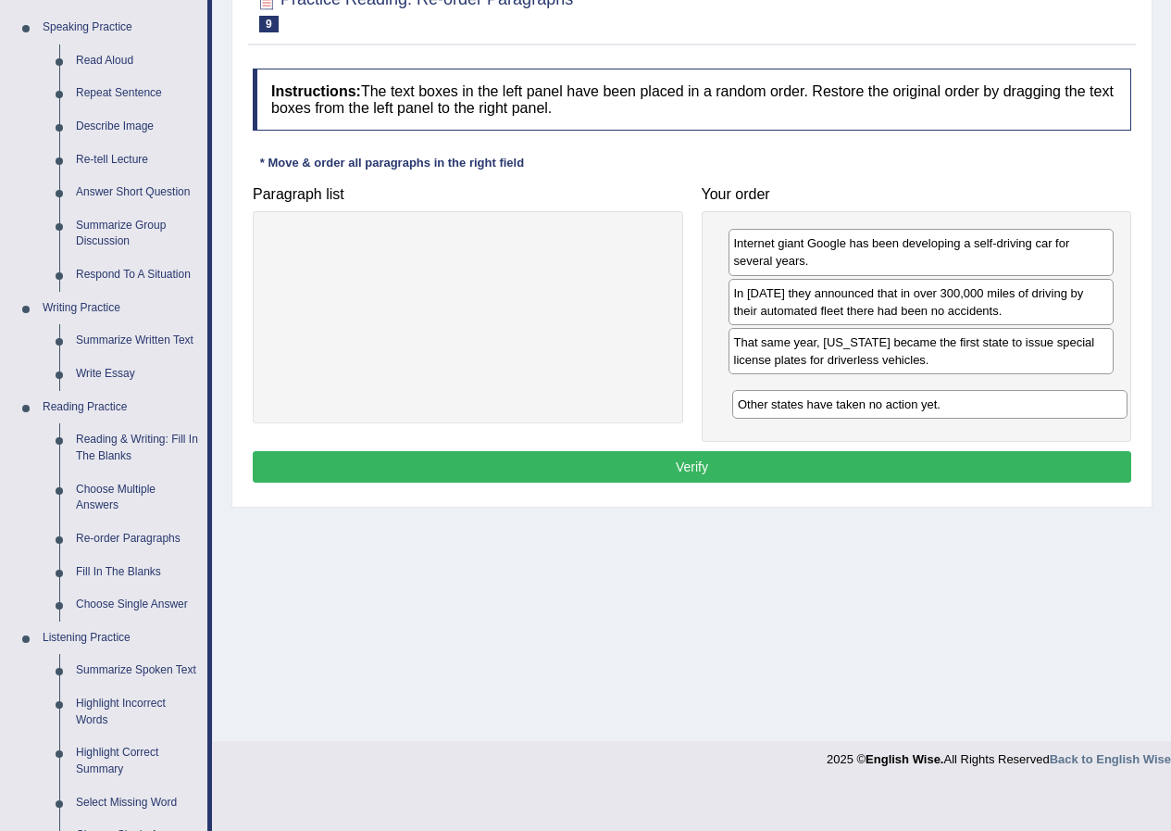
drag, startPoint x: 396, startPoint y: 251, endPoint x: 858, endPoint y: 412, distance: 489.3
click at [858, 412] on div "Other states have taken no action yet." at bounding box center [929, 404] width 395 height 29
click at [668, 460] on button "Verify" at bounding box center [692, 466] width 879 height 31
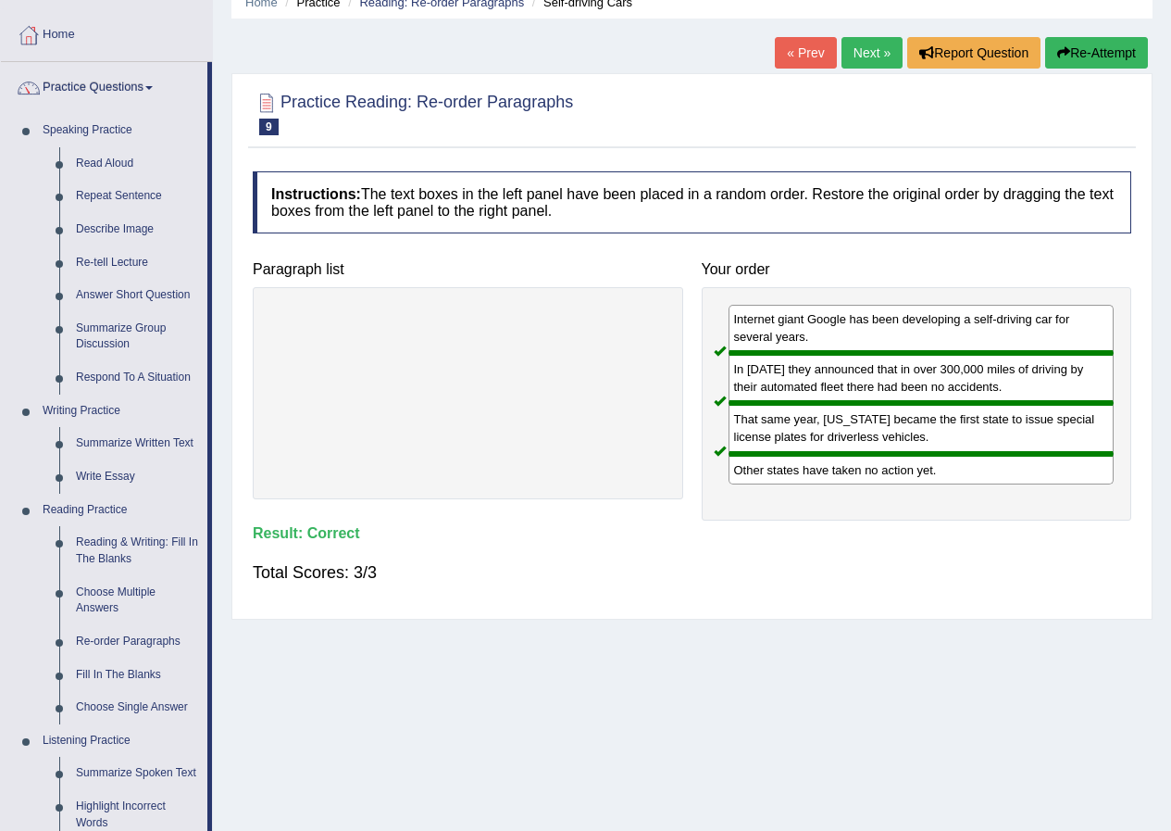
scroll to position [0, 0]
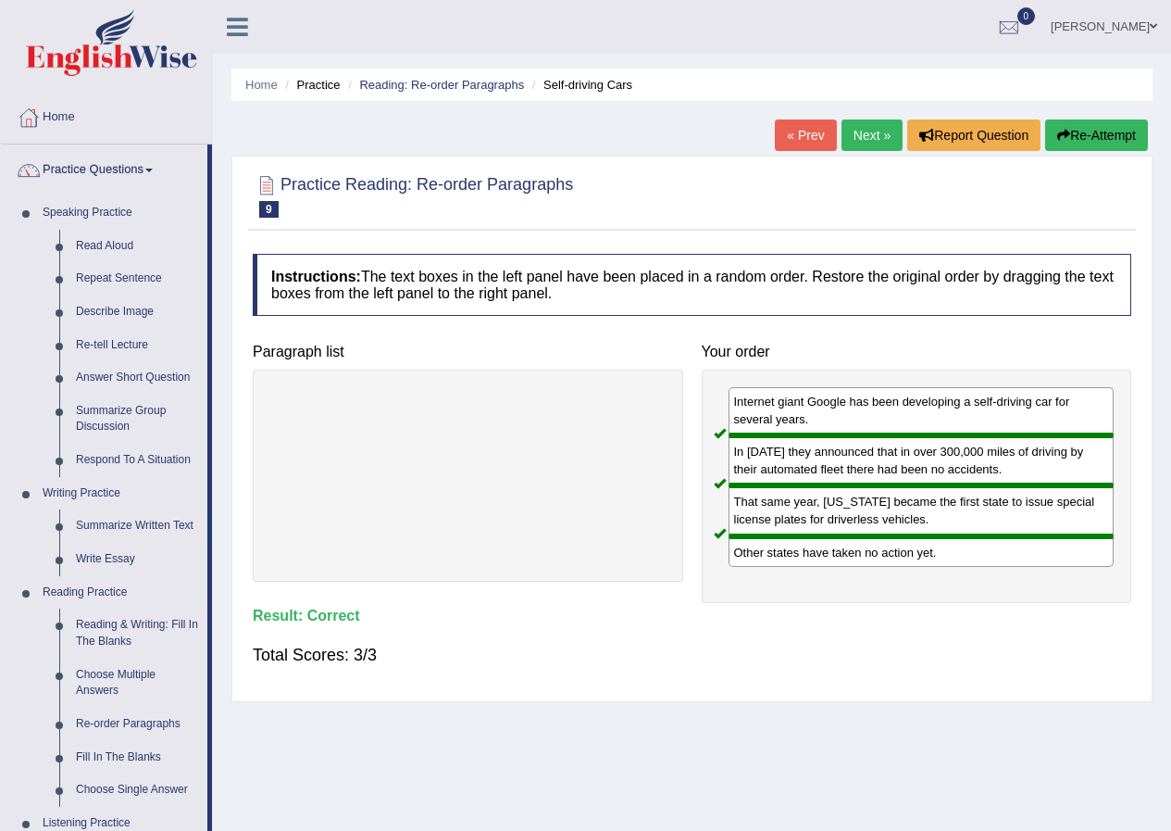
click at [856, 134] on link "Next »" at bounding box center [872, 134] width 61 height 31
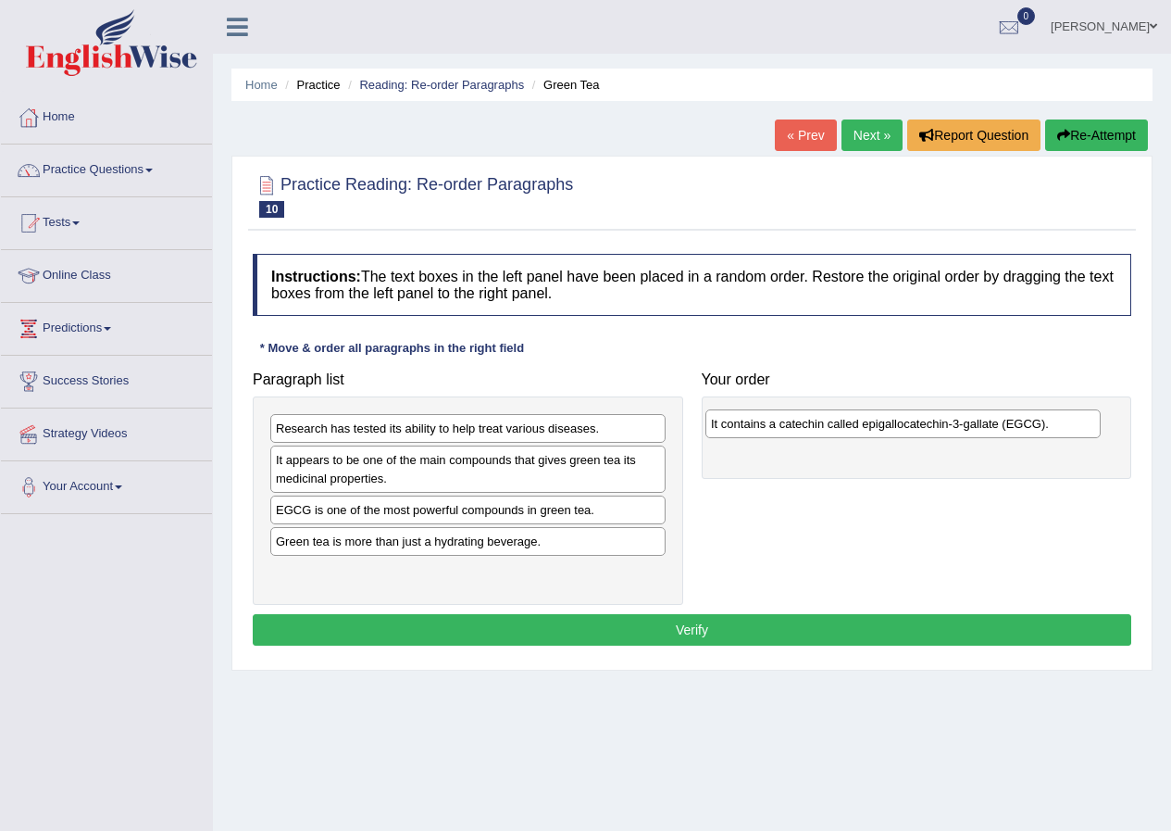
drag, startPoint x: 406, startPoint y: 516, endPoint x: 841, endPoint y: 430, distance: 443.6
click at [841, 430] on div "It contains a catechin called epigallocatechin-3-gallate (EGCG)." at bounding box center [903, 423] width 395 height 29
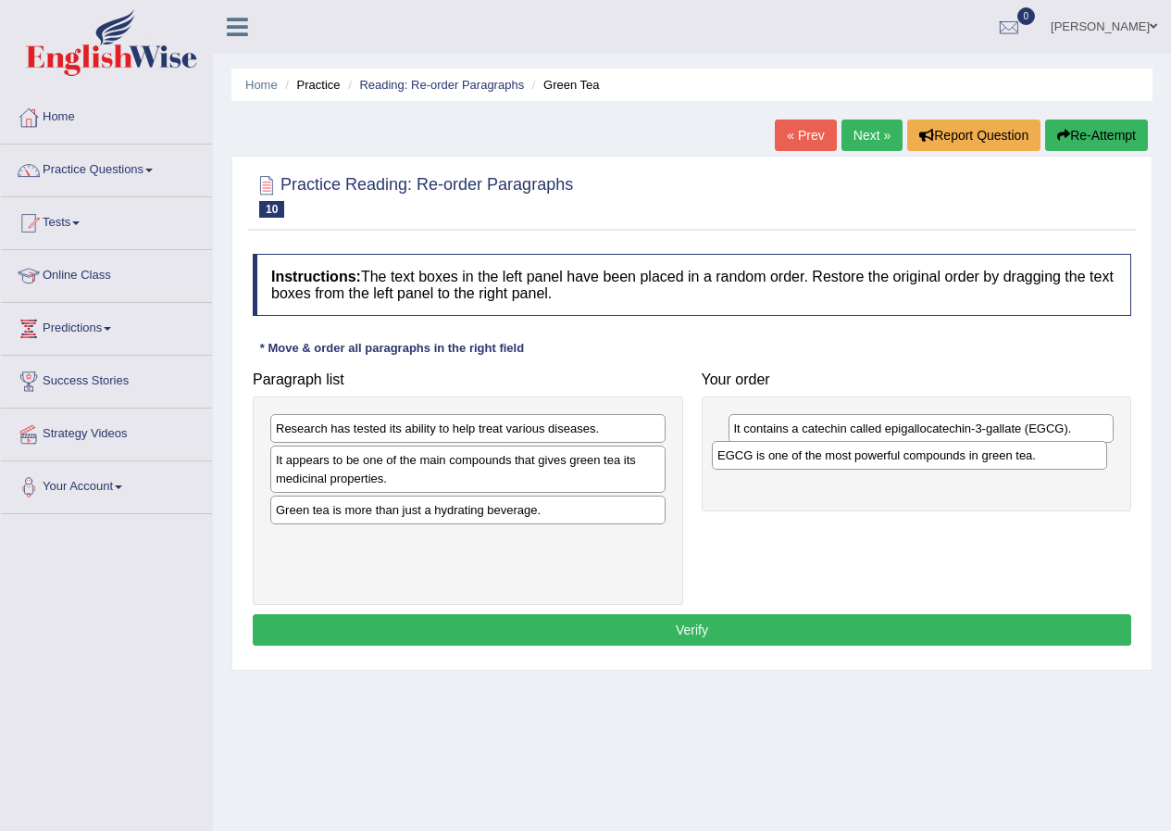
drag, startPoint x: 341, startPoint y: 520, endPoint x: 782, endPoint y: 466, distance: 445.0
click at [782, 466] on div "EGCG is one of the most powerful compounds in green tea." at bounding box center [909, 455] width 395 height 29
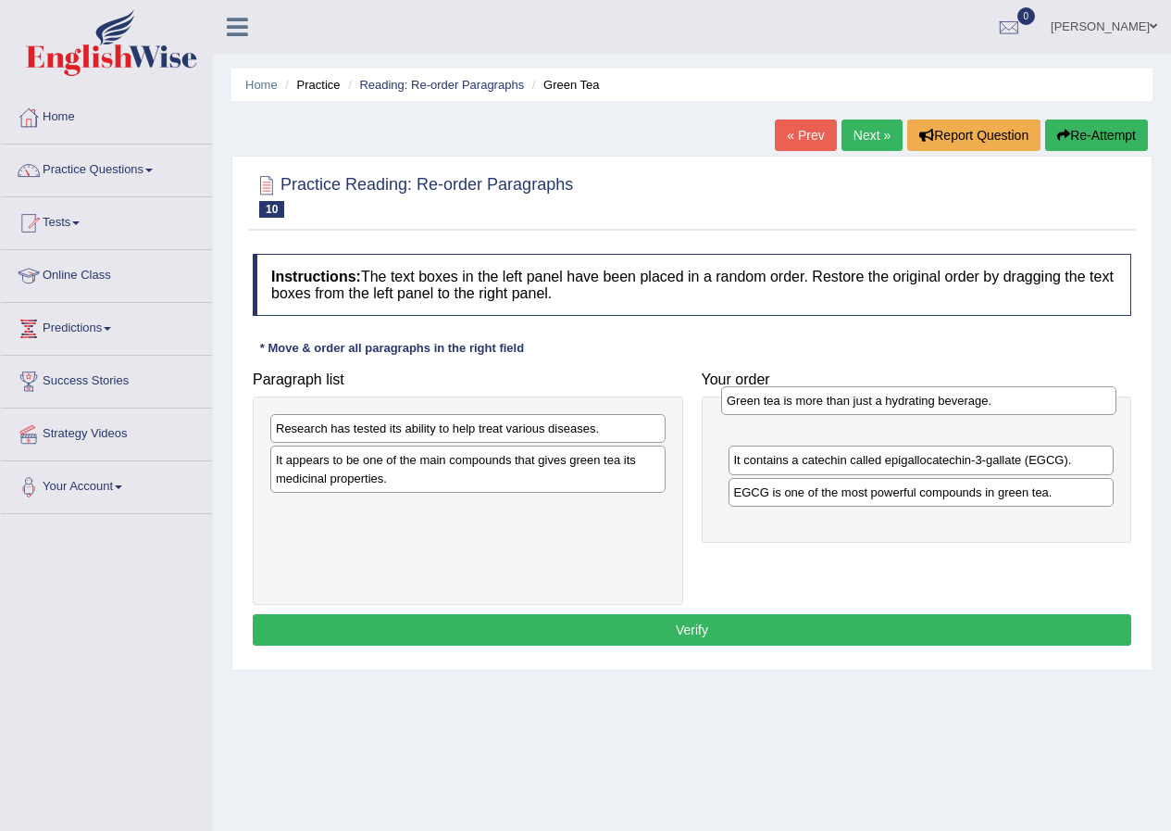
drag, startPoint x: 375, startPoint y: 521, endPoint x: 826, endPoint y: 412, distance: 464.0
click at [826, 412] on div "Green tea is more than just a hydrating beverage." at bounding box center [918, 400] width 395 height 29
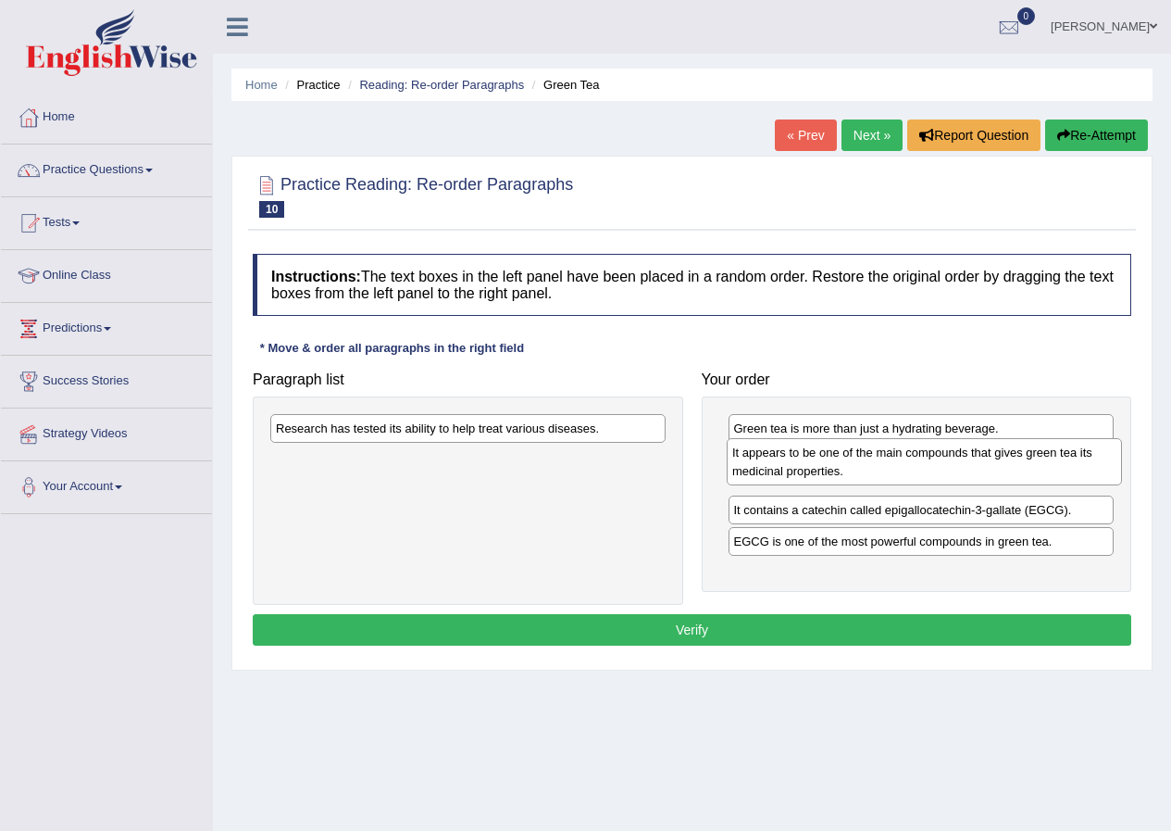
drag, startPoint x: 381, startPoint y: 485, endPoint x: 838, endPoint y: 478, distance: 456.5
click at [838, 478] on div "It appears to be one of the main compounds that gives green tea its medicinal p…" at bounding box center [924, 461] width 395 height 46
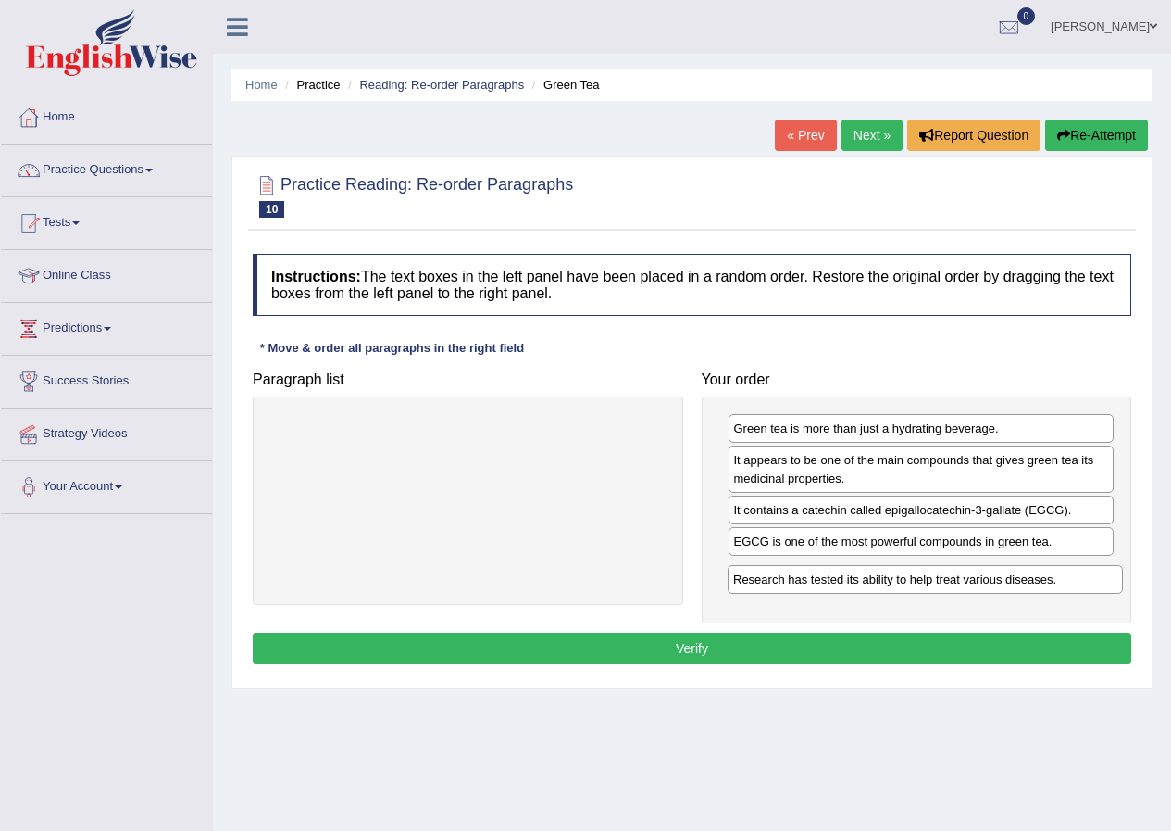
drag, startPoint x: 518, startPoint y: 435, endPoint x: 975, endPoint y: 586, distance: 481.7
click at [975, 586] on div "Research has tested its ability to help treat various diseases." at bounding box center [925, 579] width 395 height 29
click at [698, 646] on button "Verify" at bounding box center [692, 647] width 879 height 31
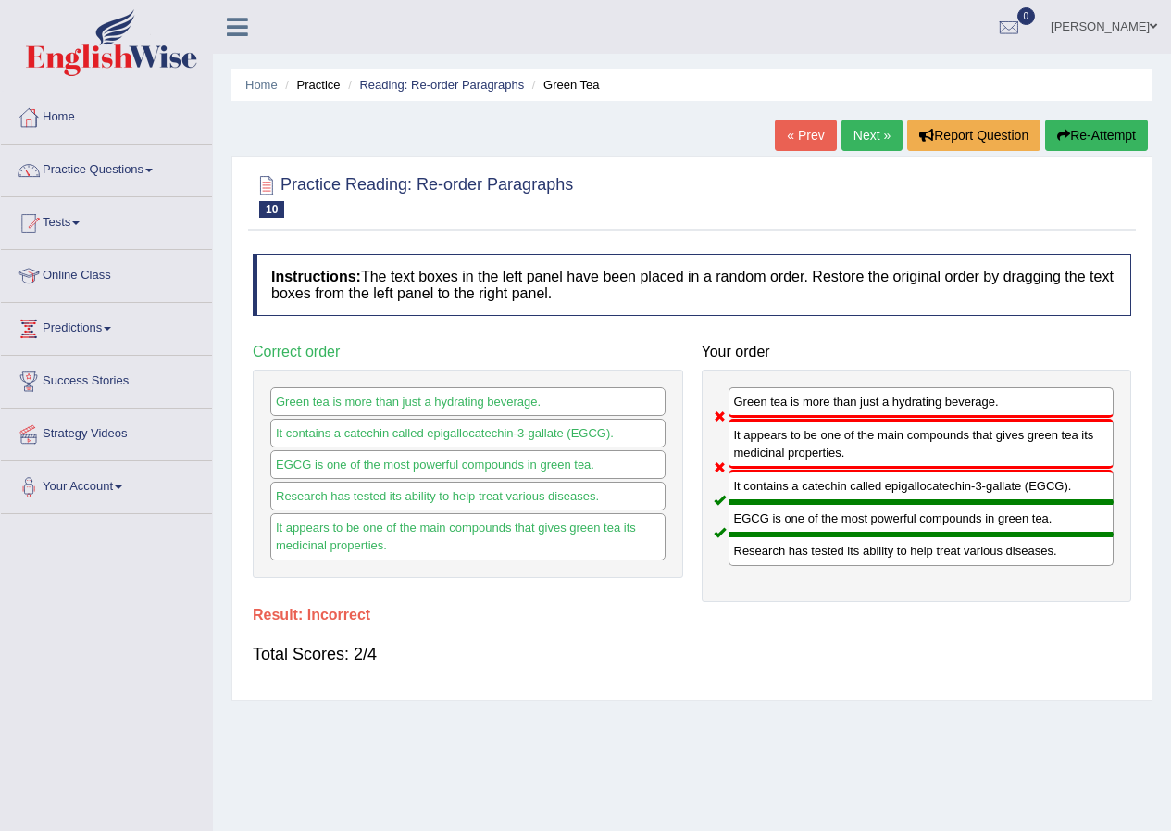
click at [1097, 139] on button "Re-Attempt" at bounding box center [1096, 134] width 103 height 31
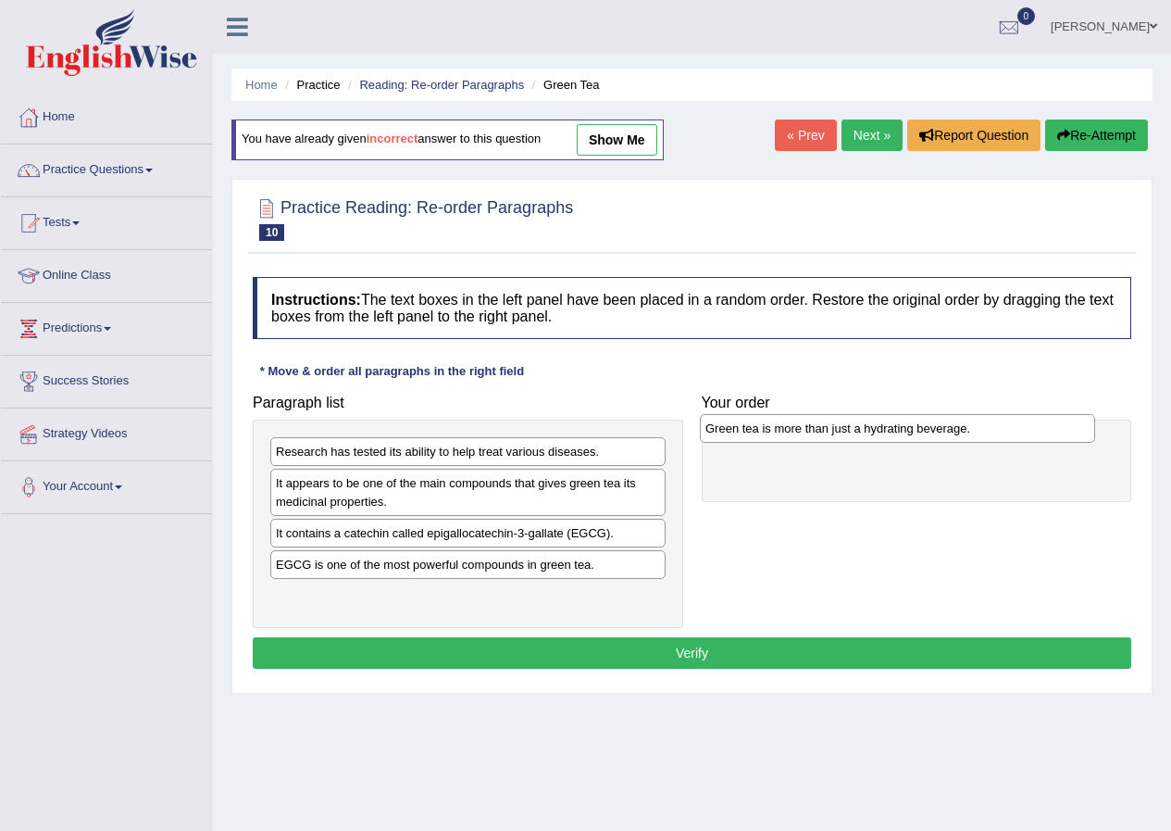
drag, startPoint x: 364, startPoint y: 606, endPoint x: 794, endPoint y: 438, distance: 461.2
click at [794, 438] on div "Green tea is more than just a hydrating beverage." at bounding box center [897, 428] width 395 height 29
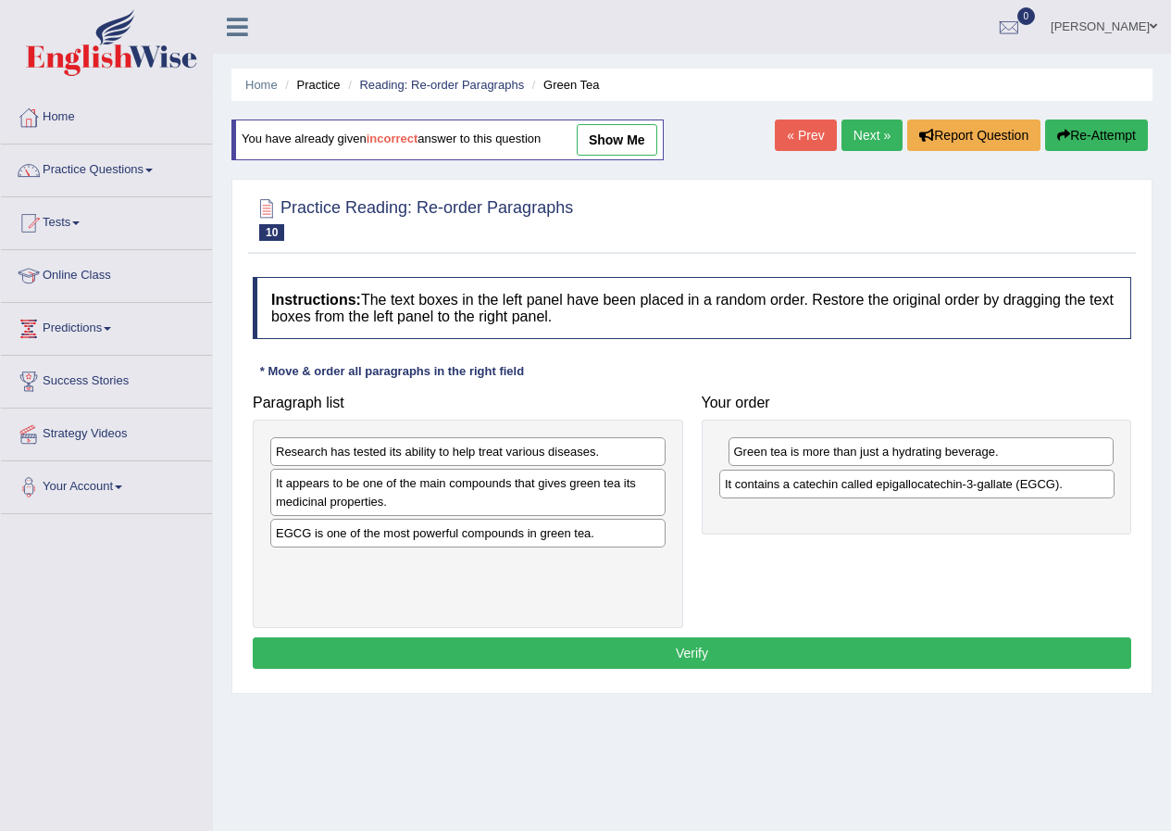
drag, startPoint x: 423, startPoint y: 544, endPoint x: 872, endPoint y: 494, distance: 451.7
click at [872, 494] on div "It contains a catechin called epigallocatechin-3-gallate (EGCG)." at bounding box center [916, 483] width 395 height 29
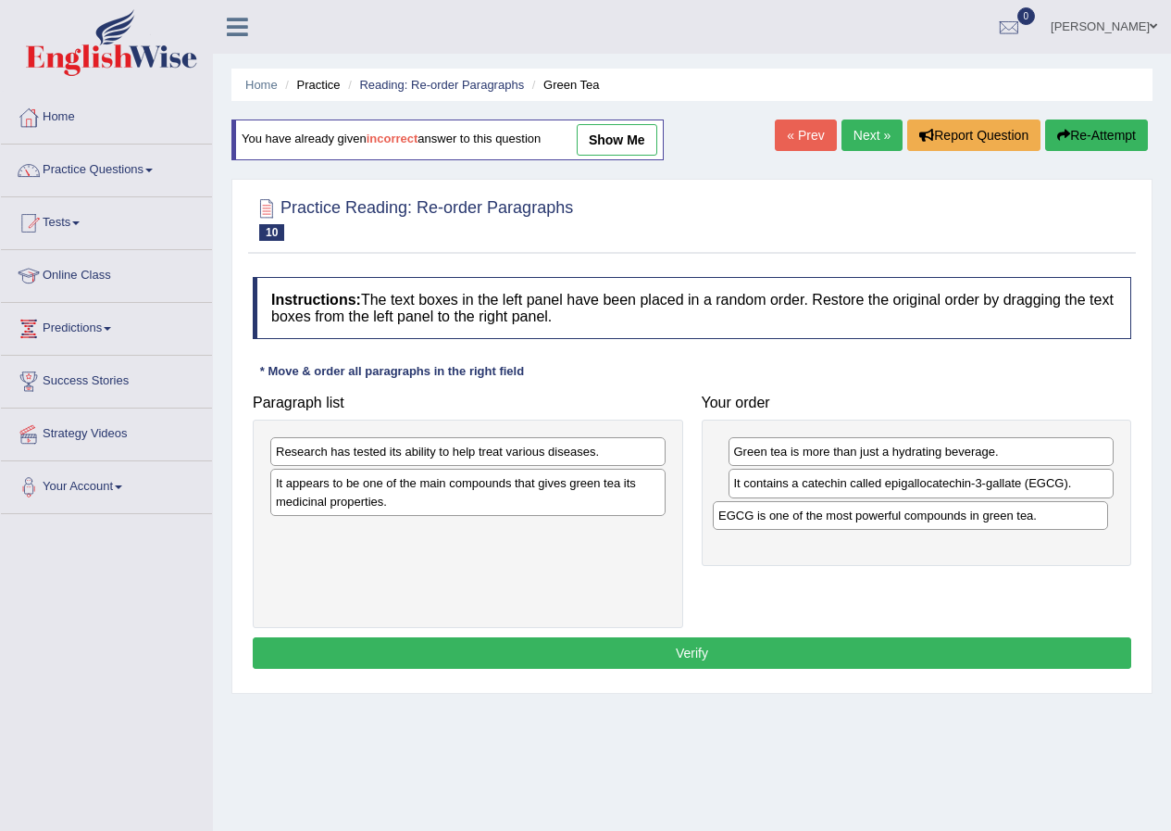
drag, startPoint x: 394, startPoint y: 542, endPoint x: 823, endPoint y: 522, distance: 429.1
click at [823, 522] on div "EGCG is one of the most powerful compounds in green tea." at bounding box center [910, 515] width 395 height 29
click at [381, 513] on div "It appears to be one of the main compounds that gives green tea its medicinal p…" at bounding box center [469, 495] width 395 height 46
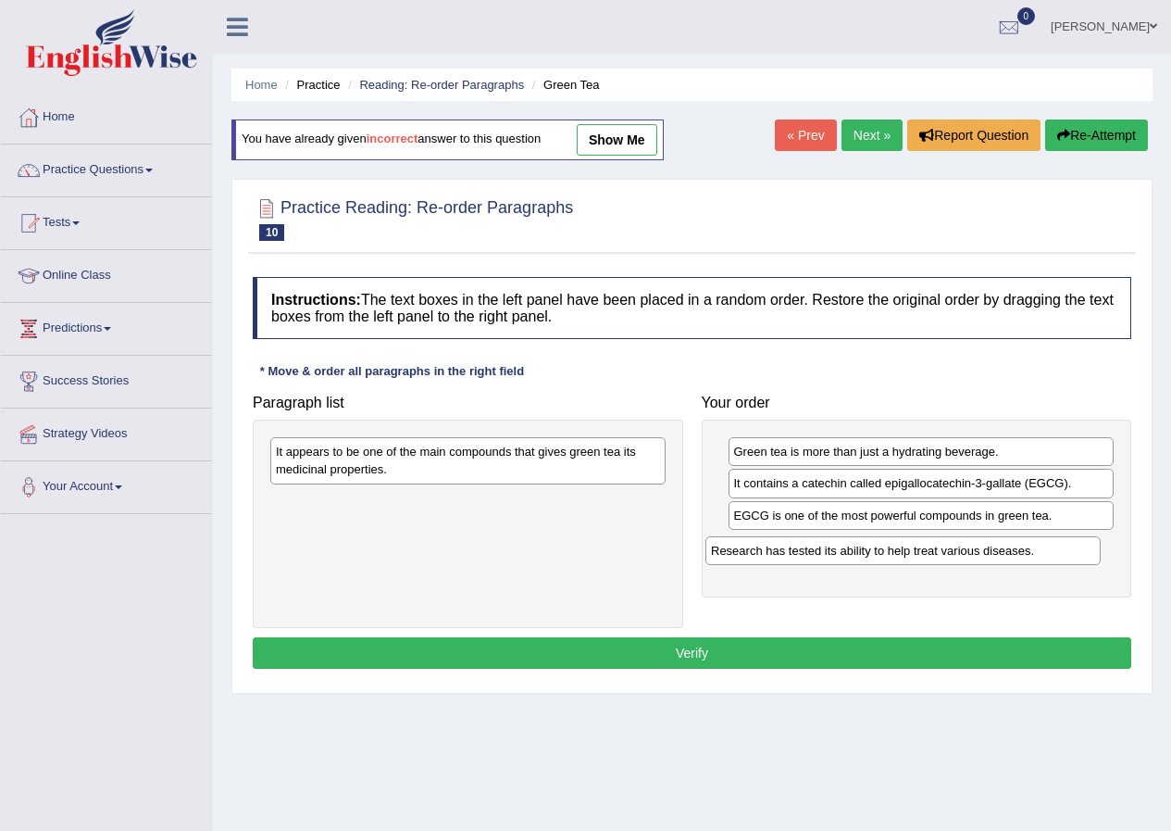
drag, startPoint x: 389, startPoint y: 463, endPoint x: 827, endPoint y: 560, distance: 448.6
click at [827, 560] on div "Research has tested its ability to help treat various diseases." at bounding box center [903, 550] width 395 height 29
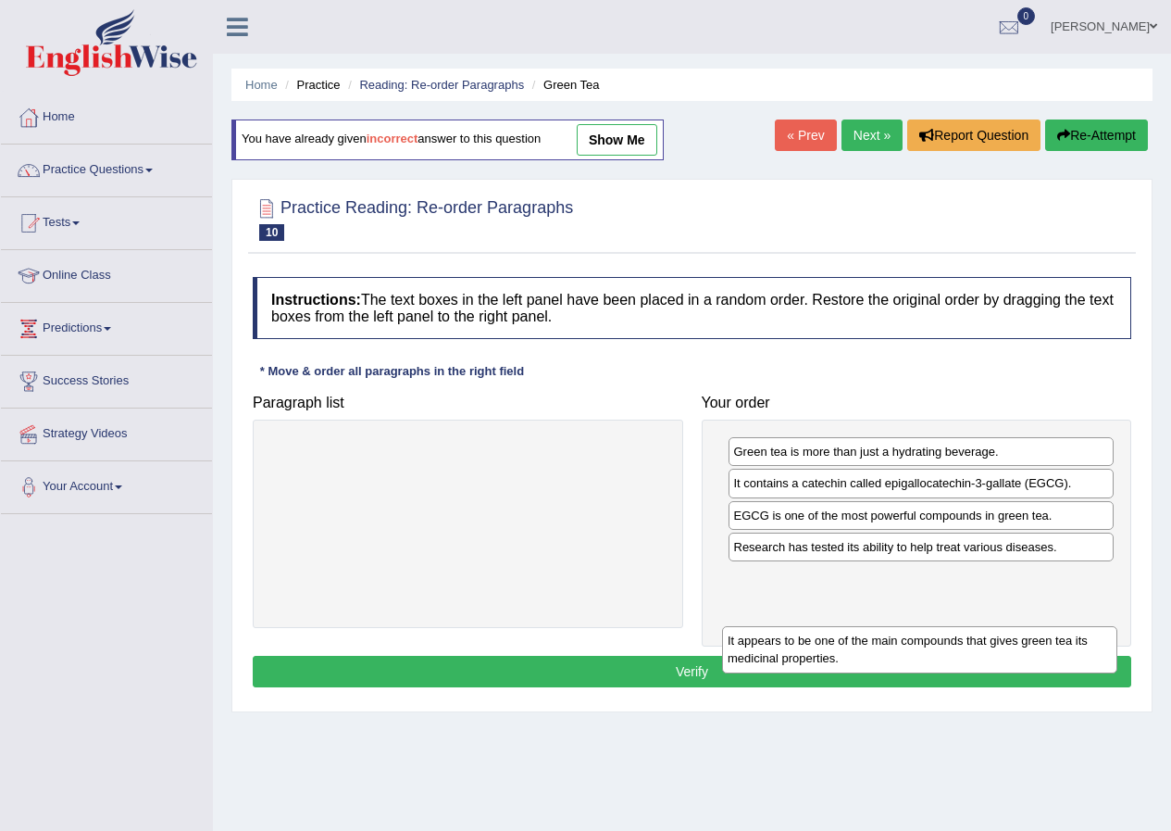
drag, startPoint x: 453, startPoint y: 460, endPoint x: 906, endPoint y: 601, distance: 475.0
click at [906, 626] on div "It appears to be one of the main compounds that gives green tea its medicinal p…" at bounding box center [919, 649] width 395 height 46
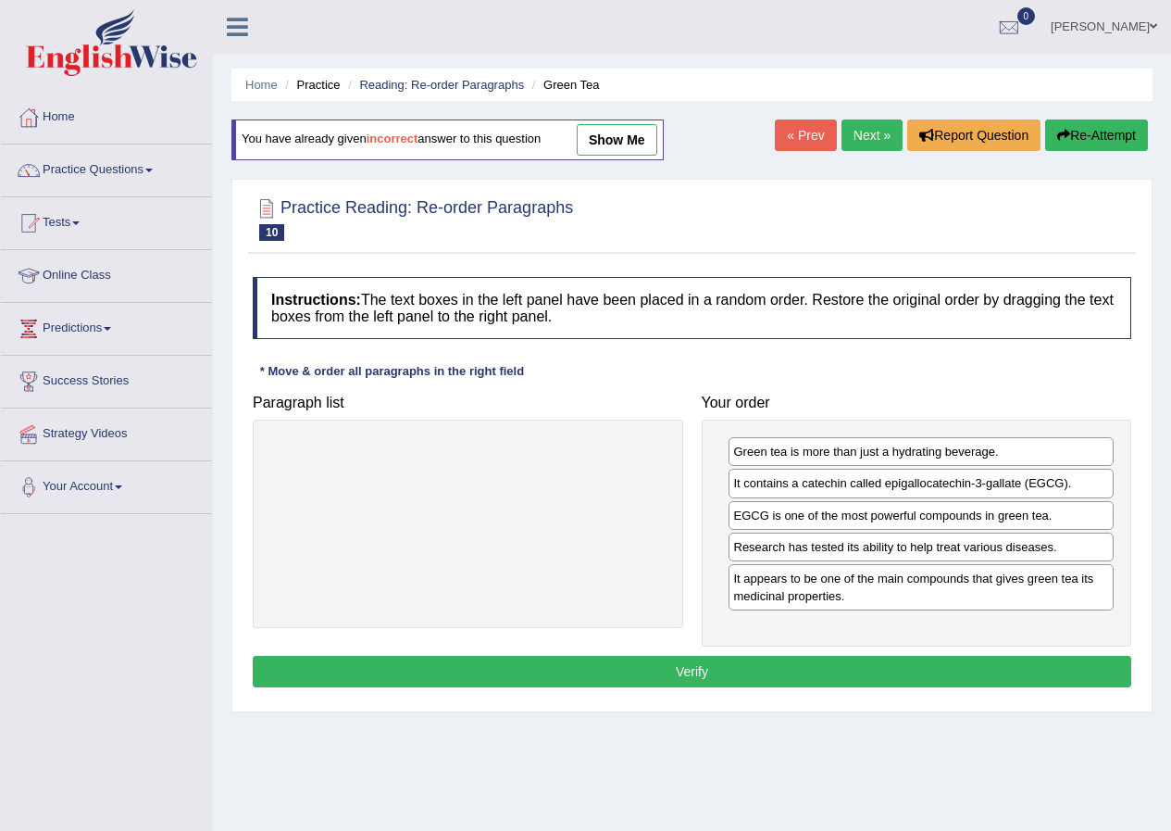
click at [692, 676] on button "Verify" at bounding box center [692, 671] width 879 height 31
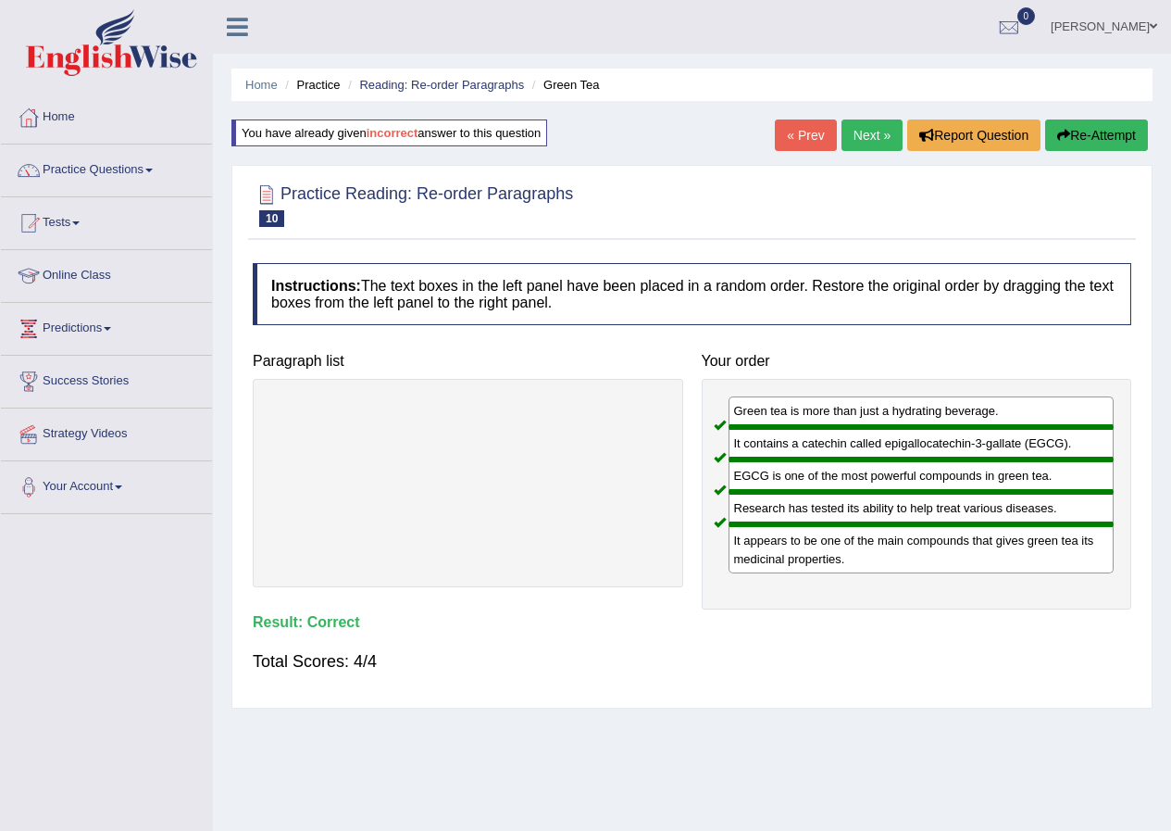
click at [877, 140] on link "Next »" at bounding box center [872, 134] width 61 height 31
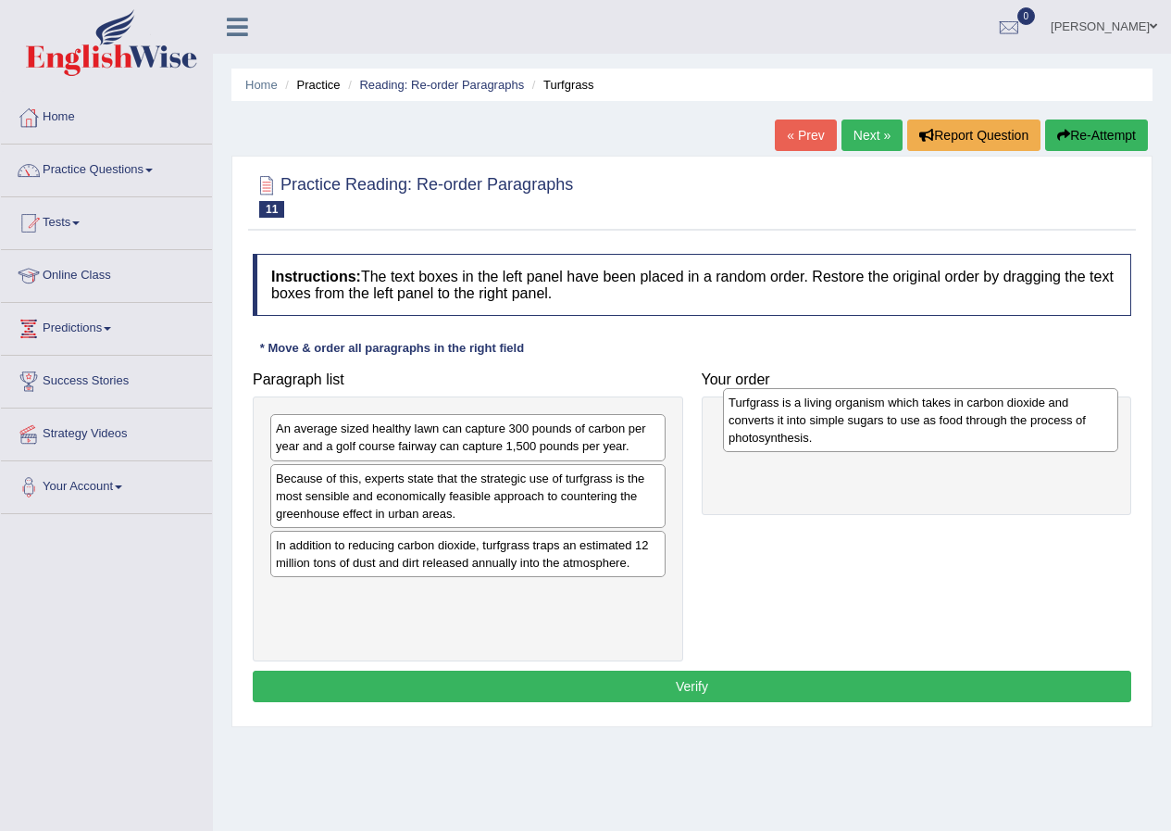
drag, startPoint x: 465, startPoint y: 626, endPoint x: 918, endPoint y: 434, distance: 491.7
click at [918, 434] on div "Turfgrass is a living organism which takes in carbon dioxide and converts it in…" at bounding box center [920, 420] width 395 height 64
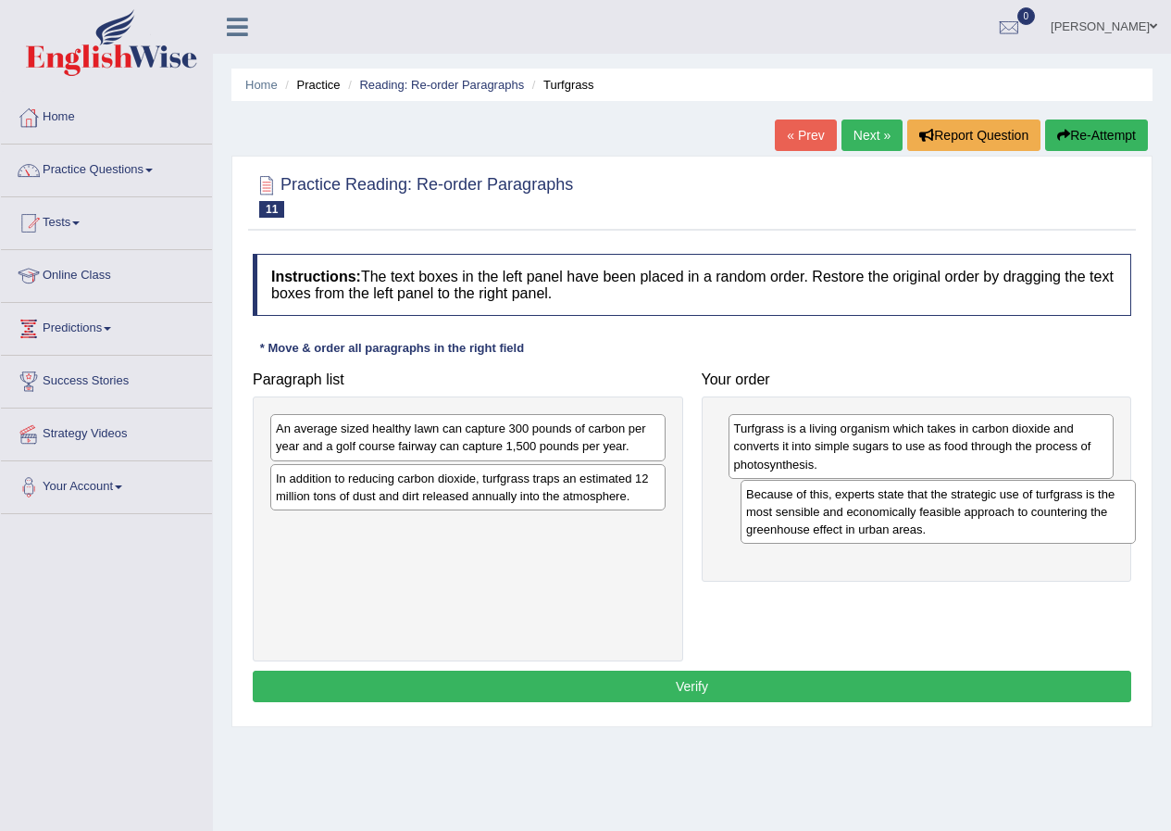
drag, startPoint x: 365, startPoint y: 501, endPoint x: 835, endPoint y: 517, distance: 470.6
click at [835, 517] on div "Because of this, experts state that the strategic use of turfgrass is the most …" at bounding box center [938, 512] width 395 height 64
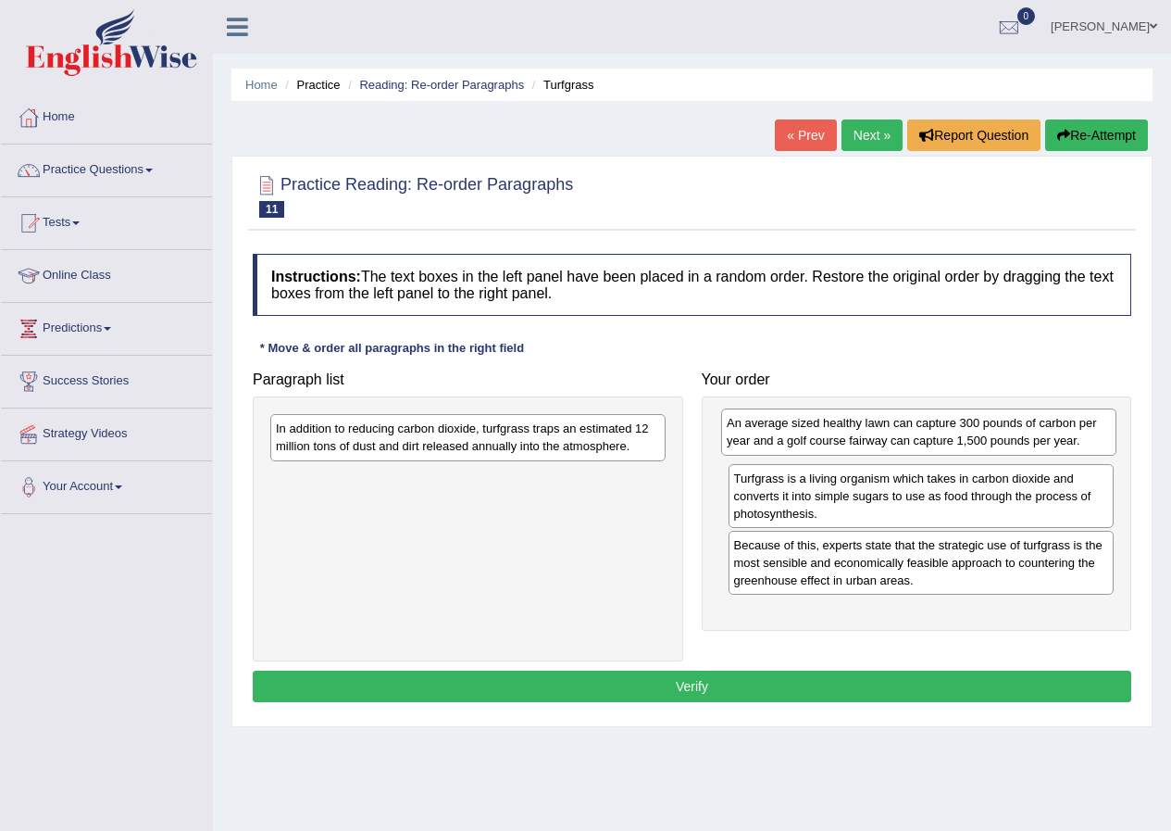
drag, startPoint x: 483, startPoint y: 457, endPoint x: 936, endPoint y: 455, distance: 452.8
click at [936, 455] on div "An average sized healthy lawn can capture 300 pounds of carbon per year and a g…" at bounding box center [918, 431] width 395 height 46
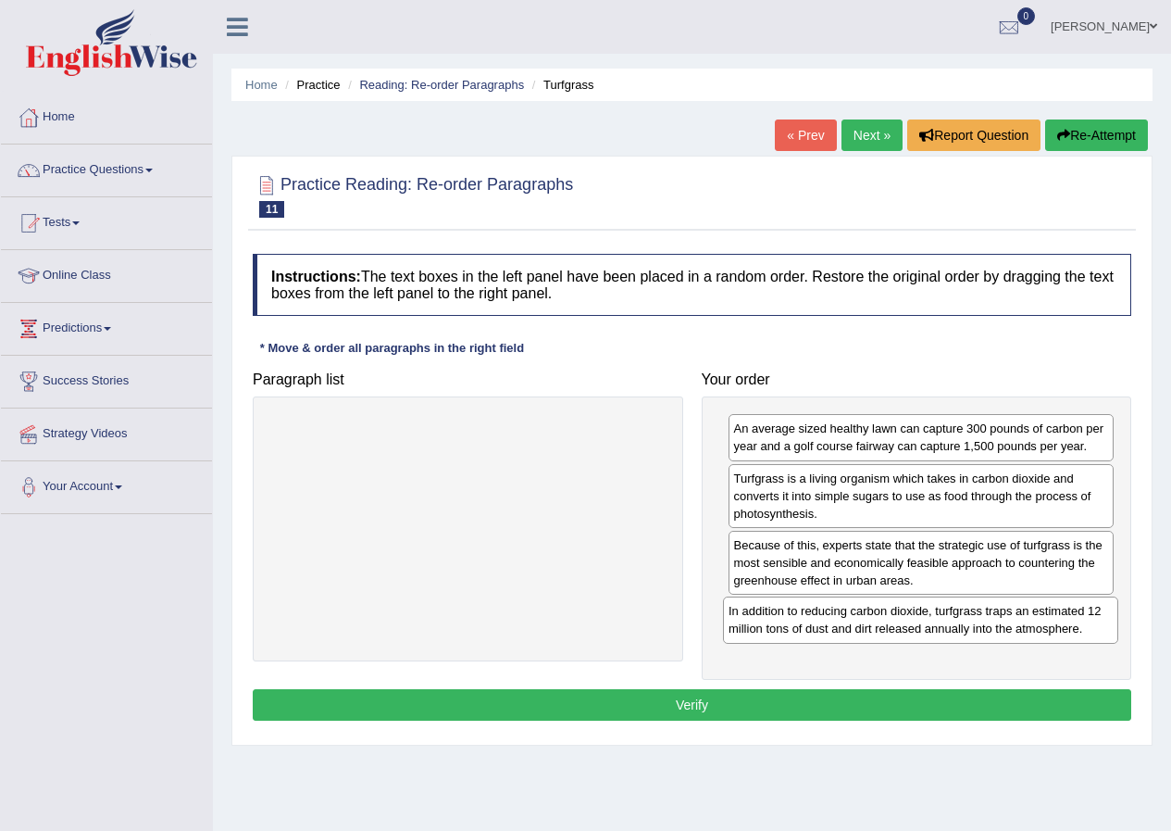
drag, startPoint x: 454, startPoint y: 434, endPoint x: 906, endPoint y: 616, distance: 487.8
click at [906, 616] on div "In addition to reducing carbon dioxide, turfgrass traps an estimated 12 million…" at bounding box center [920, 619] width 395 height 46
click at [701, 710] on button "Verify" at bounding box center [692, 704] width 879 height 31
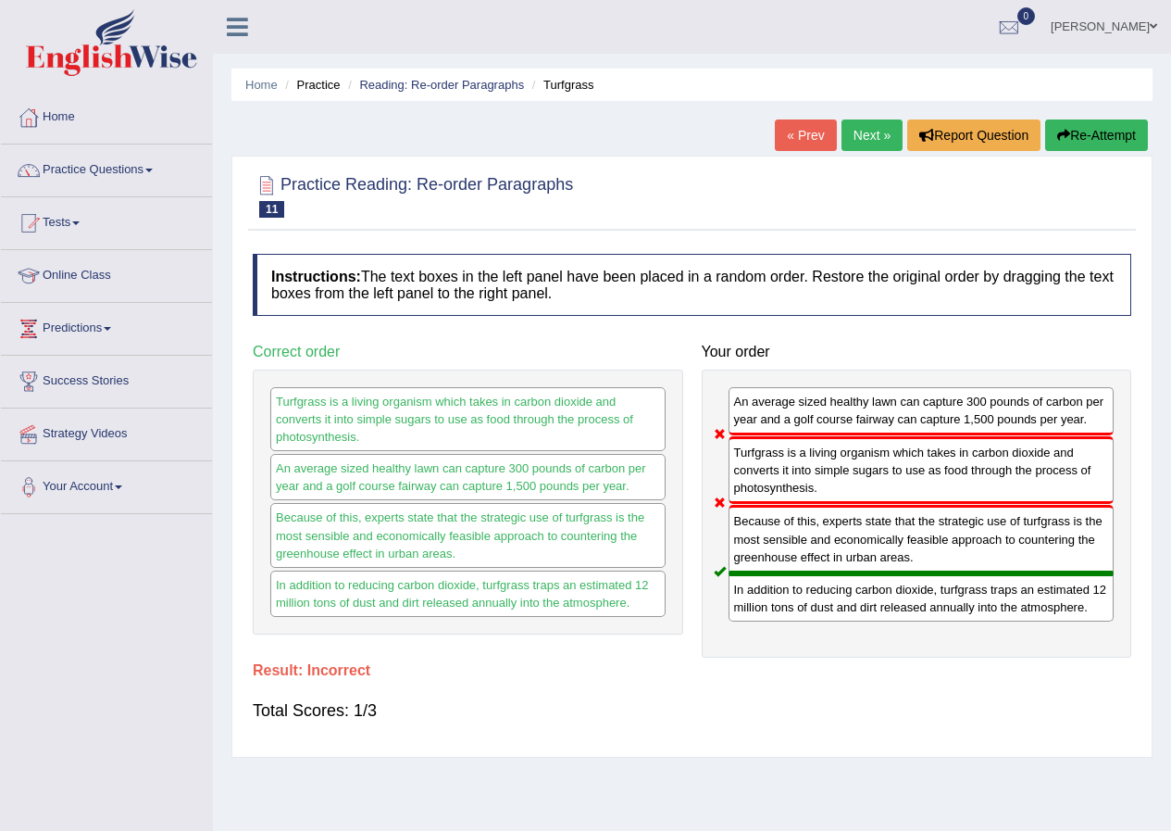
click at [1128, 138] on button "Re-Attempt" at bounding box center [1096, 134] width 103 height 31
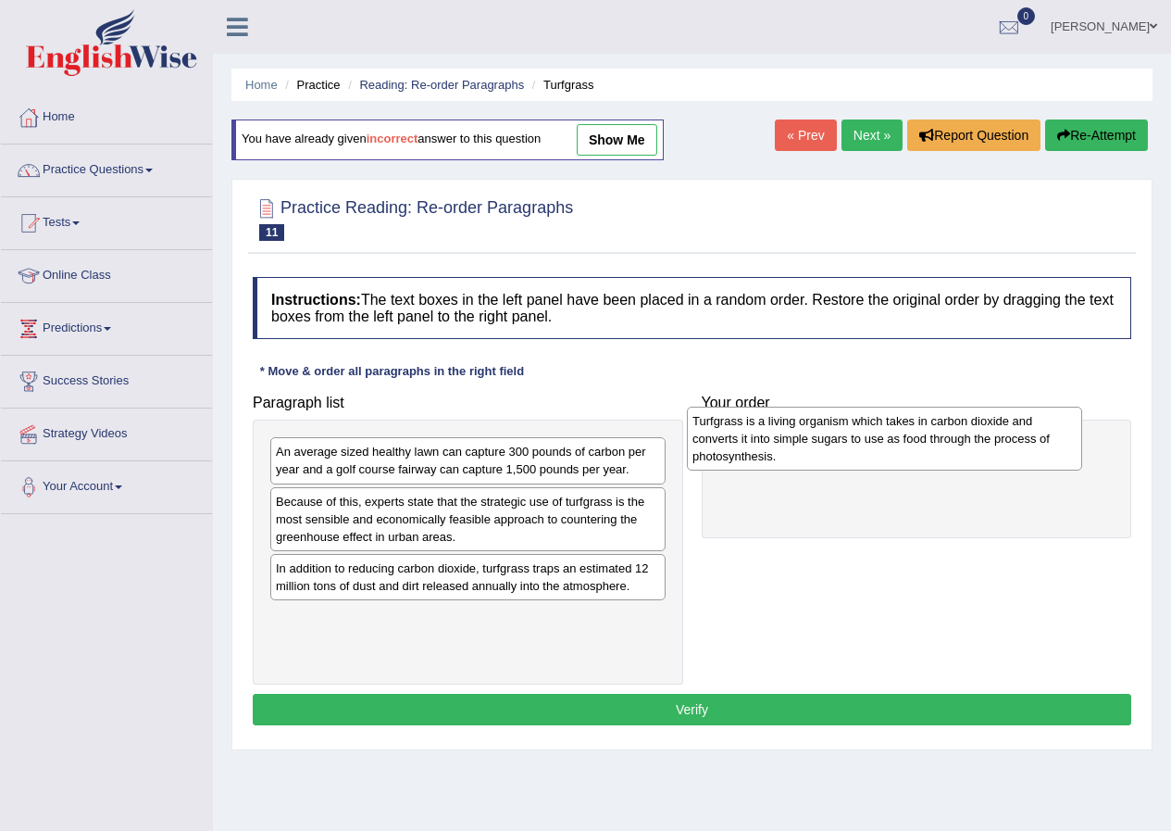
drag, startPoint x: 386, startPoint y: 643, endPoint x: 803, endPoint y: 446, distance: 460.6
click at [803, 446] on div "Turfgrass is a living organism which takes in carbon dioxide and converts it in…" at bounding box center [884, 438] width 395 height 64
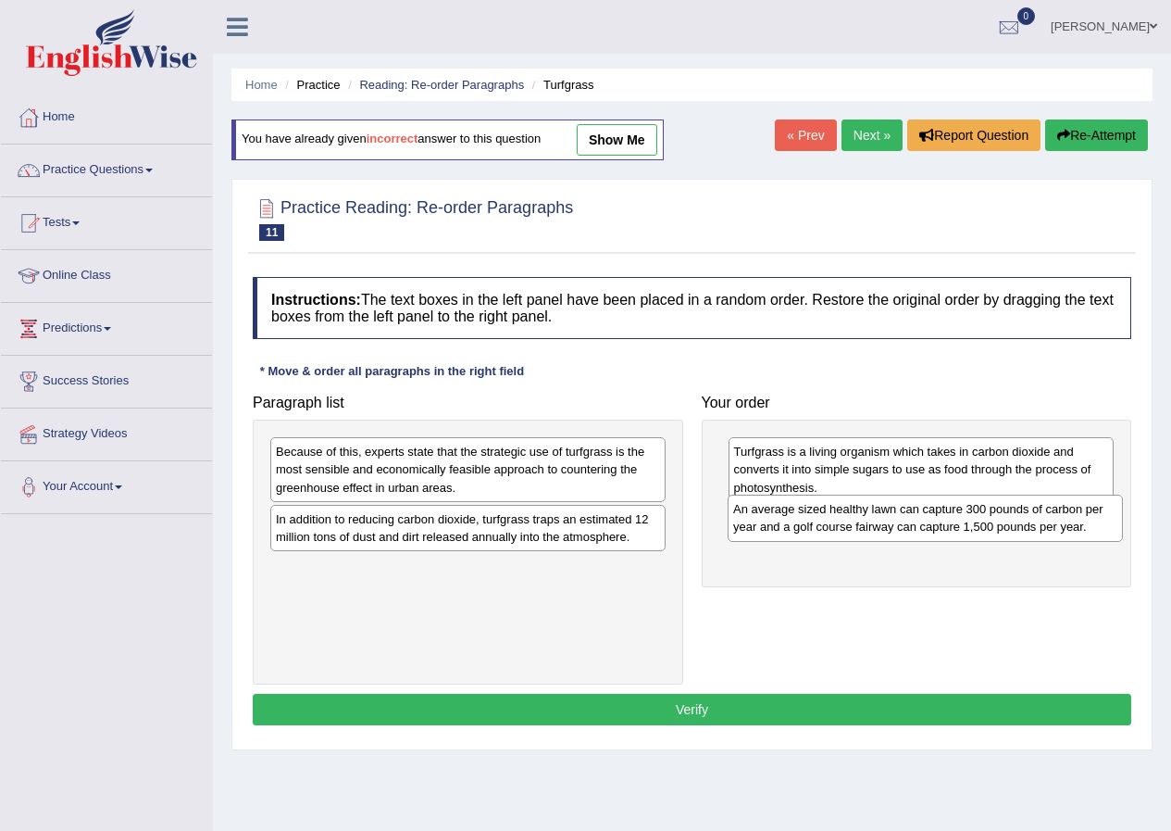
drag, startPoint x: 381, startPoint y: 459, endPoint x: 794, endPoint y: 515, distance: 416.7
click at [836, 517] on div "An average sized healthy lawn can capture 300 pounds of carbon per year and a g…" at bounding box center [925, 517] width 395 height 46
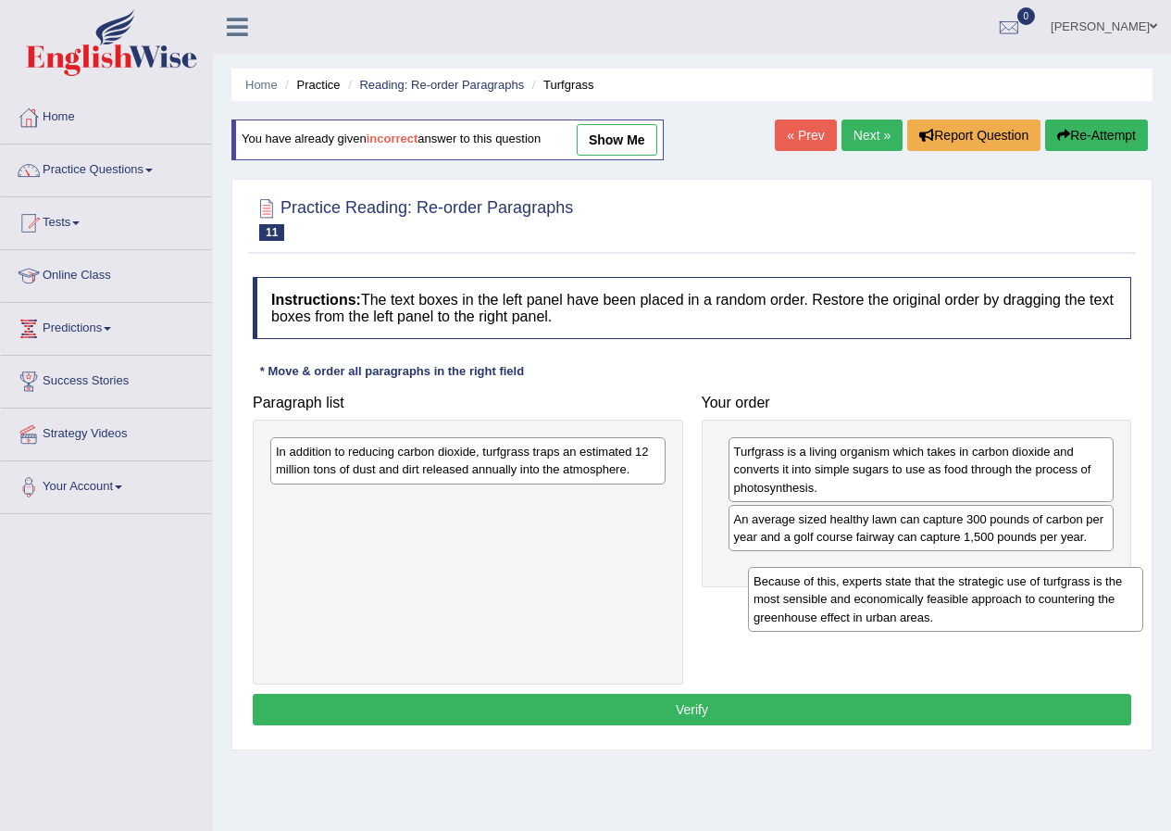
drag, startPoint x: 368, startPoint y: 475, endPoint x: 833, endPoint y: 595, distance: 481.0
click at [833, 595] on div "Because of this, experts state that the strategic use of turfgrass is the most …" at bounding box center [945, 599] width 395 height 64
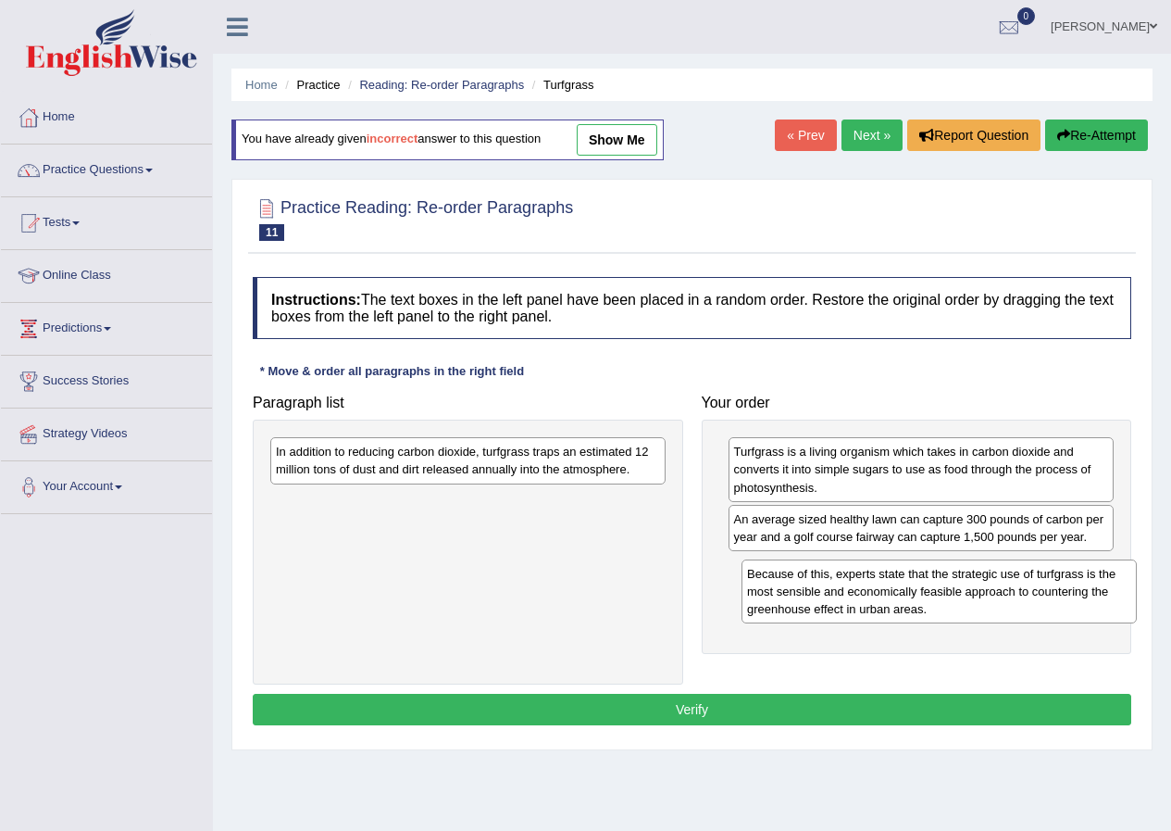
drag, startPoint x: 531, startPoint y: 506, endPoint x: 1002, endPoint y: 579, distance: 476.8
click at [1002, 579] on div "Because of this, experts state that the strategic use of turfgrass is the most …" at bounding box center [939, 591] width 395 height 64
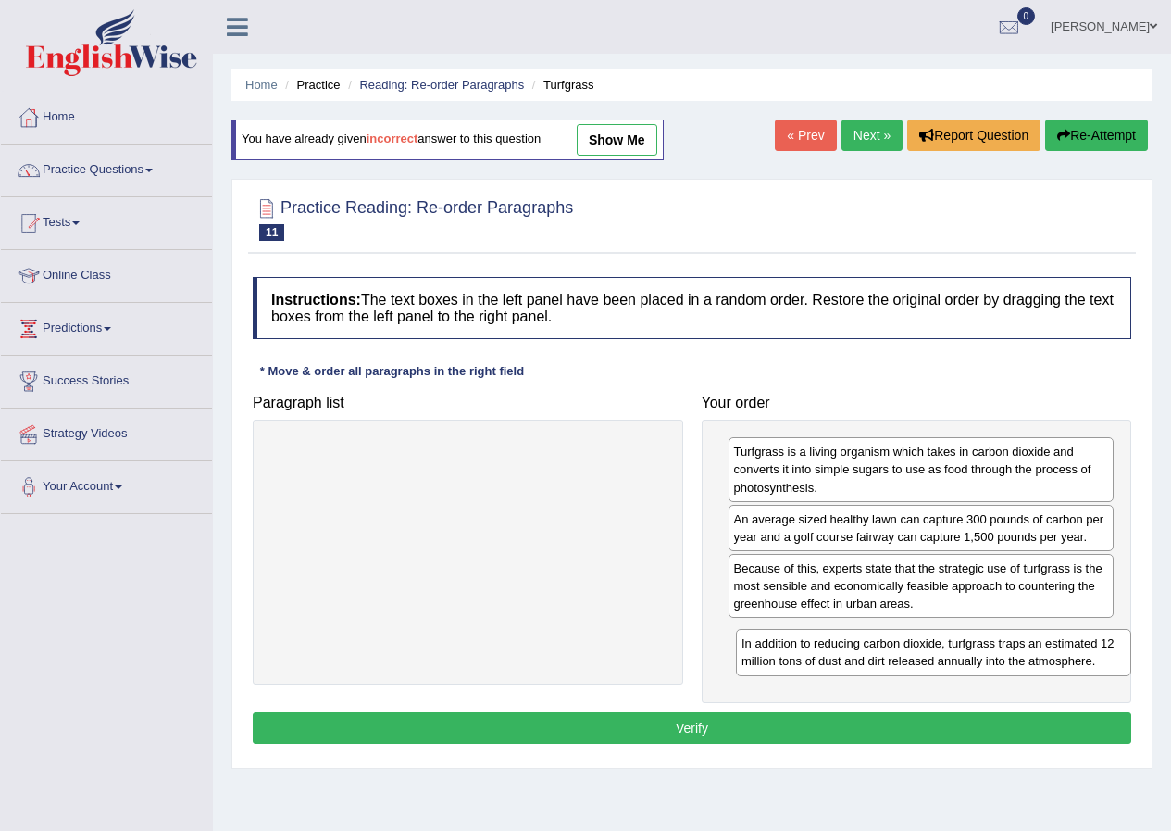
drag, startPoint x: 610, startPoint y: 471, endPoint x: 1078, endPoint y: 663, distance: 505.3
click at [1078, 663] on div "In addition to reducing carbon dioxide, turfgrass traps an estimated 12 million…" at bounding box center [933, 652] width 395 height 46
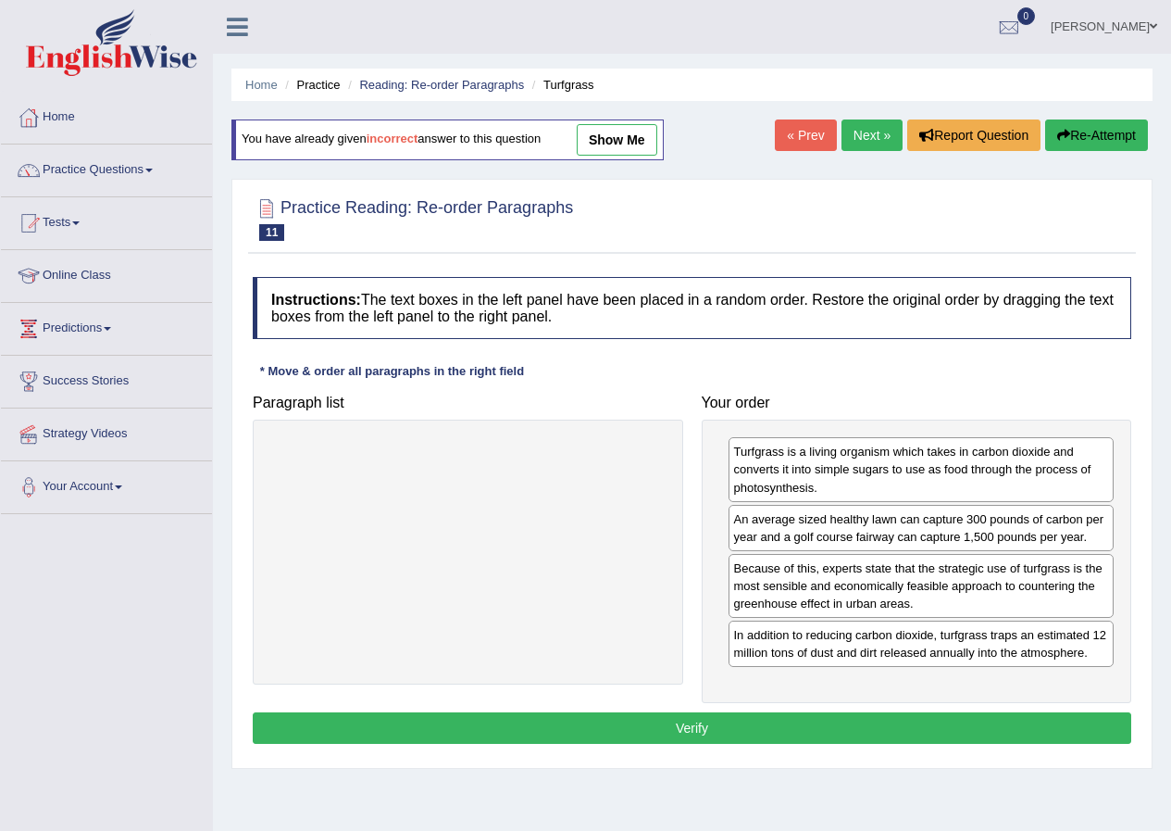
click at [714, 727] on button "Verify" at bounding box center [692, 727] width 879 height 31
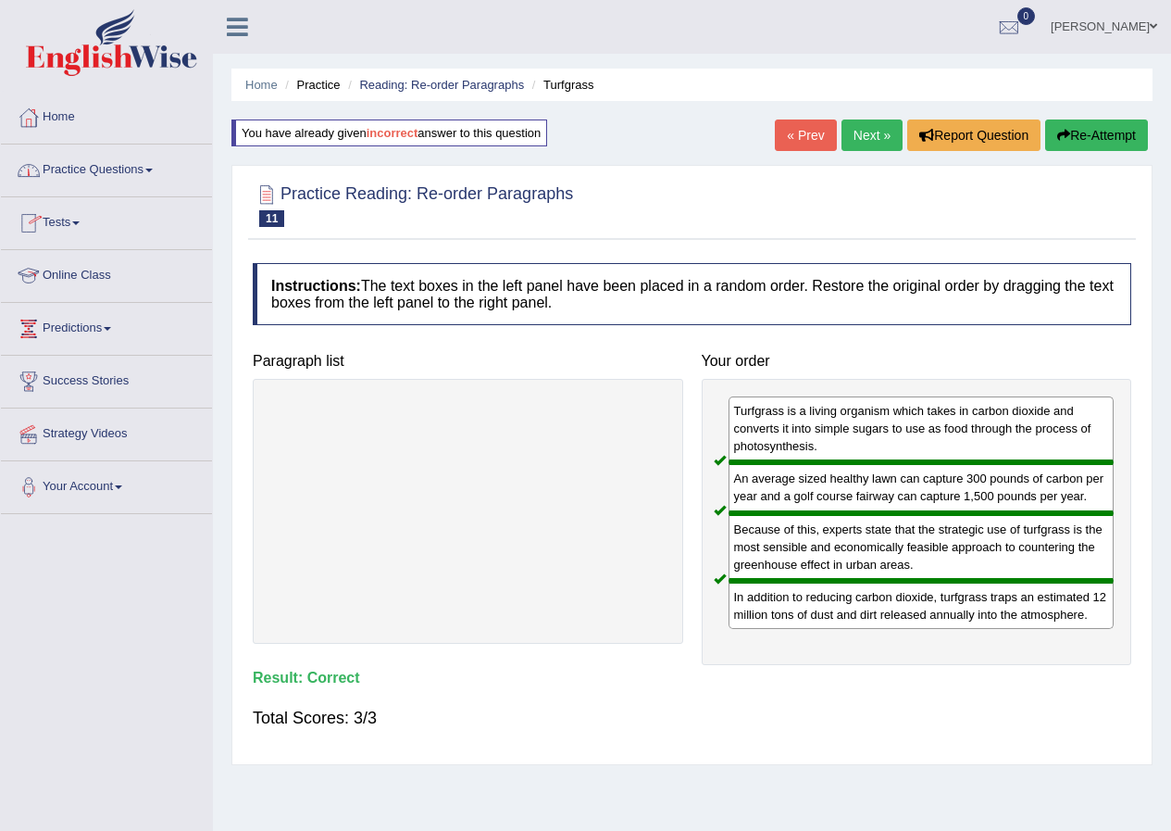
click at [81, 171] on link "Practice Questions" at bounding box center [106, 167] width 211 height 46
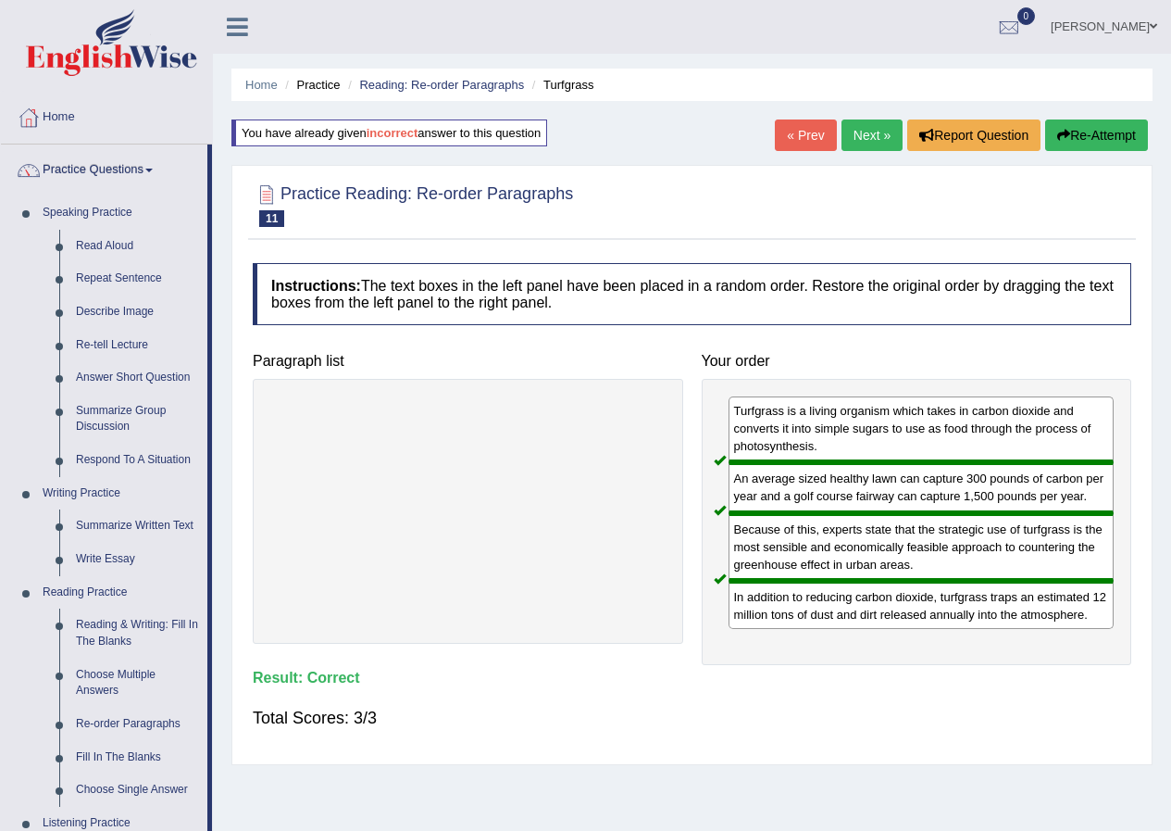
click at [881, 139] on link "Next »" at bounding box center [872, 134] width 61 height 31
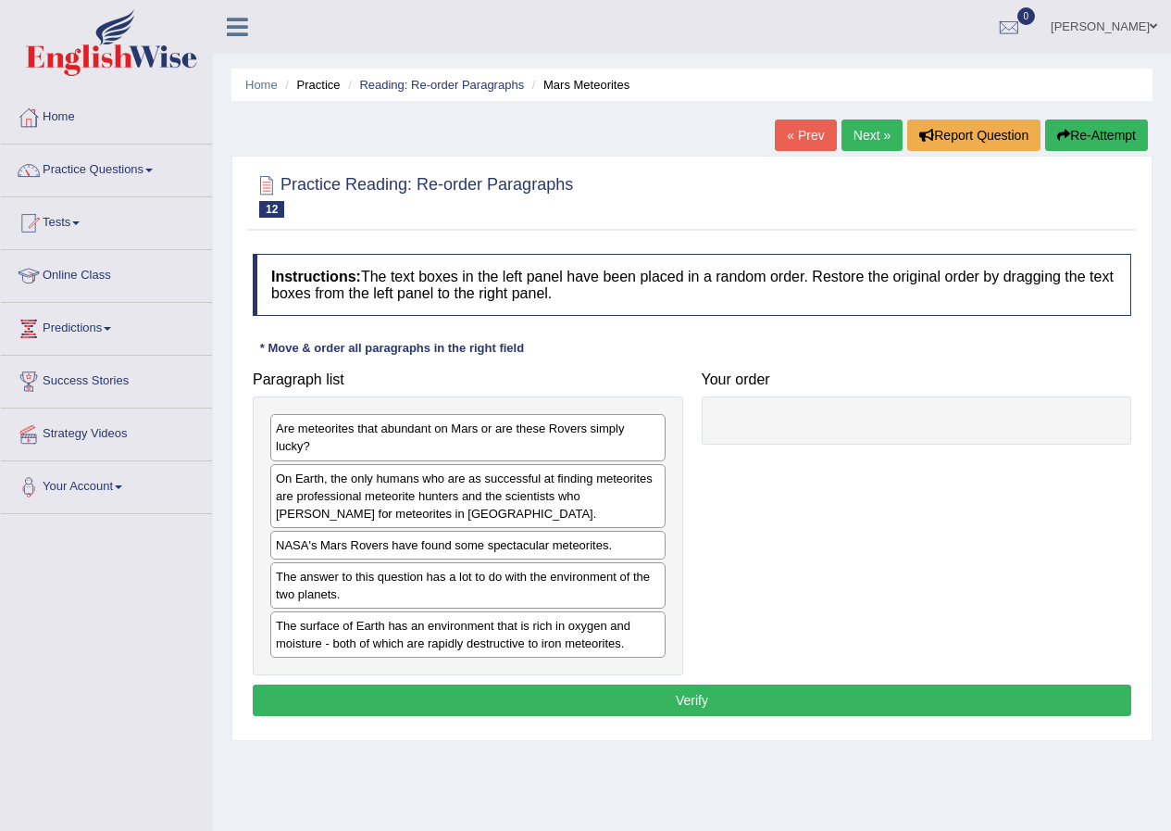
click at [796, 130] on link "« Prev" at bounding box center [805, 134] width 61 height 31
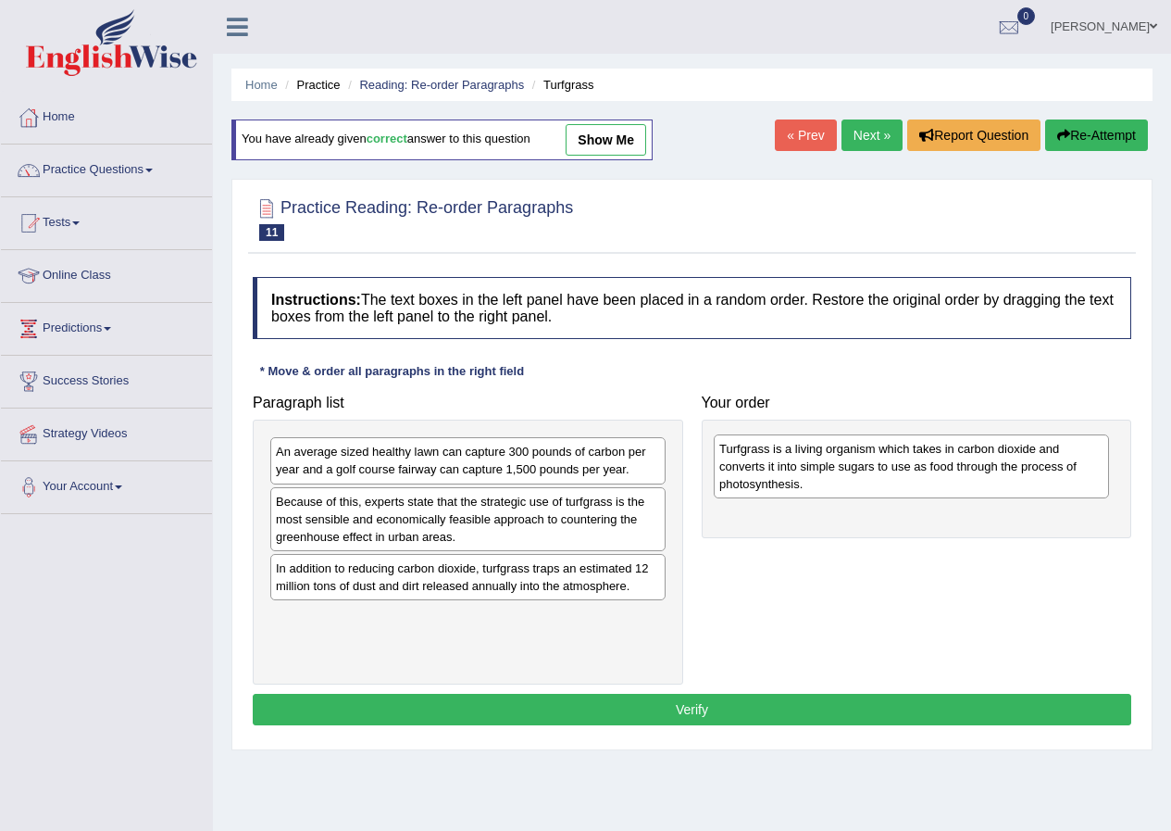
drag, startPoint x: 421, startPoint y: 639, endPoint x: 865, endPoint y: 470, distance: 474.5
click at [865, 470] on div "Turfgrass is a living organism which takes in carbon dioxide and converts it in…" at bounding box center [911, 466] width 395 height 64
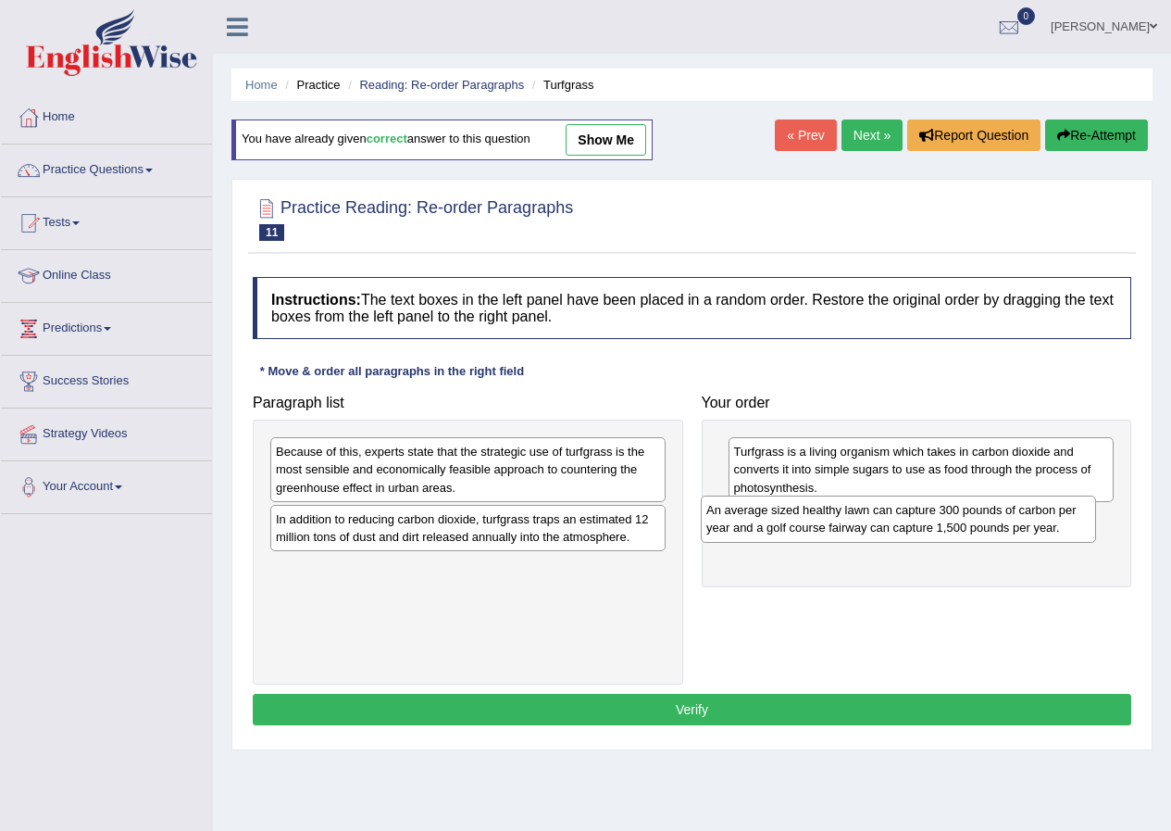
drag, startPoint x: 419, startPoint y: 473, endPoint x: 850, endPoint y: 531, distance: 434.5
click at [850, 531] on div "An average sized healthy lawn can capture 300 pounds of carbon per year and a g…" at bounding box center [898, 518] width 395 height 46
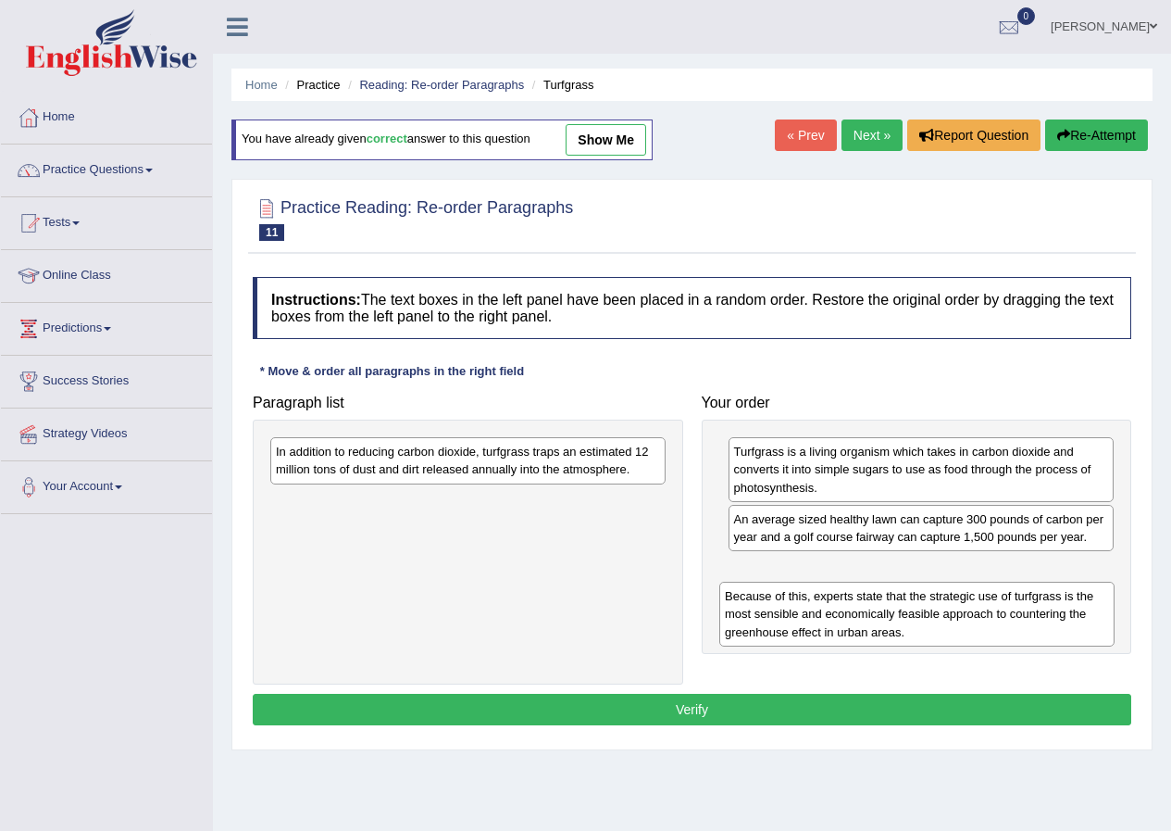
drag, startPoint x: 409, startPoint y: 483, endPoint x: 827, endPoint y: 582, distance: 429.2
click at [875, 616] on div "Because of this, experts state that the strategic use of turfgrass is the most …" at bounding box center [916, 613] width 395 height 64
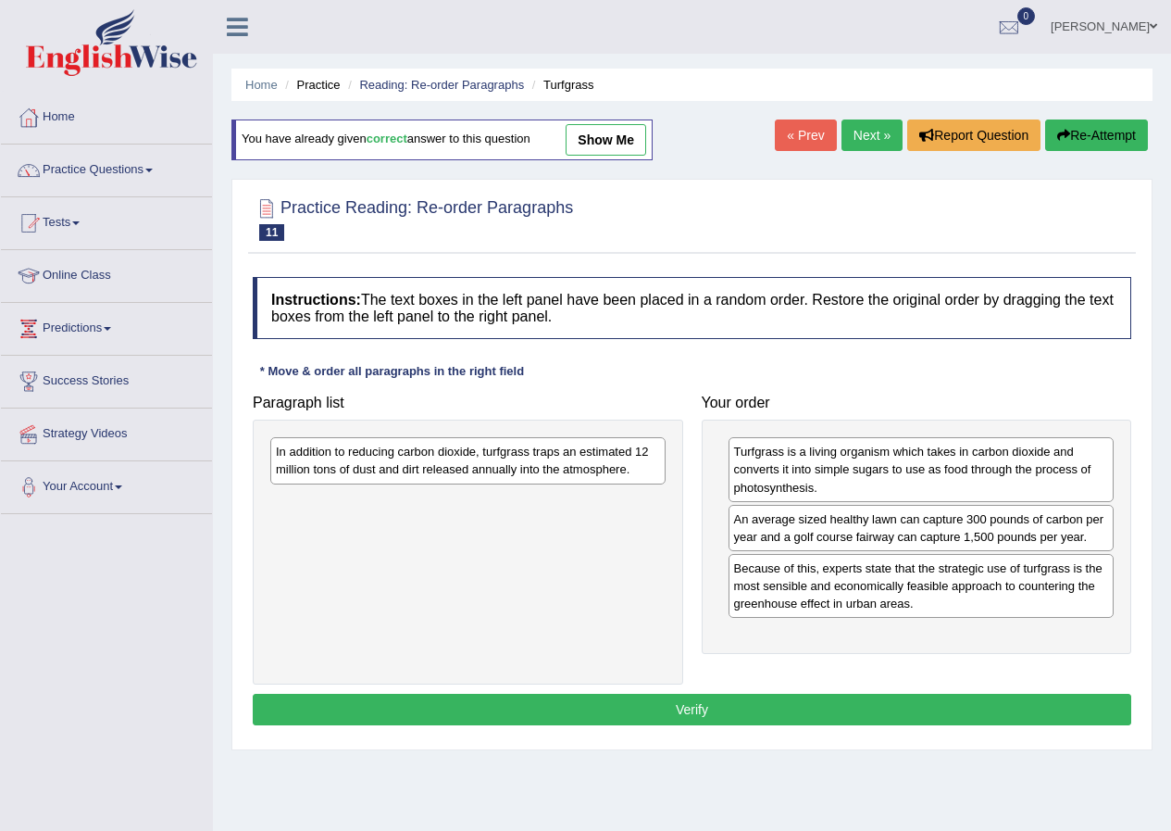
drag, startPoint x: 426, startPoint y: 433, endPoint x: 816, endPoint y: 620, distance: 432.4
click at [816, 620] on div "Paragraph list In addition to reducing carbon dioxide, turfgrass traps an estim…" at bounding box center [692, 535] width 897 height 300
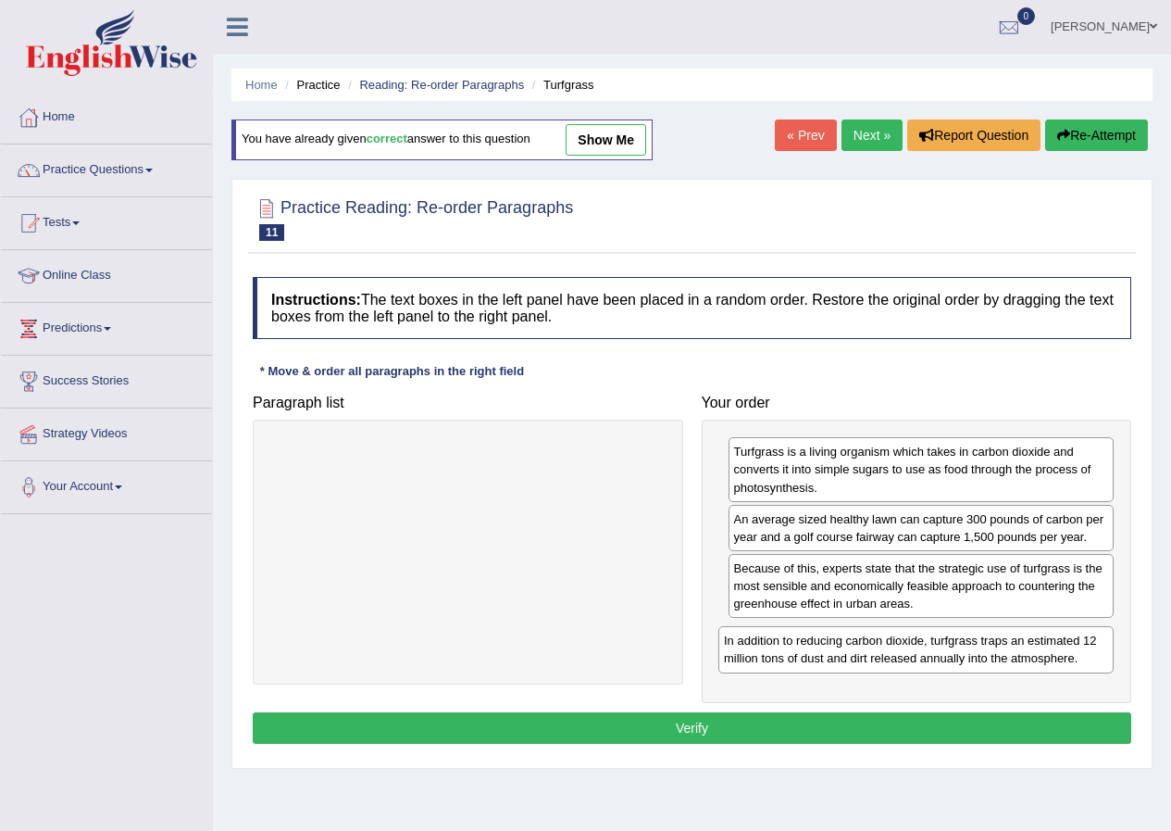
drag, startPoint x: 469, startPoint y: 458, endPoint x: 918, endPoint y: 647, distance: 486.3
click at [918, 647] on div "In addition to reducing carbon dioxide, turfgrass traps an estimated 12 million…" at bounding box center [916, 649] width 395 height 46
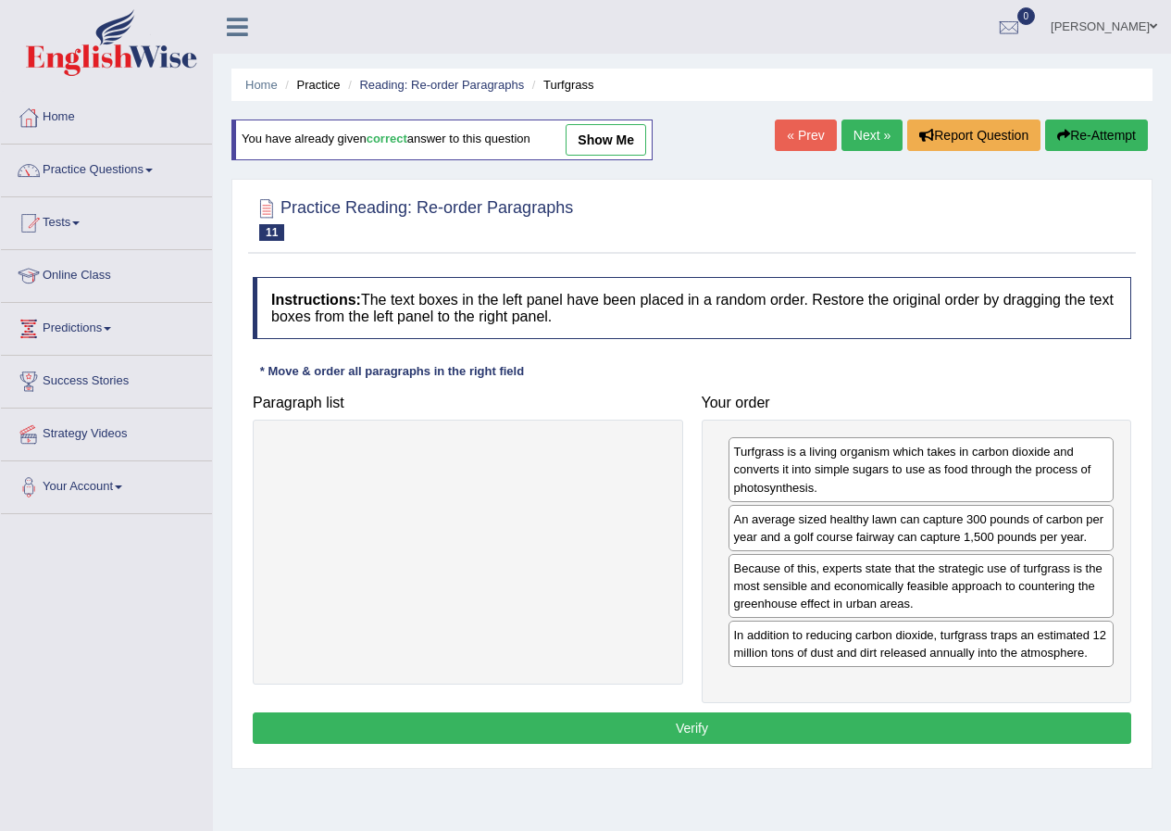
click at [729, 732] on button "Verify" at bounding box center [692, 727] width 879 height 31
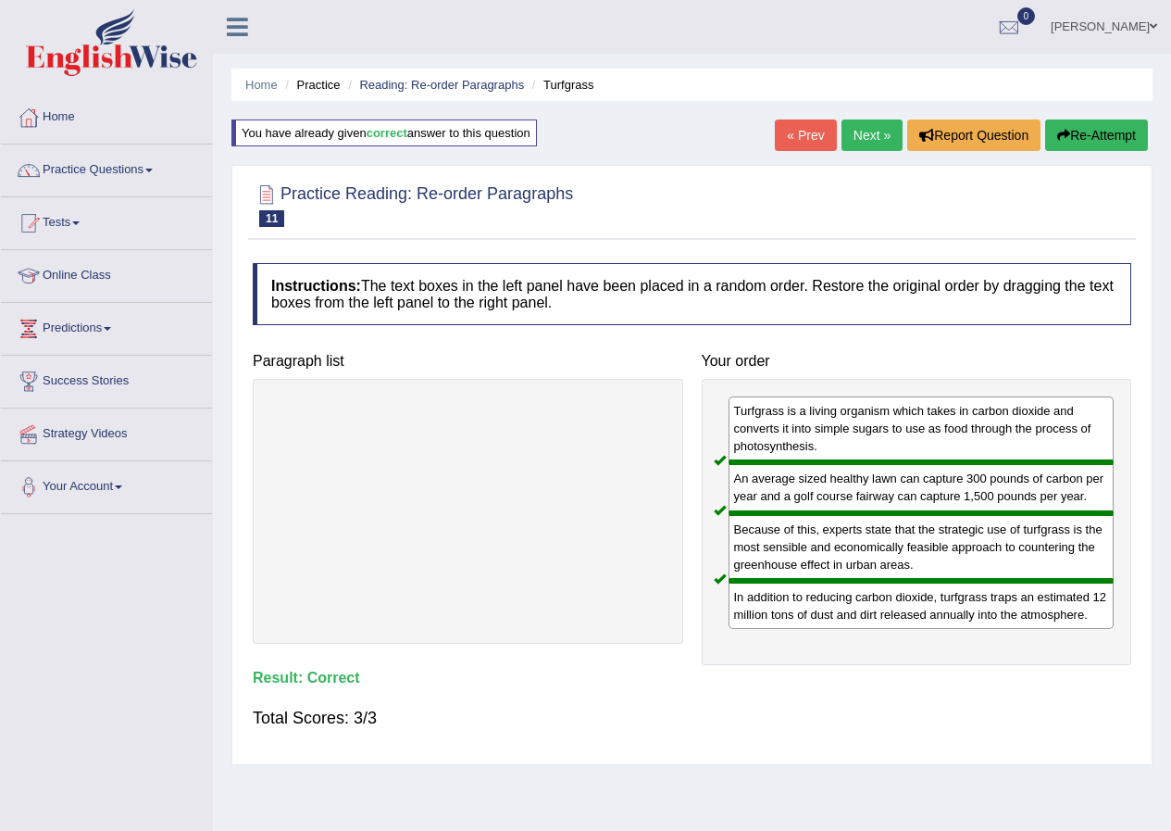
click at [869, 136] on link "Next »" at bounding box center [872, 134] width 61 height 31
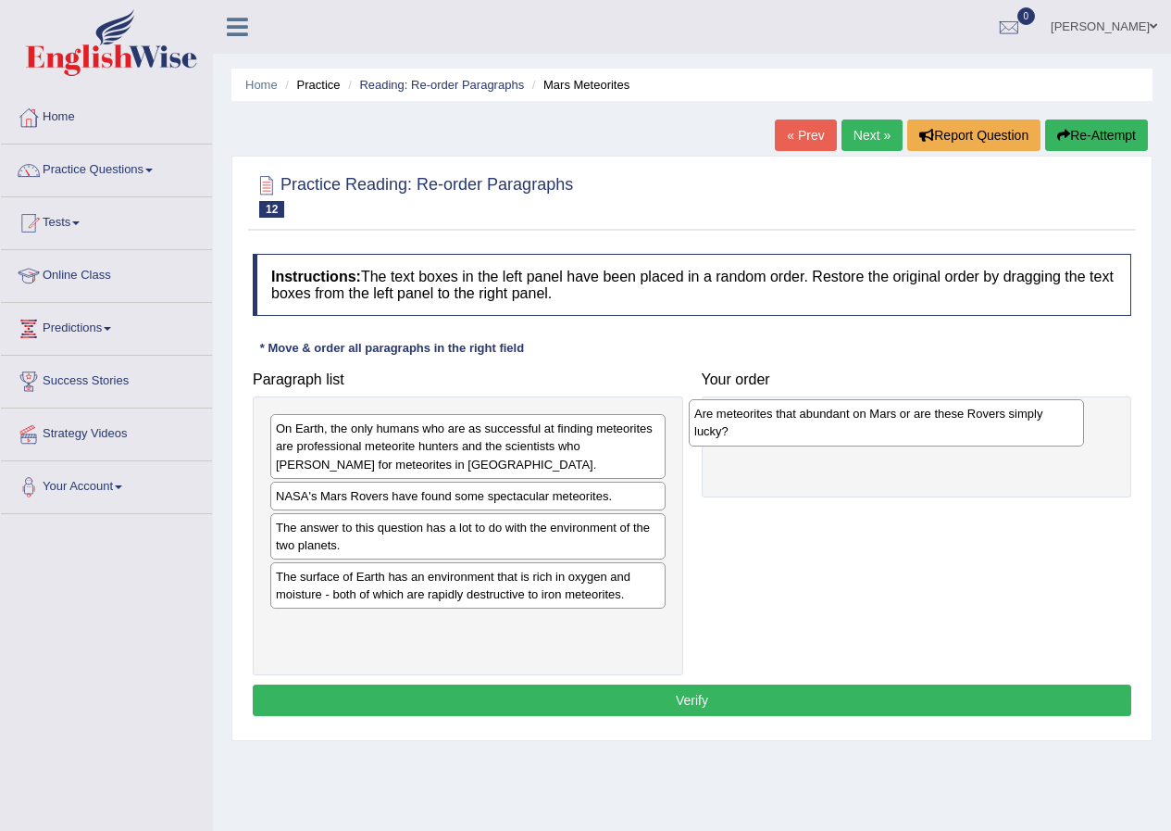
drag, startPoint x: 375, startPoint y: 445, endPoint x: 794, endPoint y: 431, distance: 418.8
click at [794, 431] on div "Are meteorites that abundant on Mars or are these Rovers simply lucky?" at bounding box center [886, 422] width 395 height 46
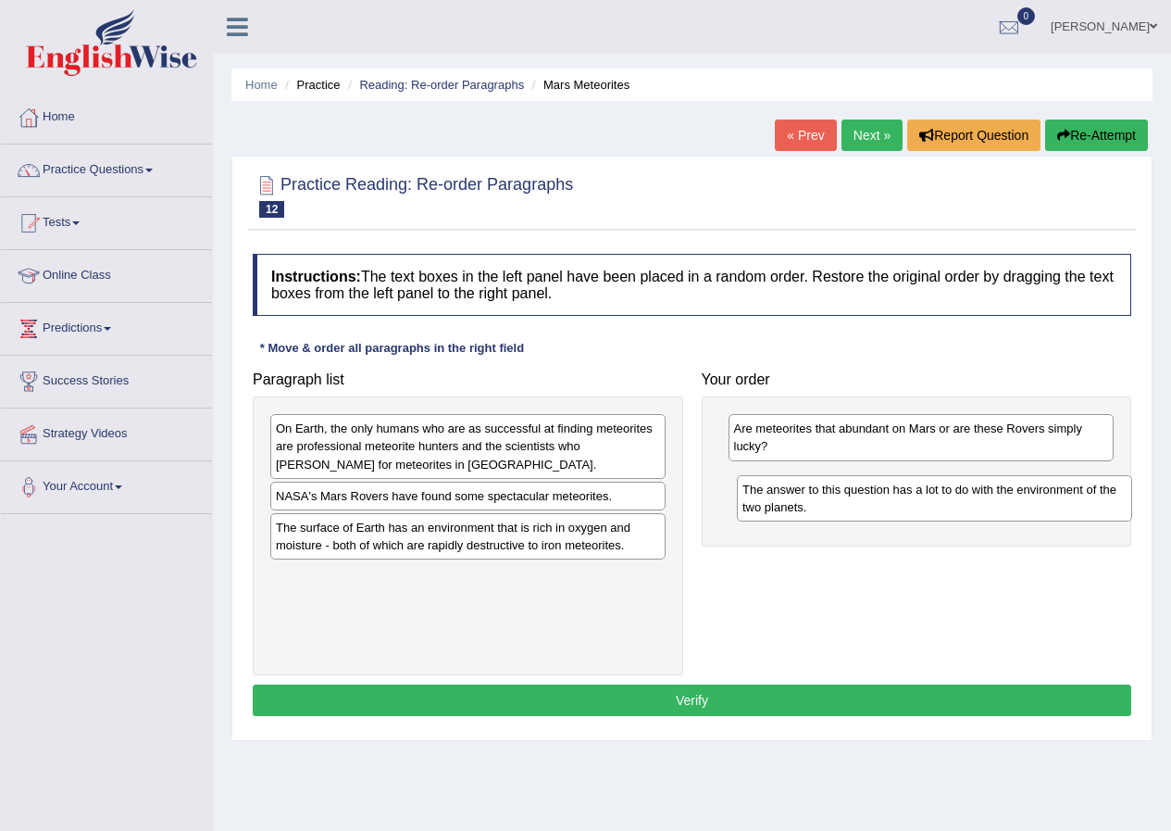
drag, startPoint x: 344, startPoint y: 553, endPoint x: 811, endPoint y: 515, distance: 468.2
click at [811, 515] on div "The answer to this question has a lot to do with the environment of the two pla…" at bounding box center [934, 498] width 395 height 46
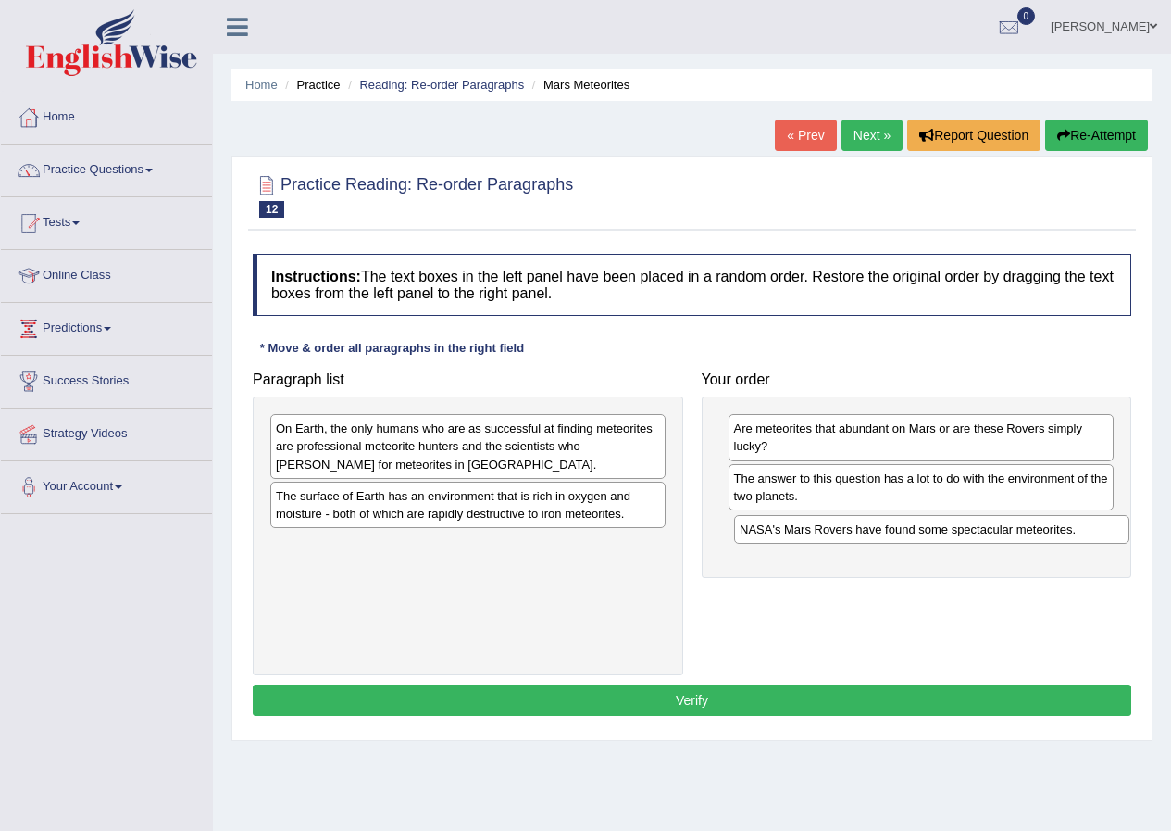
drag, startPoint x: 346, startPoint y: 507, endPoint x: 810, endPoint y: 541, distance: 465.1
click at [810, 541] on div "NASA's Mars Rovers have found some spectacular meteorites." at bounding box center [931, 529] width 395 height 29
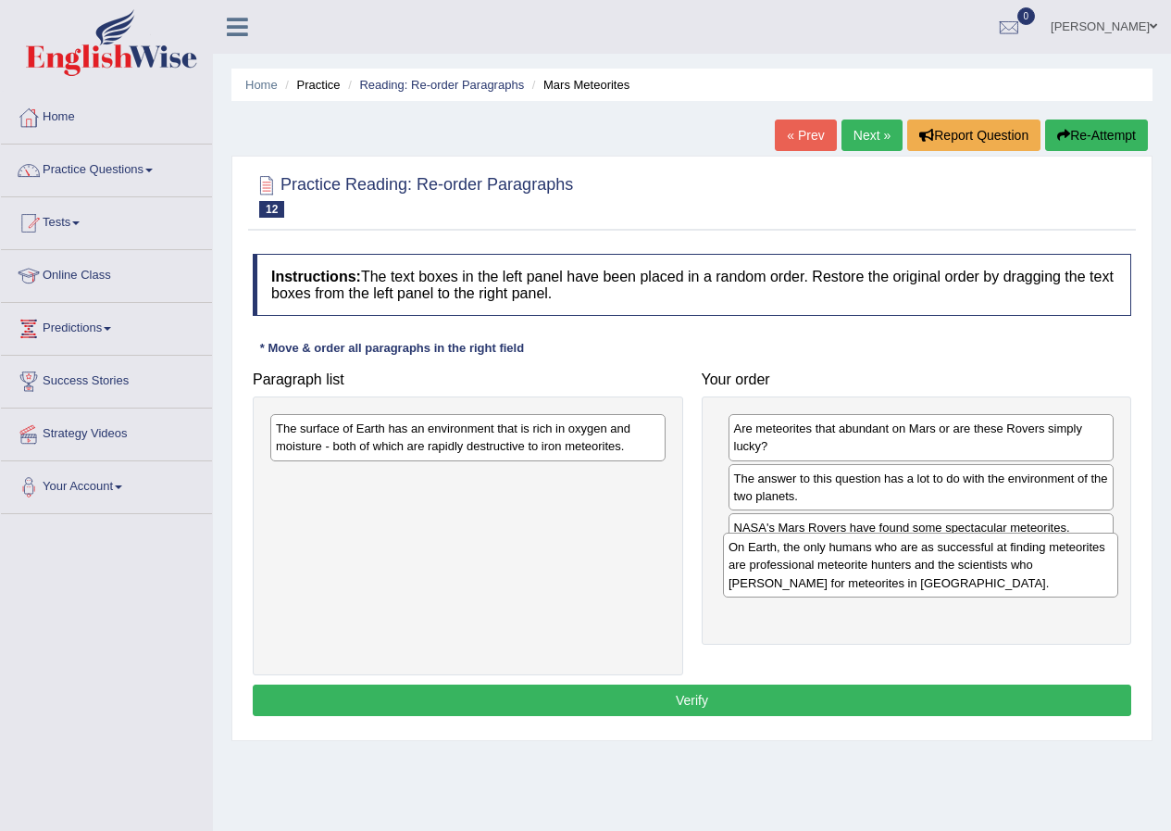
drag, startPoint x: 394, startPoint y: 461, endPoint x: 847, endPoint y: 580, distance: 468.0
click at [847, 580] on div "On Earth, the only humans who are as successful at finding meteorites are profe…" at bounding box center [920, 564] width 395 height 64
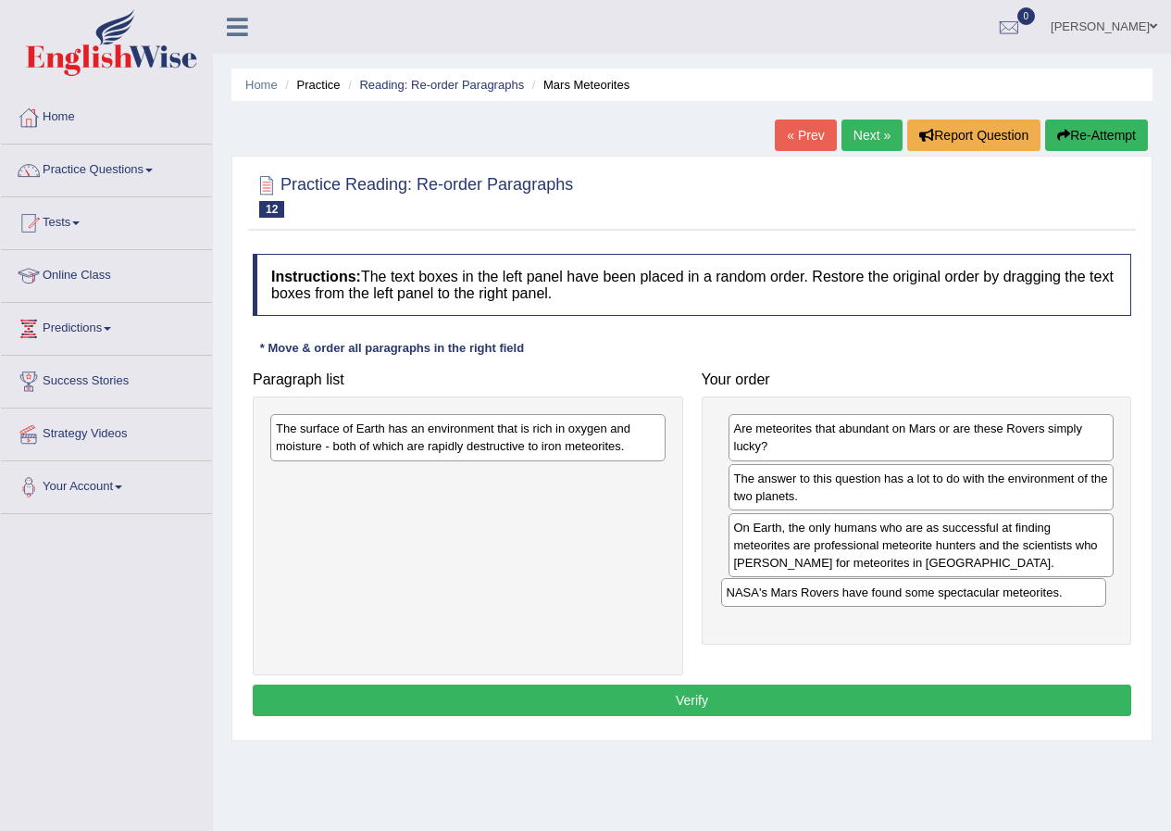
drag, startPoint x: 850, startPoint y: 530, endPoint x: 839, endPoint y: 593, distance: 63.9
click at [839, 593] on div "NASA's Mars Rovers have found some spectacular meteorites." at bounding box center [914, 592] width 386 height 29
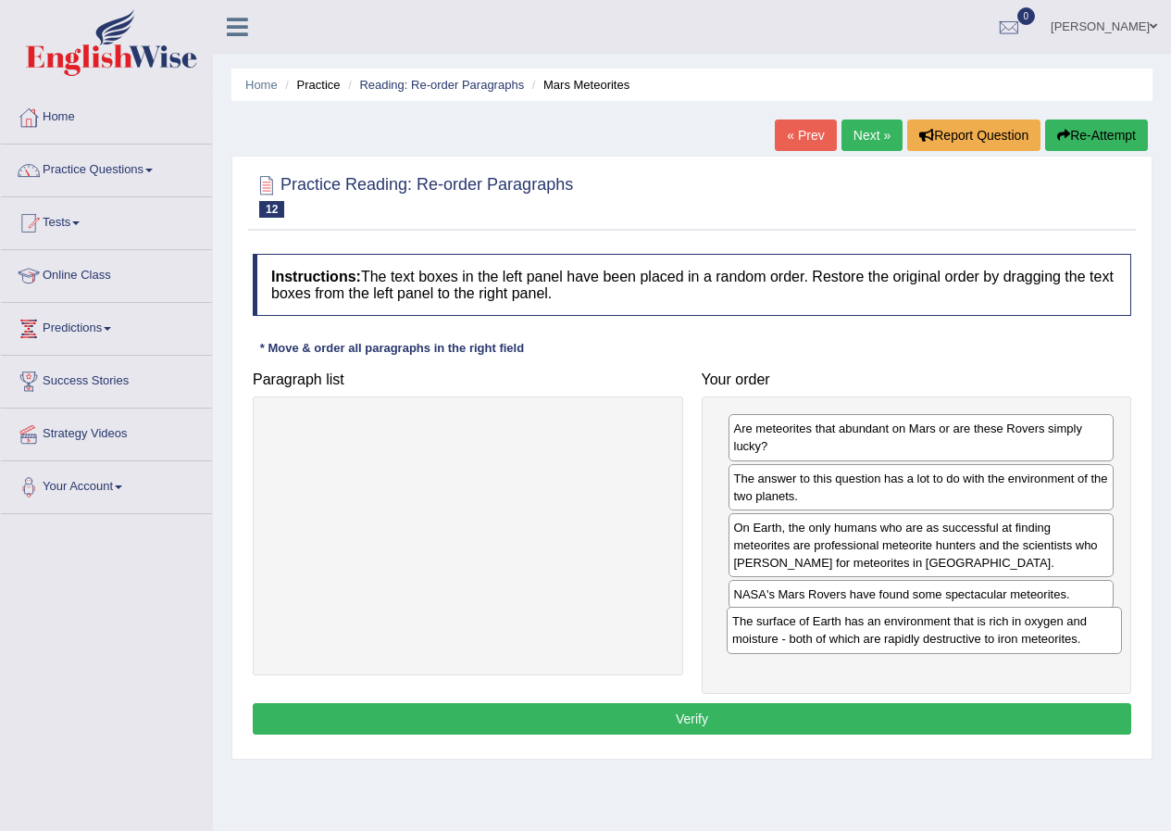
drag, startPoint x: 456, startPoint y: 446, endPoint x: 912, endPoint y: 639, distance: 495.4
click at [912, 639] on div "The surface of Earth has an environment that is rich in oxygen and moisture - b…" at bounding box center [924, 629] width 395 height 46
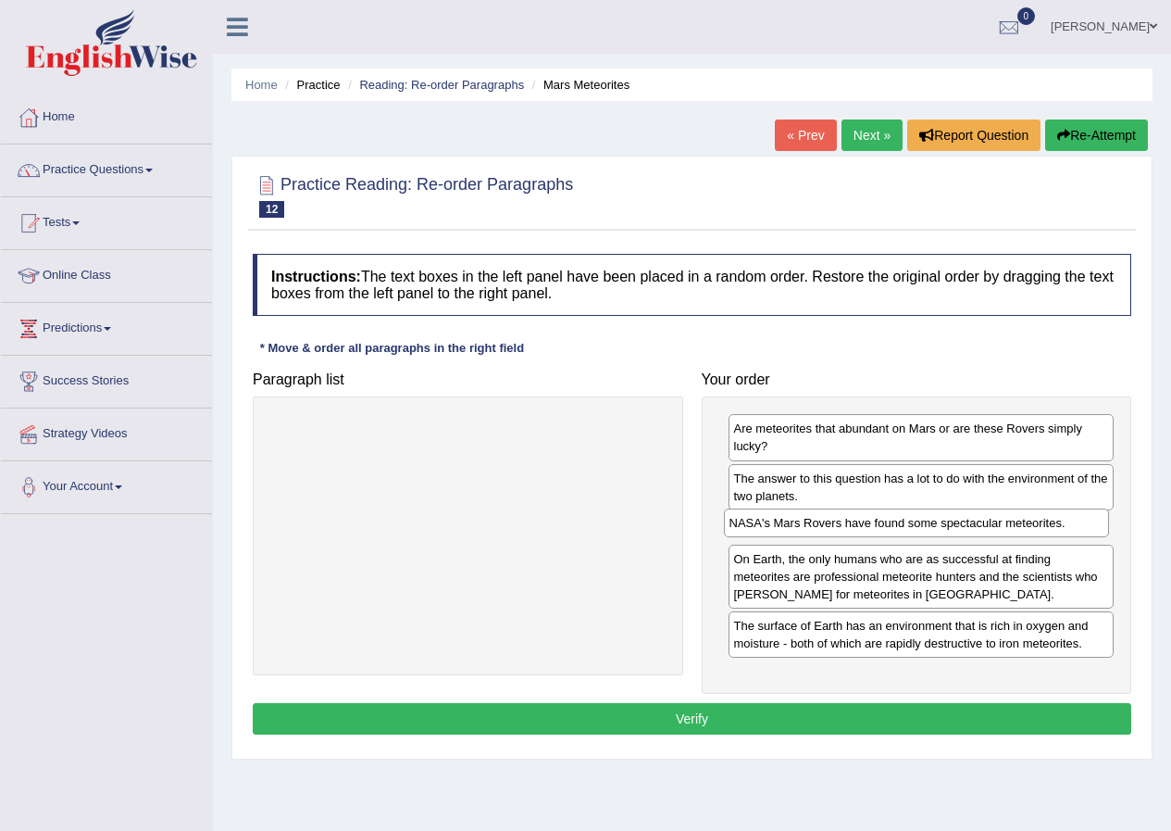
drag, startPoint x: 882, startPoint y: 602, endPoint x: 878, endPoint y: 531, distance: 71.4
click at [878, 531] on div "NASA's Mars Rovers have found some spectacular meteorites." at bounding box center [917, 522] width 386 height 29
click at [695, 718] on button "Verify" at bounding box center [692, 718] width 879 height 31
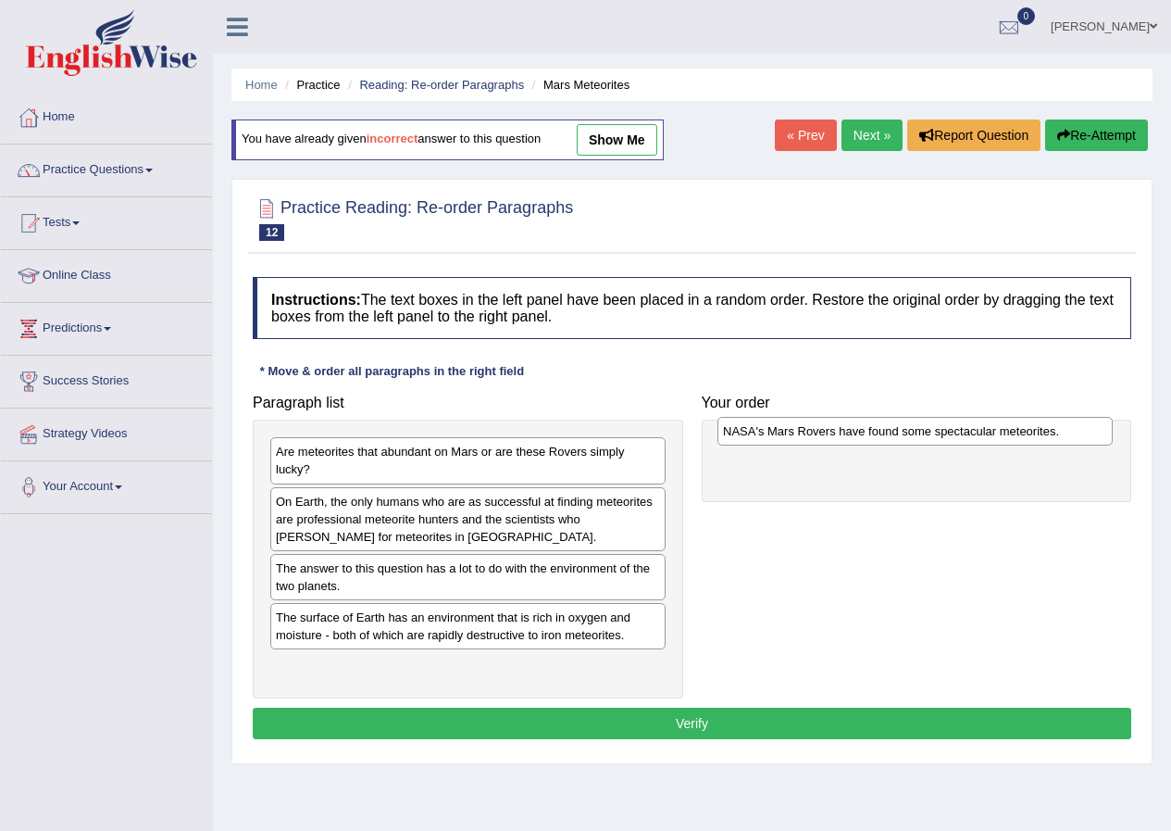
drag, startPoint x: 420, startPoint y: 572, endPoint x: 868, endPoint y: 435, distance: 467.7
click at [868, 435] on div "NASA's Mars Rovers have found some spectacular meteorites." at bounding box center [915, 431] width 395 height 29
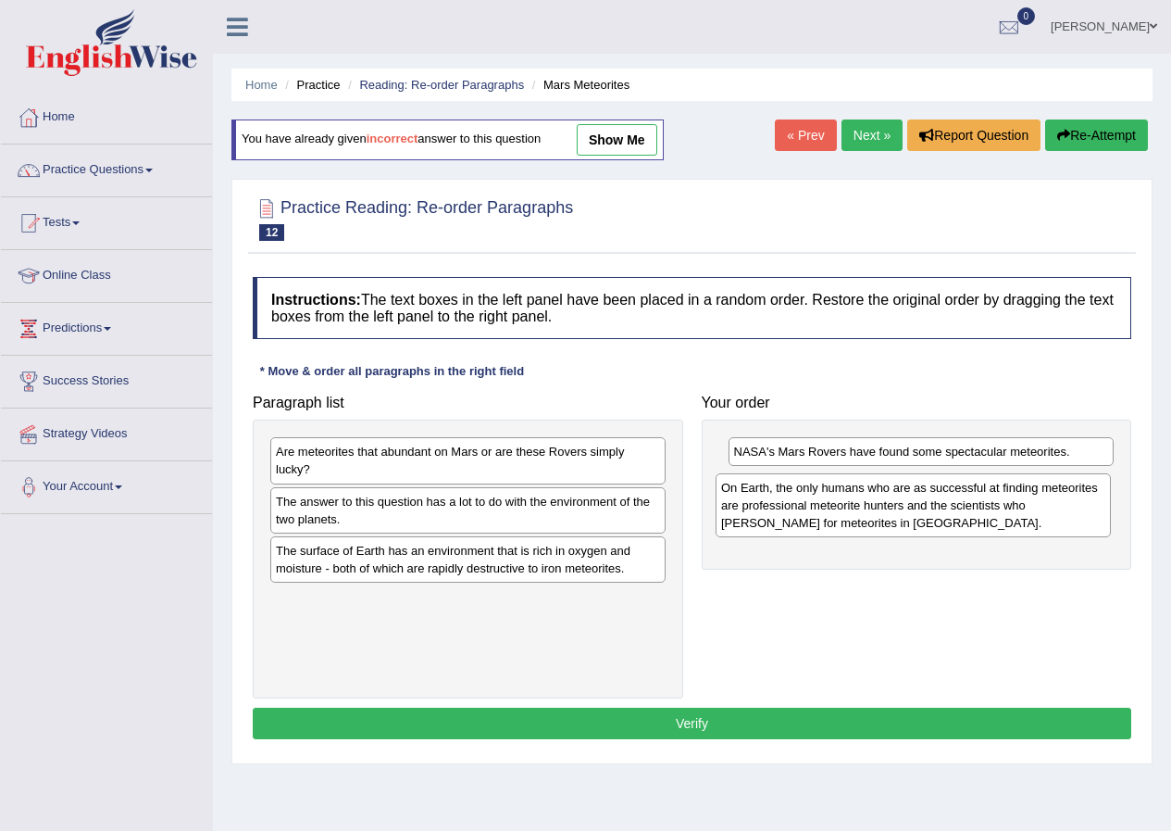
drag, startPoint x: 311, startPoint y: 544, endPoint x: 756, endPoint y: 530, distance: 445.6
click at [756, 530] on div "On Earth, the only humans who are as successful at finding meteorites are profe…" at bounding box center [913, 505] width 395 height 64
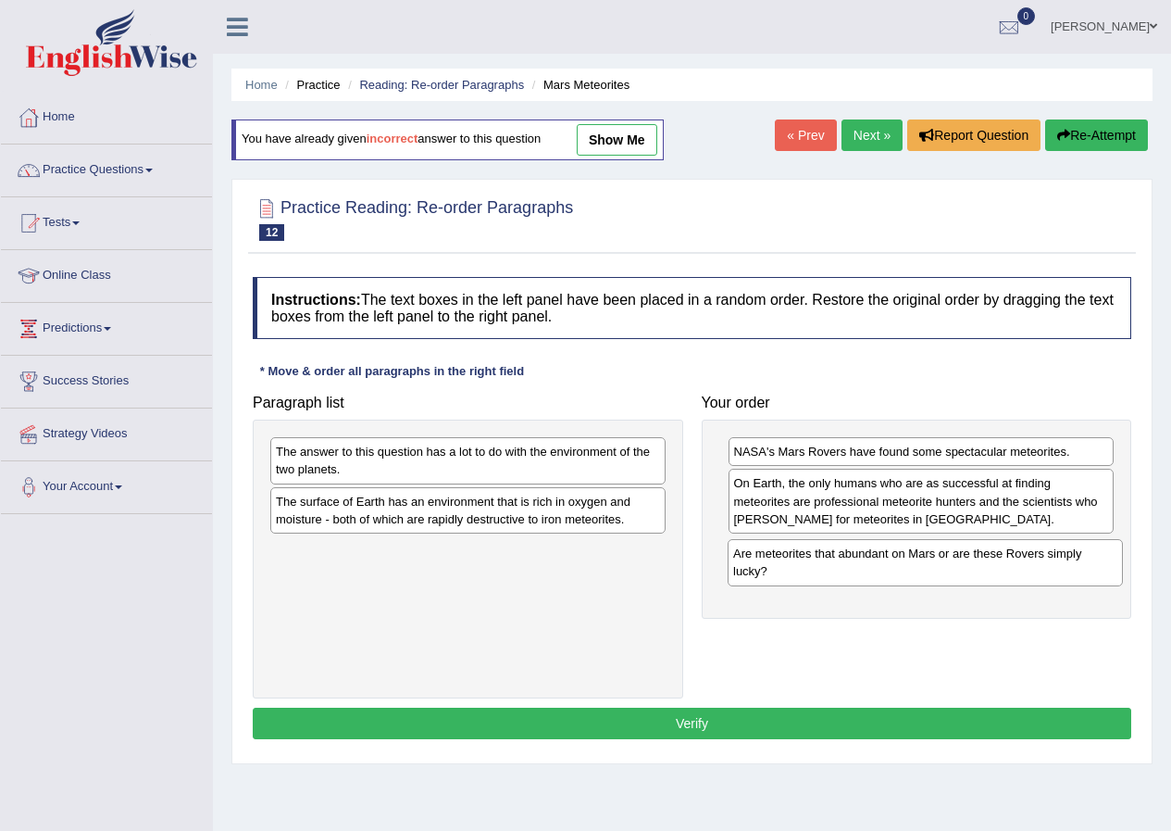
drag, startPoint x: 353, startPoint y: 464, endPoint x: 818, endPoint y: 552, distance: 473.1
click at [828, 554] on div "Are meteorites that abundant on Mars or are these Rovers simply lucky?" at bounding box center [925, 562] width 395 height 46
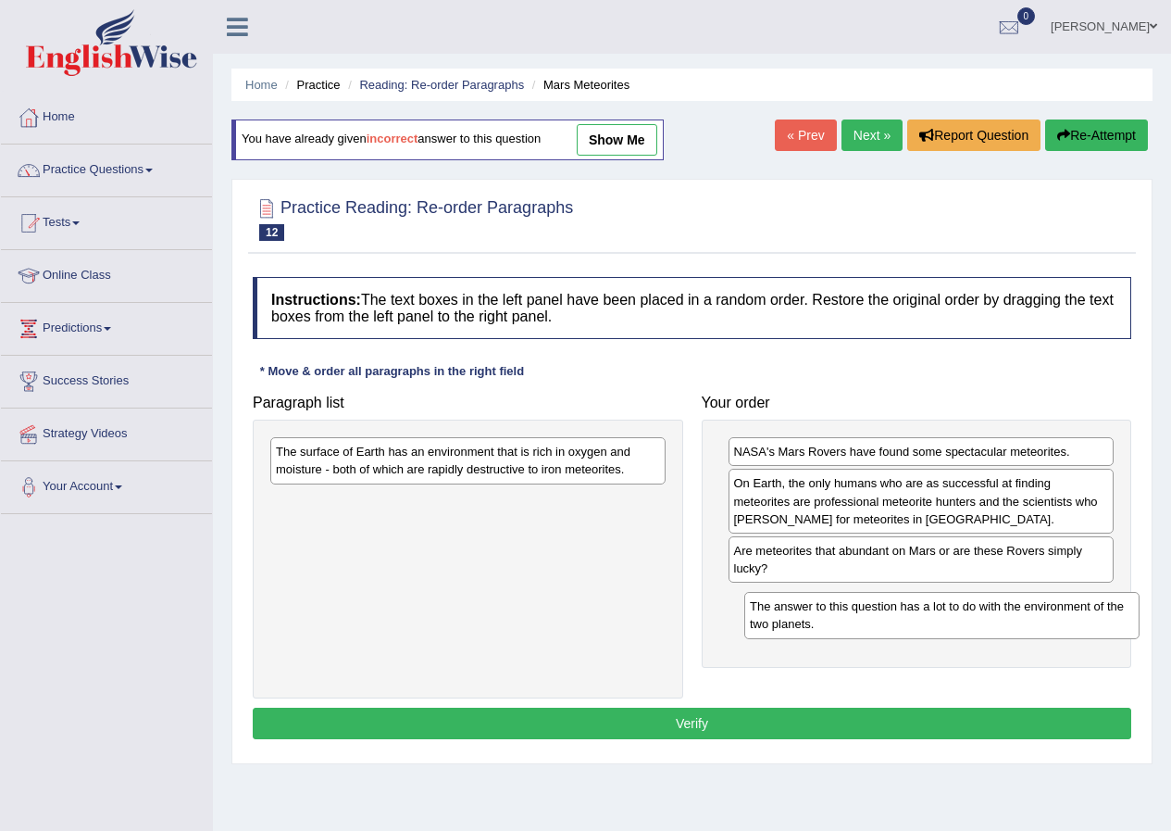
drag, startPoint x: 357, startPoint y: 459, endPoint x: 801, endPoint y: 595, distance: 463.9
click at [828, 614] on div "The answer to this question has a lot to do with the environment of the two pla…" at bounding box center [941, 615] width 395 height 46
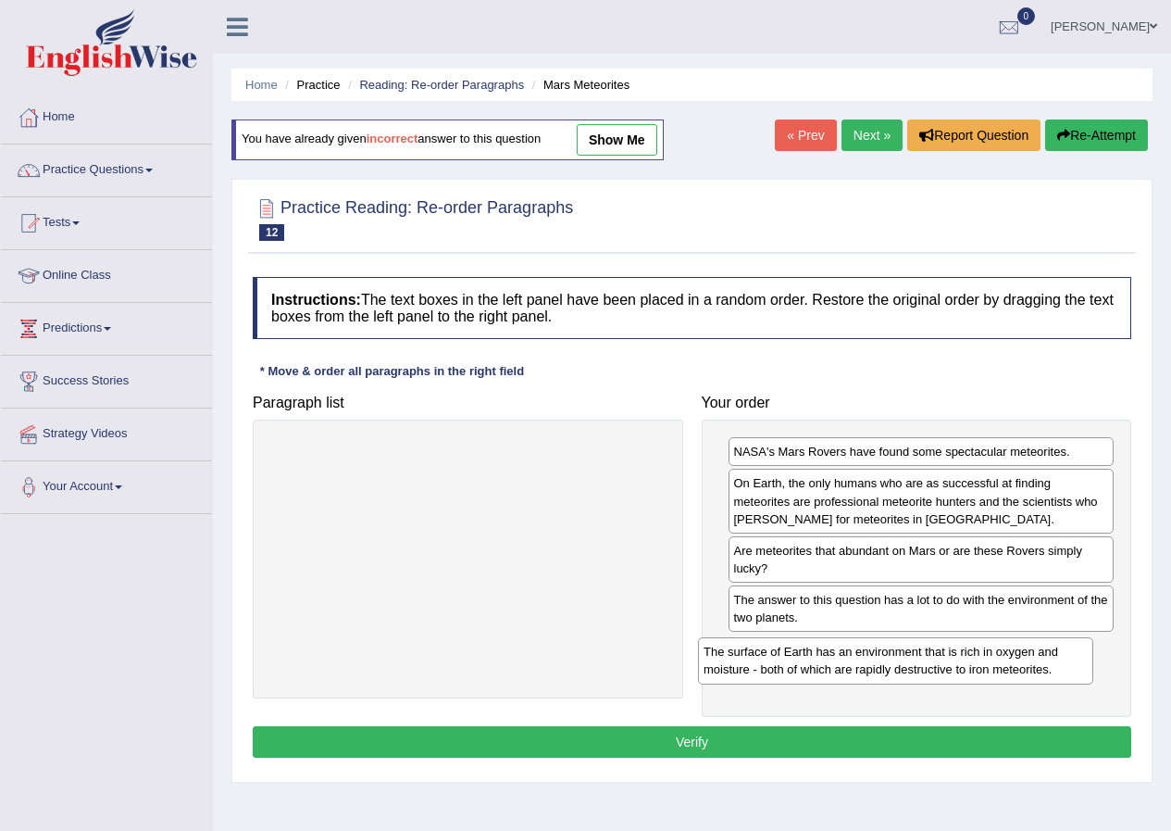
drag, startPoint x: 463, startPoint y: 477, endPoint x: 903, endPoint y: 676, distance: 482.8
click at [903, 676] on div "The surface of Earth has an environment that is rich in oxygen and moisture - b…" at bounding box center [895, 660] width 395 height 46
click at [713, 746] on button "Verify" at bounding box center [692, 741] width 879 height 31
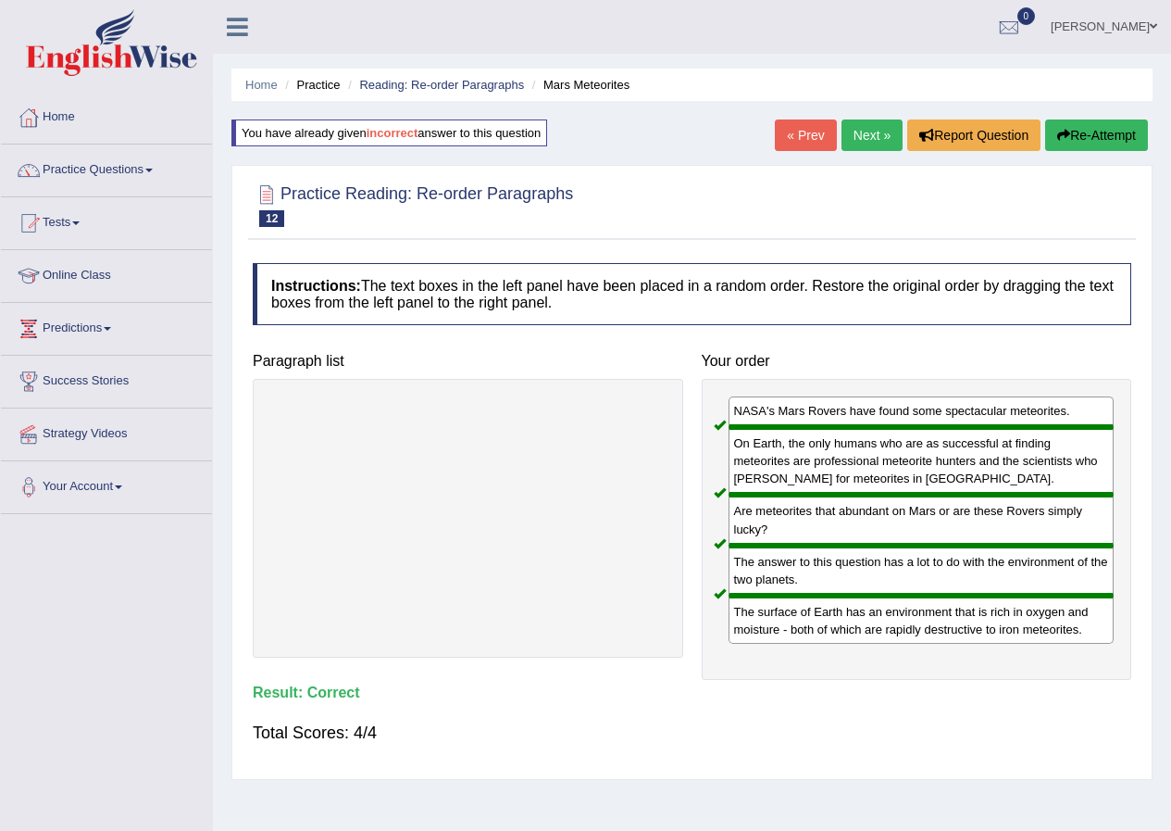
click at [880, 134] on link "Next »" at bounding box center [872, 134] width 61 height 31
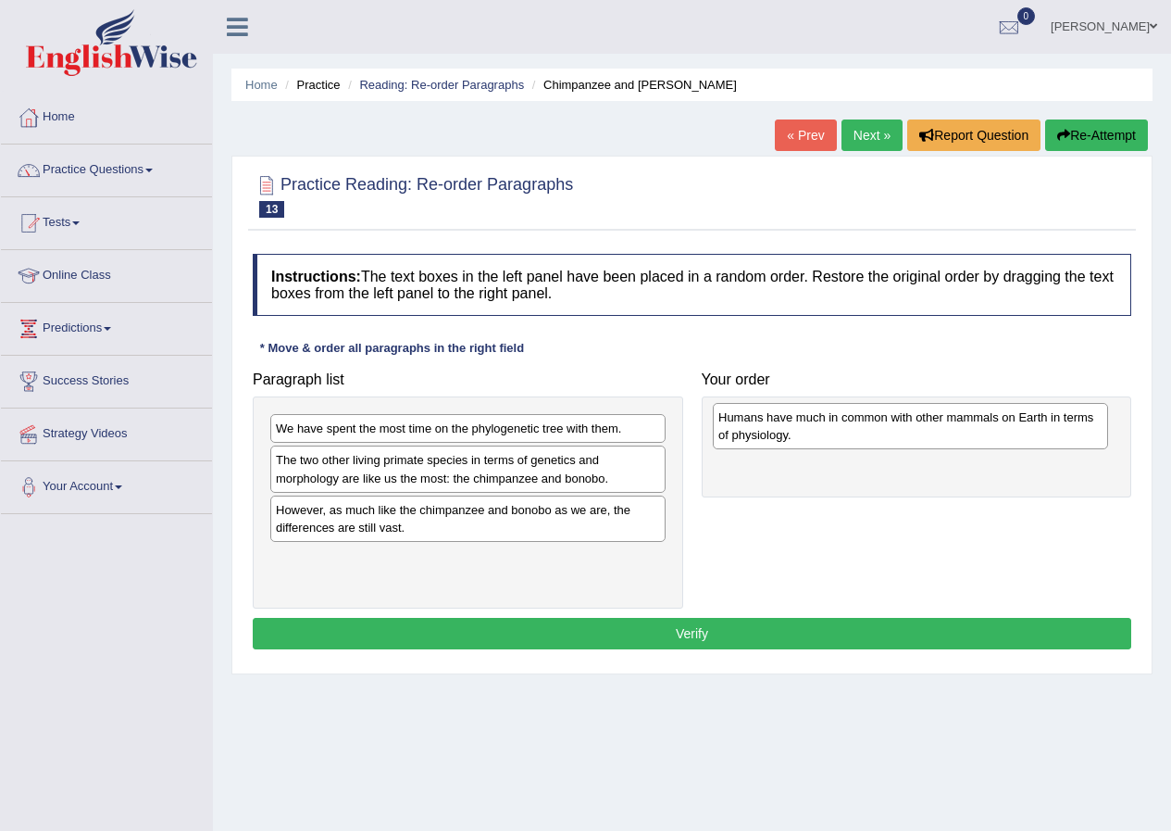
drag, startPoint x: 535, startPoint y: 526, endPoint x: 978, endPoint y: 433, distance: 452.2
click at [978, 433] on div "Humans have much in common with other mammals on Earth in terms of physiology." at bounding box center [910, 426] width 395 height 46
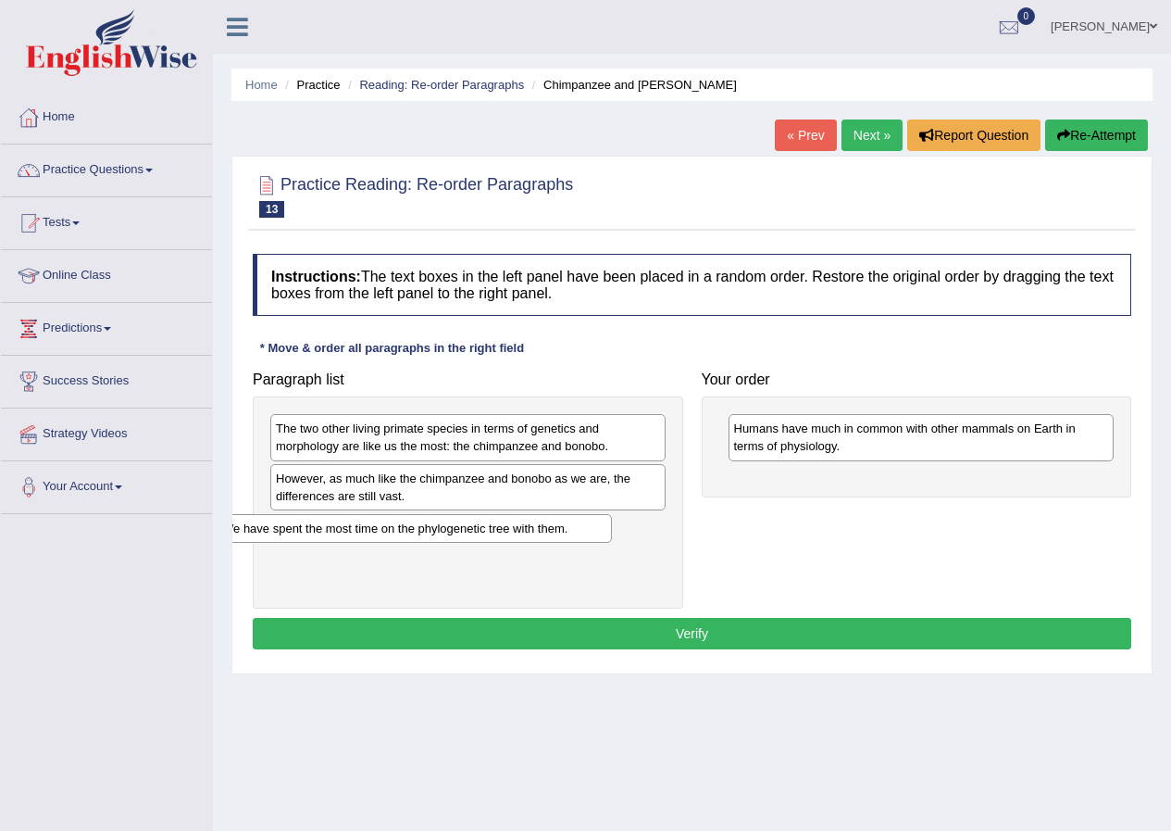
drag, startPoint x: 450, startPoint y: 433, endPoint x: 410, endPoint y: 534, distance: 108.5
click at [407, 534] on div "We have spent the most time on the phylogenetic tree with them." at bounding box center [414, 528] width 395 height 29
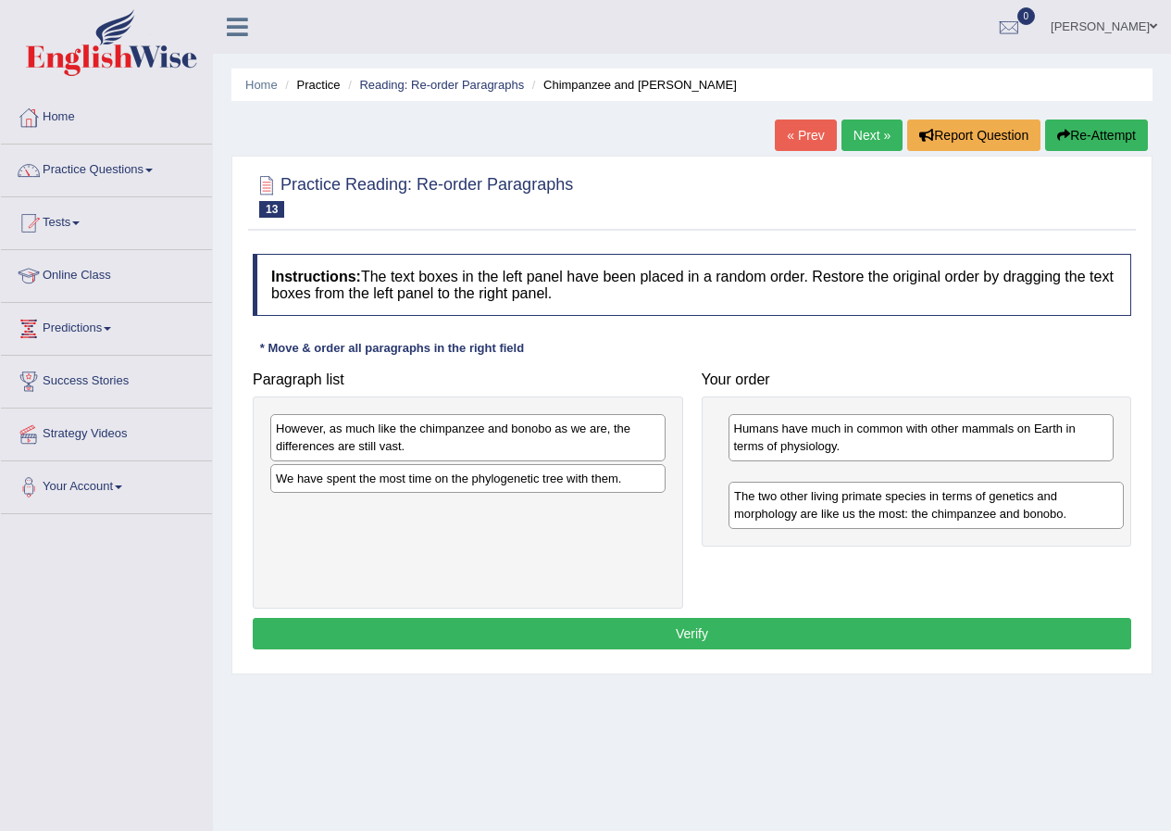
drag, startPoint x: 392, startPoint y: 460, endPoint x: 850, endPoint y: 528, distance: 463.3
click at [850, 528] on div "The two other living primate species in terms of genetics and morphology are li…" at bounding box center [926, 504] width 395 height 46
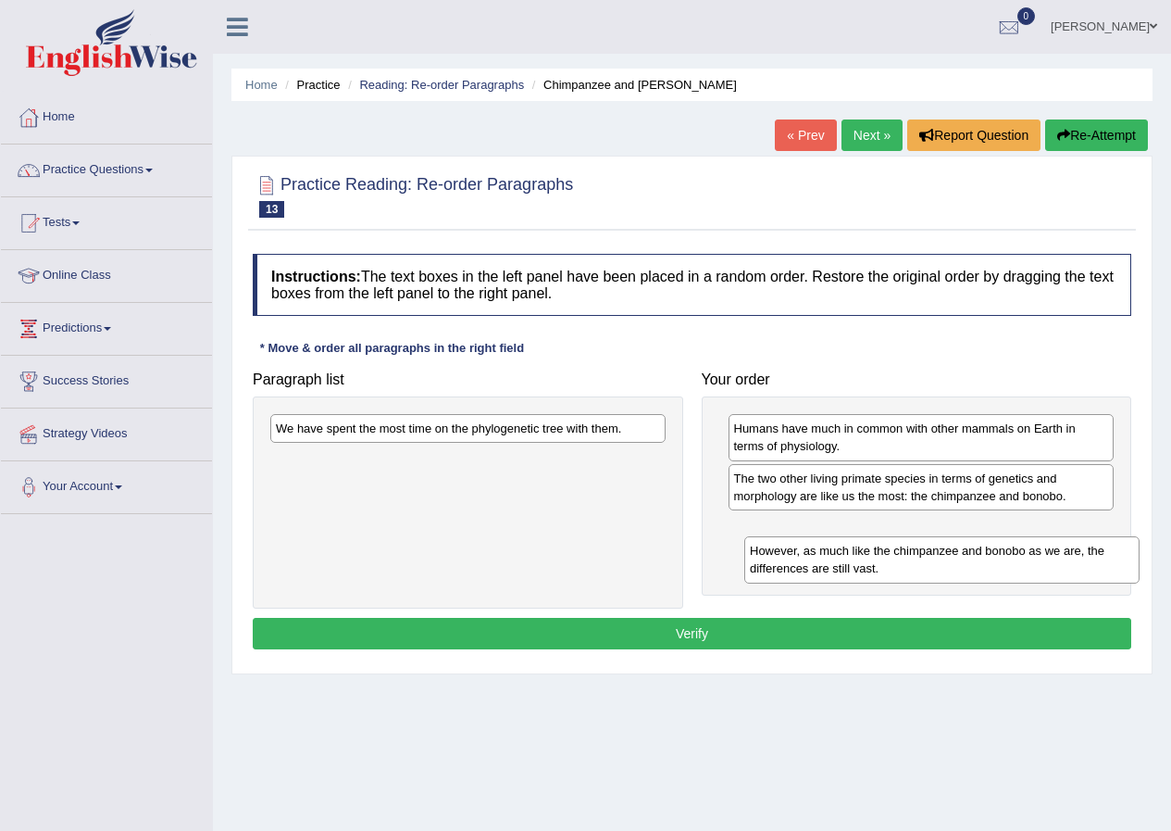
drag, startPoint x: 402, startPoint y: 449, endPoint x: 876, endPoint y: 571, distance: 489.6
click at [876, 571] on div "However, as much like the chimpanzee and bonobo as we are, the differences are …" at bounding box center [941, 559] width 395 height 46
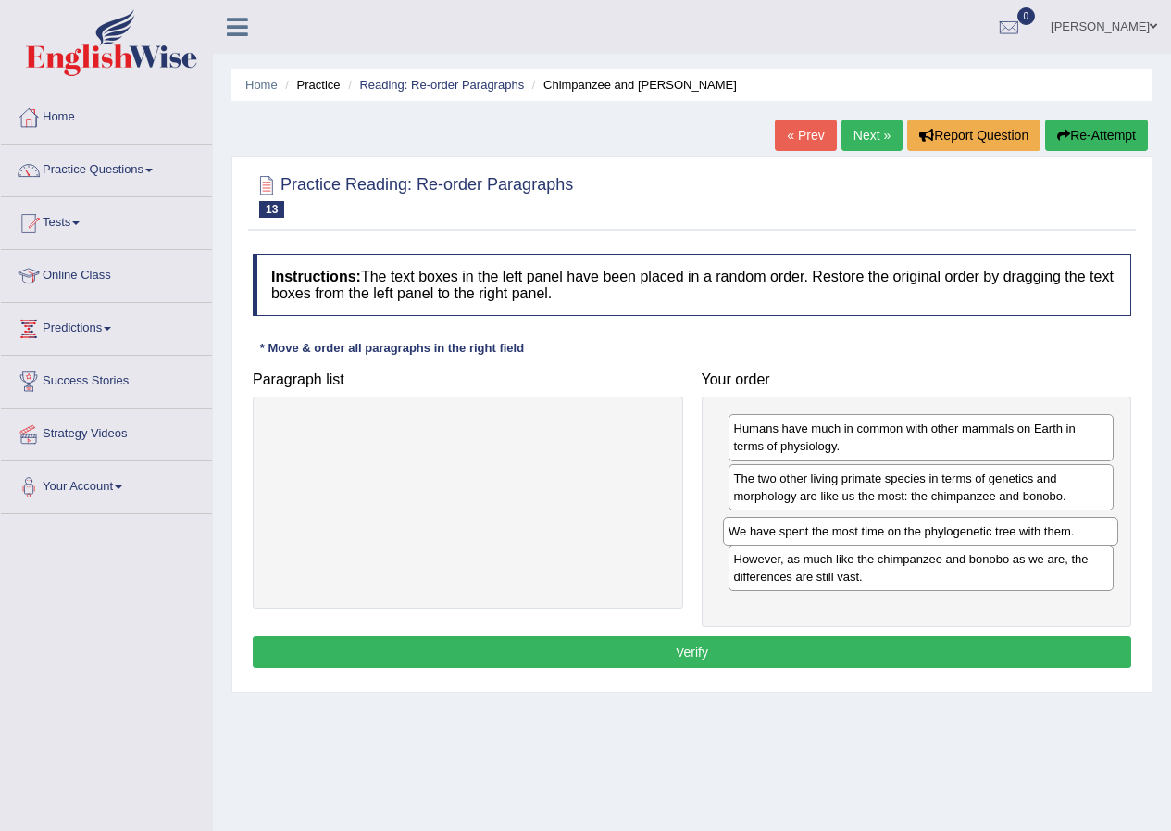
drag, startPoint x: 450, startPoint y: 437, endPoint x: 903, endPoint y: 540, distance: 464.3
click at [903, 540] on div "We have spent the most time on the phylogenetic tree with them." at bounding box center [920, 531] width 395 height 29
click at [674, 651] on button "Verify" at bounding box center [692, 651] width 879 height 31
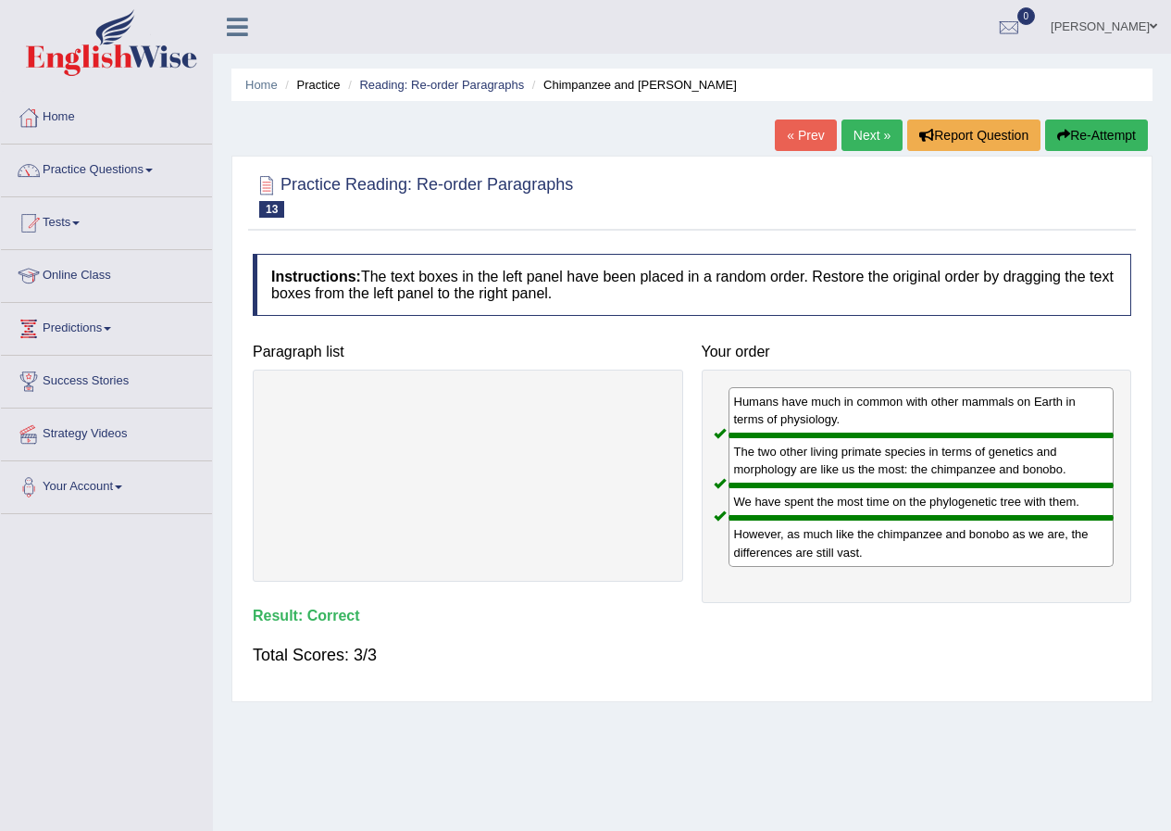
click at [867, 135] on link "Next »" at bounding box center [872, 134] width 61 height 31
